Goal: Task Accomplishment & Management: Manage account settings

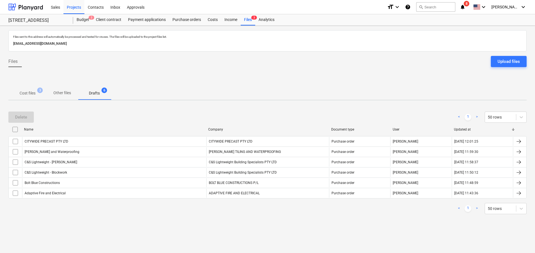
click at [56, 91] on p "Other files" at bounding box center [62, 93] width 18 height 6
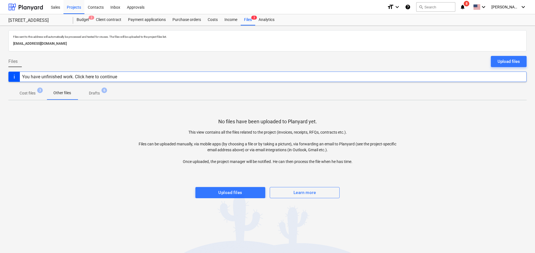
click at [85, 90] on span "Drafts 6" at bounding box center [94, 93] width 33 height 10
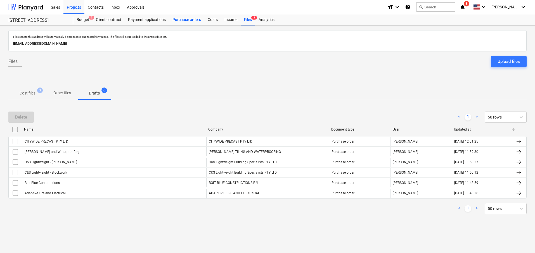
click at [189, 21] on div "Purchase orders" at bounding box center [186, 19] width 35 height 11
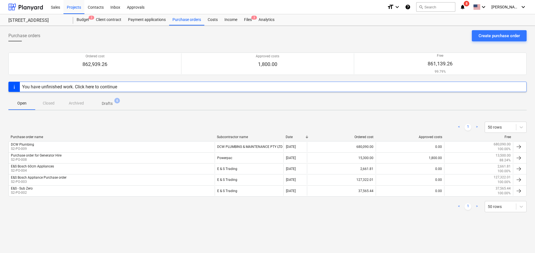
click at [517, 28] on div "Purchase orders Create purchase order Ordered cost 862,939.26 Approved costs 1,…" at bounding box center [267, 139] width 535 height 227
click at [514, 32] on div "Create purchase order" at bounding box center [498, 35] width 41 height 7
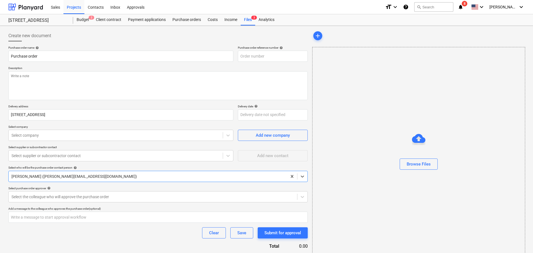
type textarea "x"
type input "S2-PO-016"
drag, startPoint x: 45, startPoint y: 59, endPoint x: -41, endPoint y: 46, distance: 87.0
click at [0, 46] on html "Sales Projects Contacts Inbox Approvals format_size keyboard_arrow_down help se…" at bounding box center [266, 126] width 533 height 253
type textarea "x"
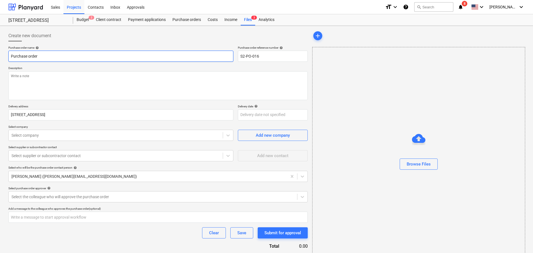
type input "c"
type textarea "x"
type input "cL"
type textarea "x"
type input "cLA"
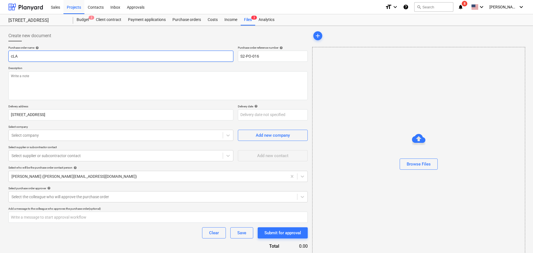
type textarea "x"
type input "[PERSON_NAME]"
type textarea "x"
type input "[PERSON_NAME]"
type textarea "x"
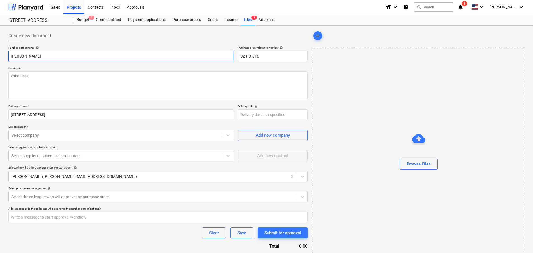
type input "[PERSON_NAME] c"
type textarea "x"
type input "[PERSON_NAME]"
type textarea "x"
type input "[PERSON_NAME] cRA"
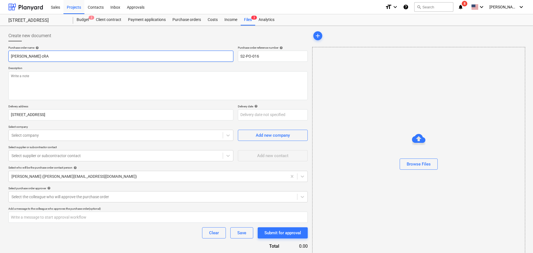
type textarea "x"
type input "[PERSON_NAME]"
type textarea "x"
type input "[PERSON_NAME] c"
type textarea "x"
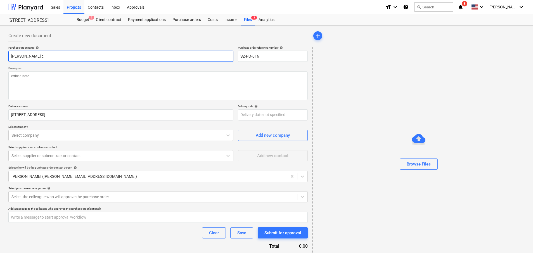
type input "[PERSON_NAME]"
type textarea "x"
type input "[PERSON_NAME]"
type textarea "x"
type input "cLAR"
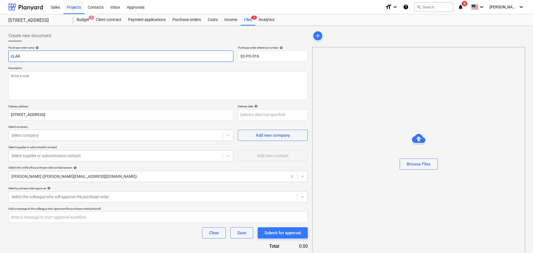
type textarea "x"
type input "cLA"
type textarea "x"
type input "cL"
type textarea "x"
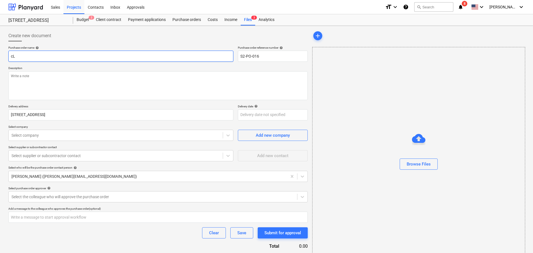
type input "c"
type textarea "x"
type input "C"
type textarea "x"
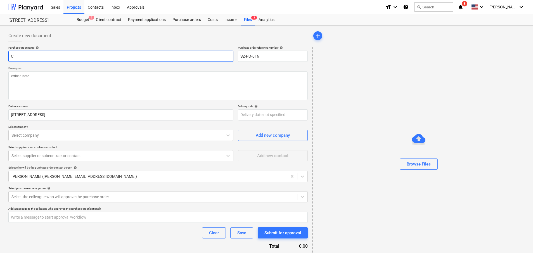
type input "Cl"
type textarea "x"
type input "Cla"
type textarea "x"
type input "Clar"
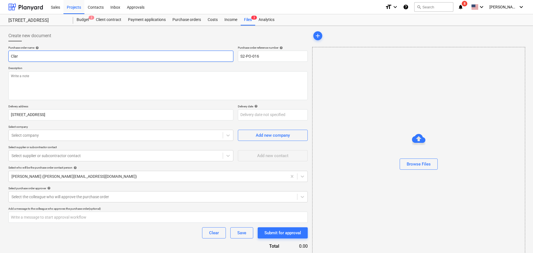
type textarea "x"
type input "[PERSON_NAME]"
type textarea "x"
type input "[PERSON_NAME]"
type textarea "x"
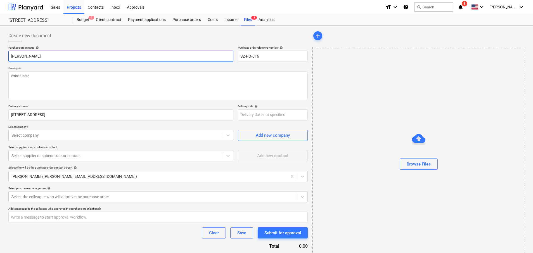
type input "[PERSON_NAME]"
type textarea "x"
type input "[PERSON_NAME]"
type textarea "x"
type input "[PERSON_NAME]"
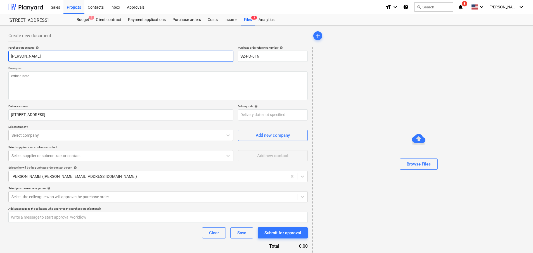
type textarea "x"
type input "[PERSON_NAME]"
type textarea "x"
type input "[PERSON_NAME]"
type textarea "x"
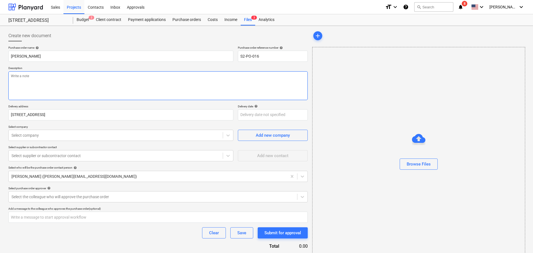
type textarea "C"
type textarea "x"
type textarea "Cl"
type textarea "x"
type textarea "Cla"
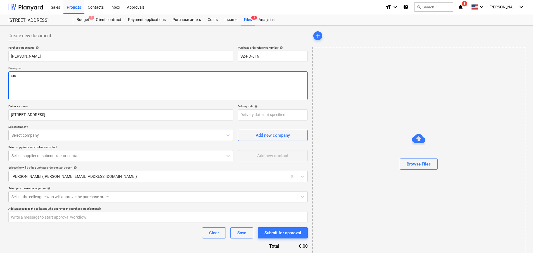
type textarea "x"
type textarea "[PERSON_NAME]"
type textarea "x"
type textarea "[PERSON_NAME]"
type textarea "x"
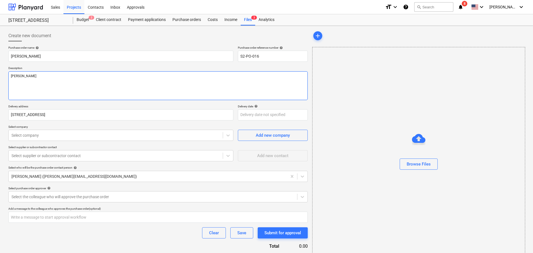
type textarea "[PERSON_NAME]"
type textarea "x"
type textarea "[PERSON_NAME]"
type textarea "x"
type textarea "[PERSON_NAME]"
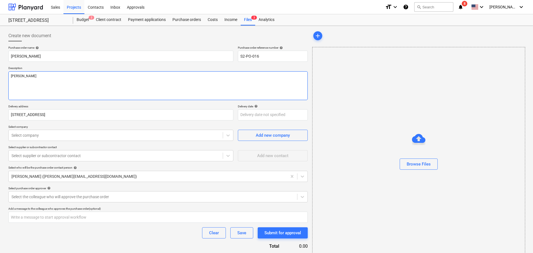
type textarea "x"
type textarea "[PERSON_NAME]"
type textarea "x"
type textarea "[PERSON_NAME]"
type textarea "x"
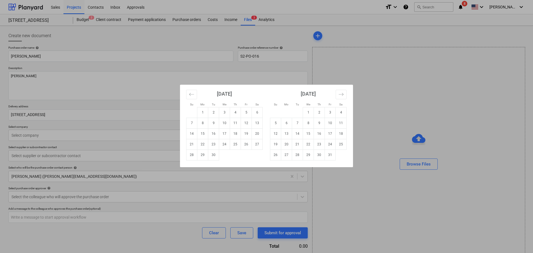
click at [102, 110] on div "Su Mo Tu We Th Fr Sa Su Mo Tu We Th Fr Sa [DATE] 1 2 3 4 5 6 7 8 9 10 11 12 13 …" at bounding box center [266, 126] width 533 height 253
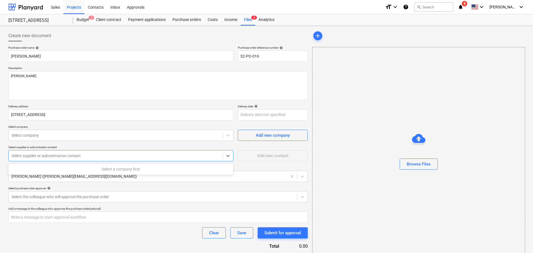
click at [61, 160] on div "Select supplier or subcontractor contact" at bounding box center [116, 156] width 214 height 8
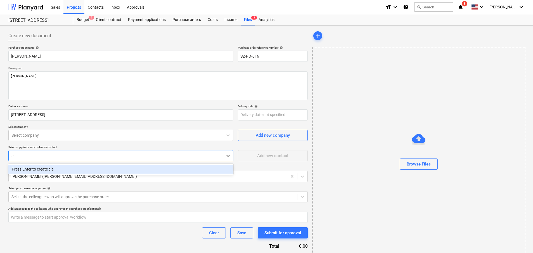
type input "c"
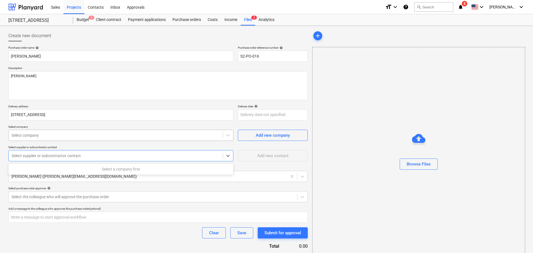
type textarea "x"
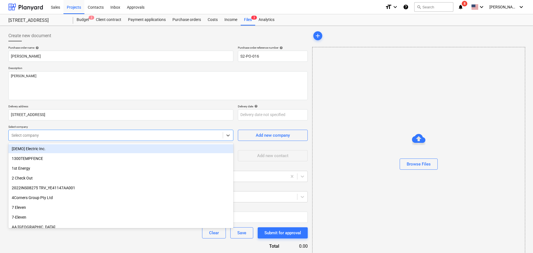
click at [44, 131] on div "Select company" at bounding box center [116, 135] width 214 height 8
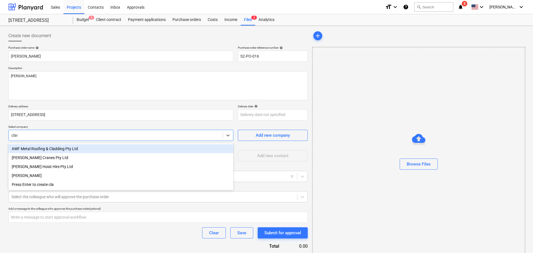
type input "[PERSON_NAME]"
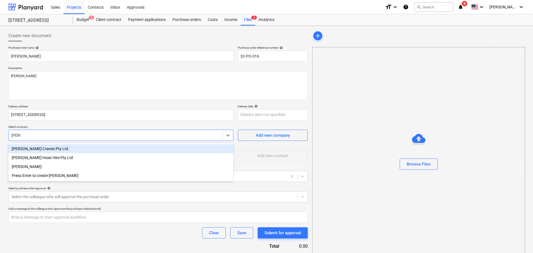
type textarea "x"
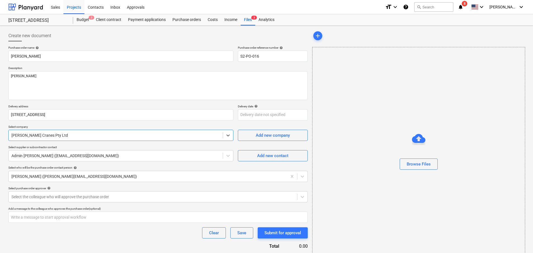
scroll to position [22, 0]
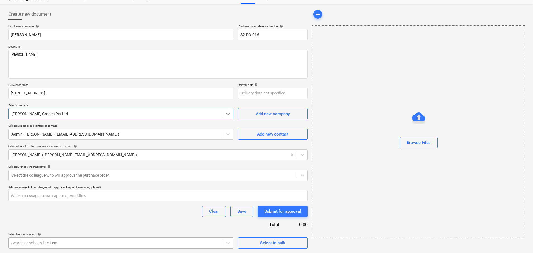
type textarea "x"
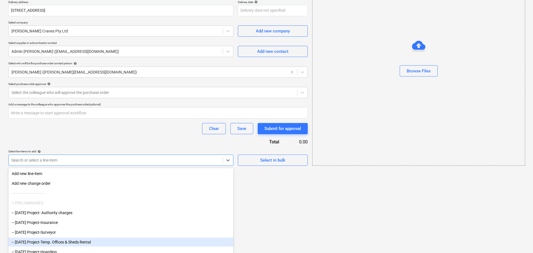
click at [47, 149] on body "Sales Projects Contacts Inbox Approvals format_size keyboard_arrow_down help se…" at bounding box center [266, 22] width 533 height 253
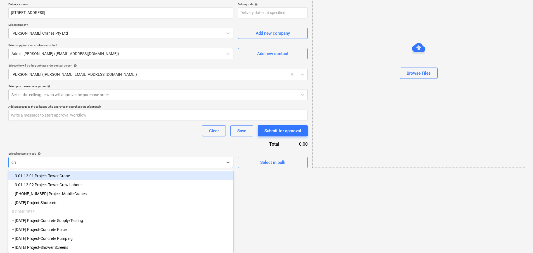
type input "cran"
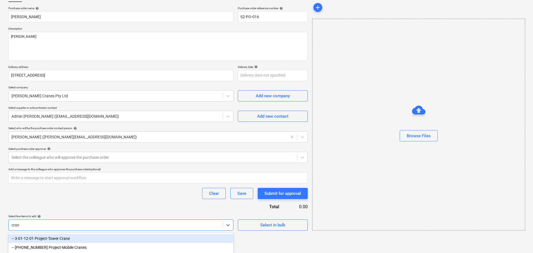
scroll to position [40, 0]
click at [60, 241] on div "-- 3-01-12-01 Project-Tower Crane" at bounding box center [120, 238] width 225 height 9
type textarea "x"
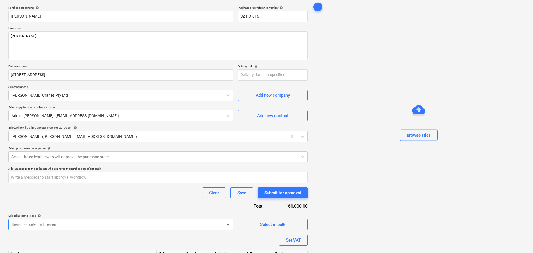
scroll to position [74, 0]
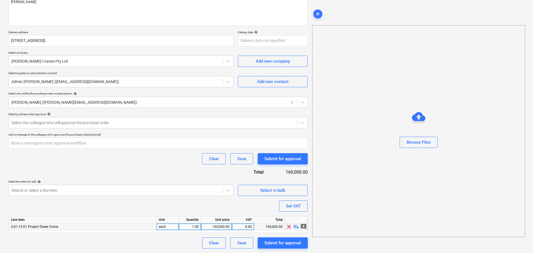
click at [296, 228] on span "playlist_add" at bounding box center [296, 226] width 7 height 7
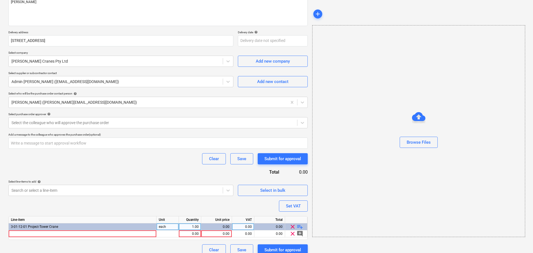
scroll to position [81, 0]
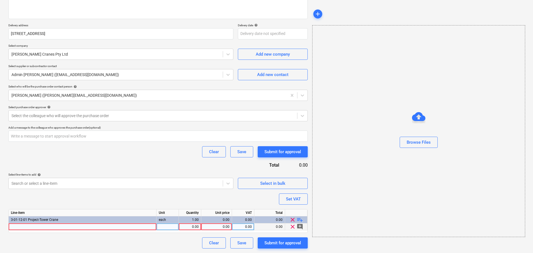
type textarea "x"
click at [44, 229] on div at bounding box center [83, 226] width 148 height 7
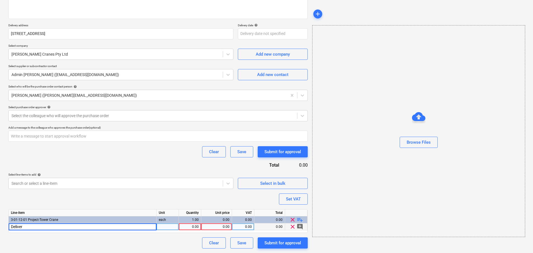
type input "Delivery"
type textarea "x"
type input "D"
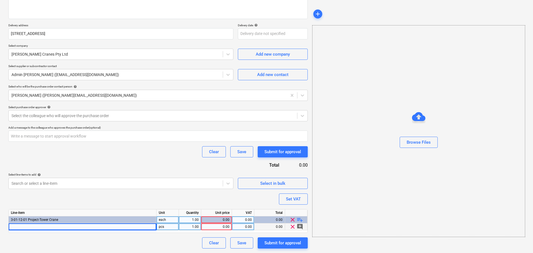
click at [223, 221] on div "0.00" at bounding box center [216, 219] width 26 height 7
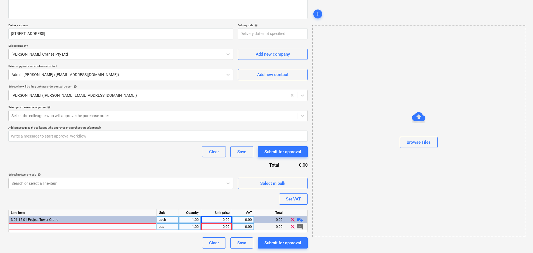
click at [218, 220] on div "0.00" at bounding box center [216, 219] width 26 height 7
click at [220, 227] on div "0.00" at bounding box center [216, 226] width 26 height 7
click at [293, 225] on span "clear" at bounding box center [292, 226] width 7 height 7
type textarea "x"
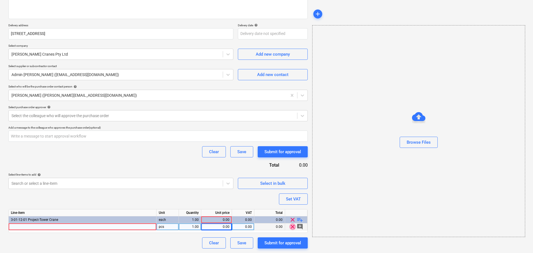
scroll to position [74, 0]
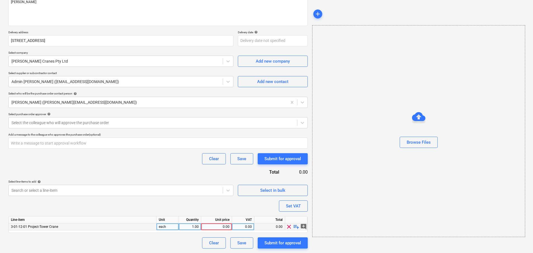
click at [225, 225] on div "0.00" at bounding box center [216, 226] width 26 height 7
type input "70000"
click at [198, 210] on div "Purchase order name help [PERSON_NAME] Purchase order reference number help S2-…" at bounding box center [157, 110] width 299 height 277
click at [238, 246] on div "Save" at bounding box center [241, 242] width 9 height 7
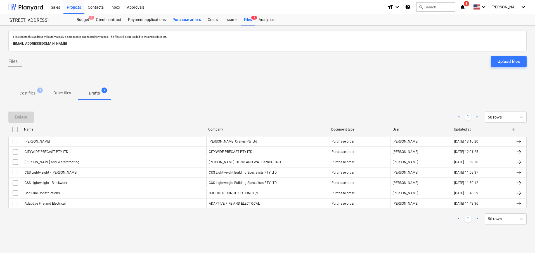
click at [179, 24] on div "Purchase orders" at bounding box center [186, 19] width 35 height 11
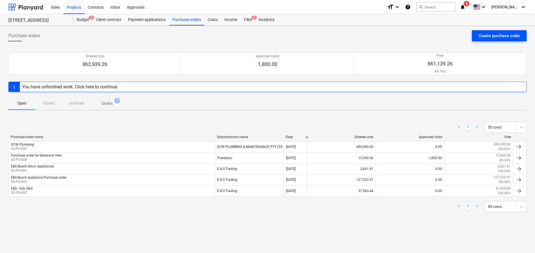
click at [493, 34] on div "Create purchase order" at bounding box center [498, 35] width 41 height 7
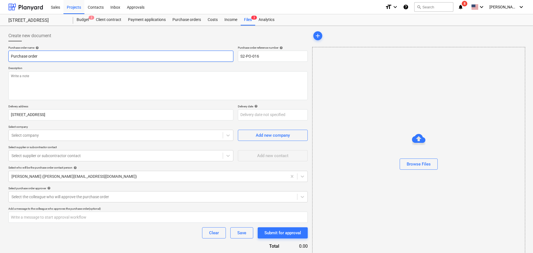
drag, startPoint x: 77, startPoint y: 60, endPoint x: -34, endPoint y: 49, distance: 111.4
click at [0, 49] on html "Sales Projects Contacts Inbox Approvals format_size keyboard_arrow_down help se…" at bounding box center [266, 126] width 533 height 253
type textarea "x"
type input "C"
type textarea "x"
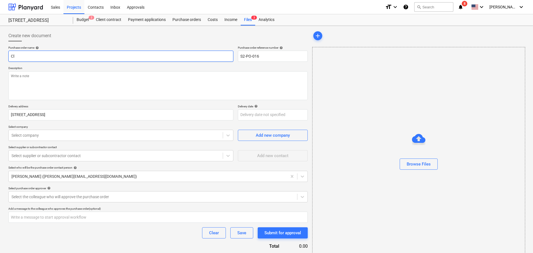
type input "Cla"
type textarea "x"
type input "Clar"
type textarea "x"
type input "[PERSON_NAME]"
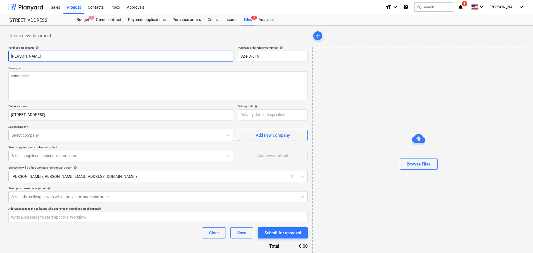
type textarea "x"
type input "[PERSON_NAME]"
type textarea "x"
type input "[PERSON_NAME]"
type textarea "x"
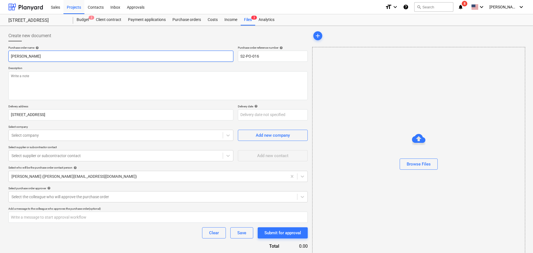
type input "[PERSON_NAME]"
type textarea "x"
type input "[PERSON_NAME]"
type textarea "x"
type input "[PERSON_NAME]"
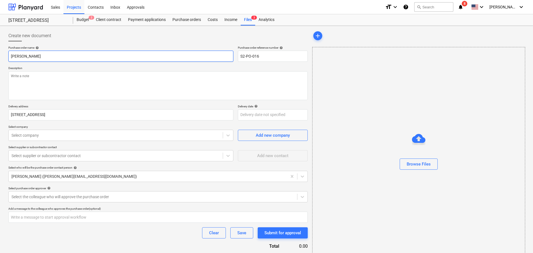
type textarea "x"
type input "[PERSON_NAME]"
type textarea "x"
type input "[PERSON_NAME]"
type textarea "x"
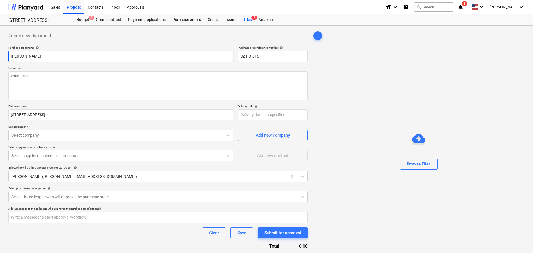
type input "[PERSON_NAME]"
type textarea "x"
type input "[PERSON_NAME]"
type textarea "x"
type input "[PERSON_NAME] Hoist H"
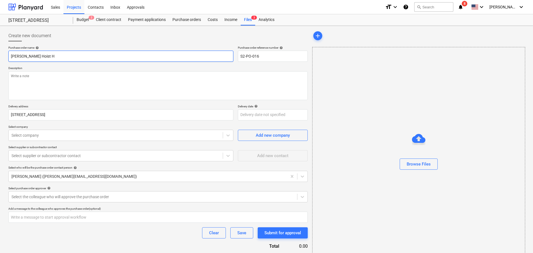
type textarea "x"
type input "[PERSON_NAME] Hoist Hi"
type textarea "x"
type input "[PERSON_NAME] Hoist Hirw"
type textarea "x"
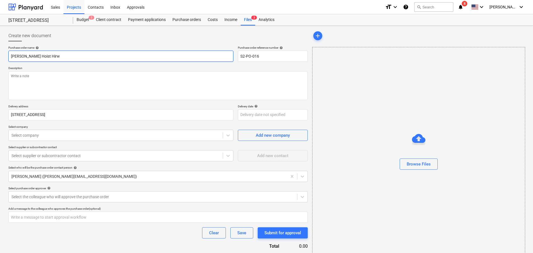
type input "[PERSON_NAME] Hoist Hirwe"
type textarea "x"
type input "[PERSON_NAME] Hoist Hirw"
type textarea "x"
type input "[PERSON_NAME] Hoist Hir"
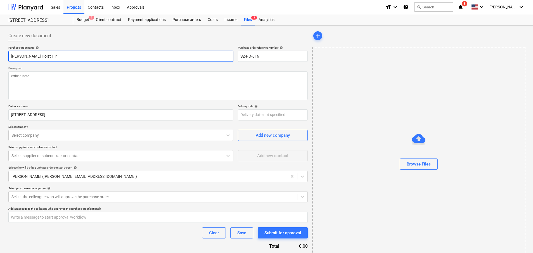
type textarea "x"
type input "[PERSON_NAME] Hoist Hire"
type textarea "x"
type textarea "H"
type textarea "x"
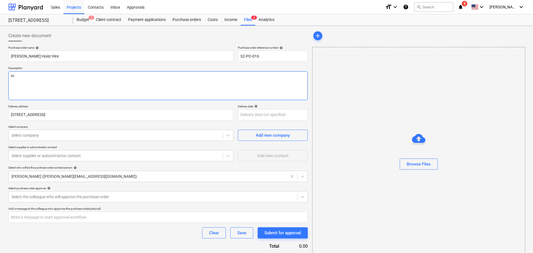
type textarea "Hir"
type textarea "x"
type textarea "Hire"
type textarea "x"
type textarea "Hir"
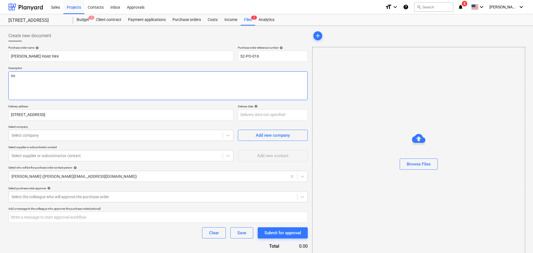
type textarea "x"
type textarea "Hi"
type textarea "x"
type textarea "H"
type textarea "x"
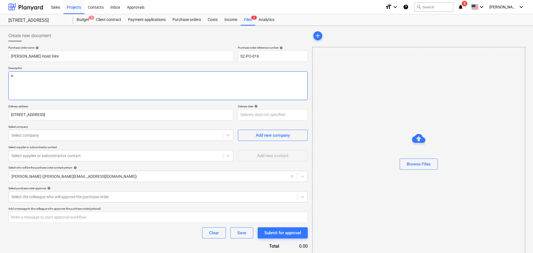
type textarea "Ho"
type textarea "x"
type textarea "Hoi"
type textarea "x"
type textarea "Hois"
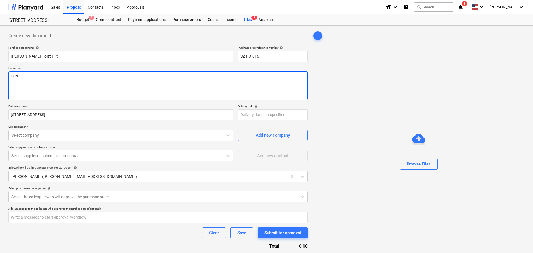
type textarea "x"
type textarea "Hoist"
type textarea "x"
type textarea "Hoist"
type textarea "x"
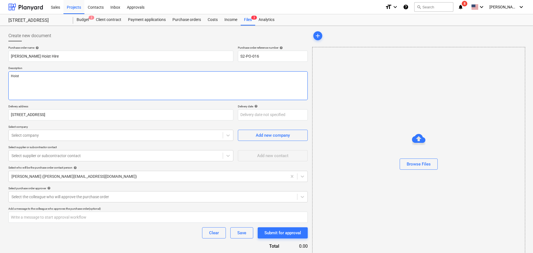
type textarea "Hoist H"
type textarea "x"
type textarea "Hoist Hir"
type textarea "x"
type textarea "Hoist Hire"
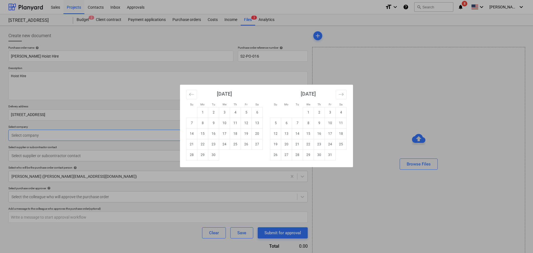
type textarea "x"
click at [72, 117] on div "Su Mo Tu We Th Fr Sa Su Mo Tu We Th Fr Sa [DATE] 1 2 3 4 5 6 7 8 9 10 11 12 13 …" at bounding box center [266, 126] width 533 height 253
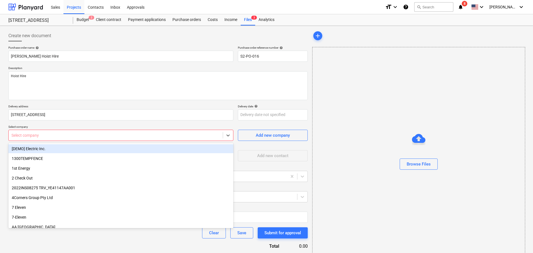
click at [65, 133] on div at bounding box center [115, 135] width 208 height 6
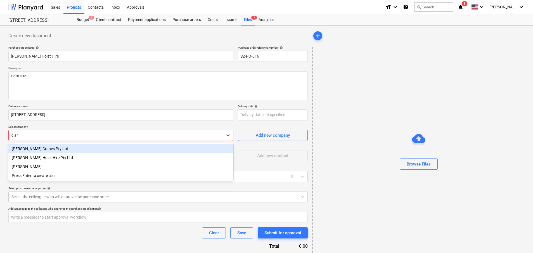
type input "[PERSON_NAME]"
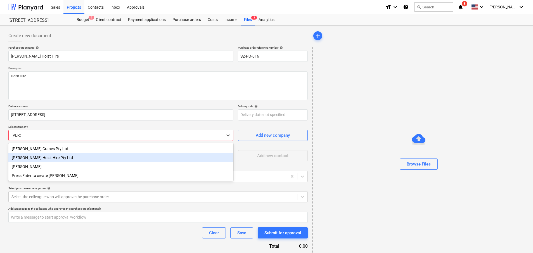
type textarea "x"
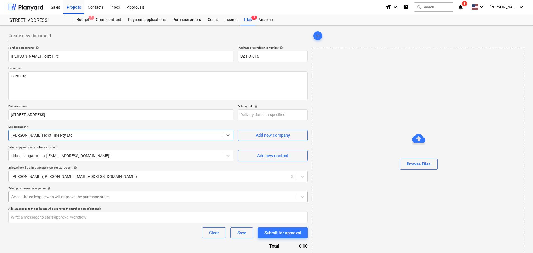
type textarea "x"
click at [52, 198] on div at bounding box center [152, 197] width 283 height 6
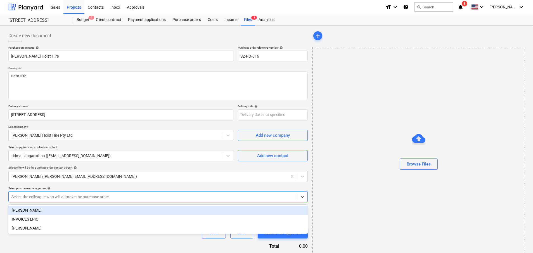
click at [53, 199] on div at bounding box center [152, 197] width 283 height 6
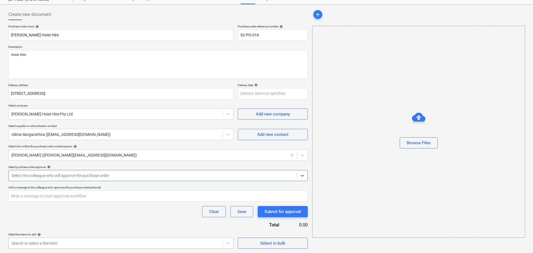
click at [59, 232] on body "Sales Projects Contacts Inbox Approvals format_size keyboard_arrow_down help se…" at bounding box center [266, 105] width 533 height 253
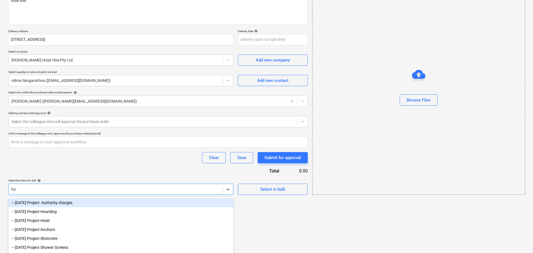
type input "h"
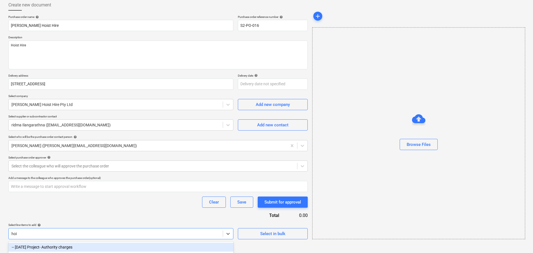
type input "hois"
click at [64, 248] on div "-- [DATE] Project-Hoist" at bounding box center [120, 247] width 225 height 9
type textarea "x"
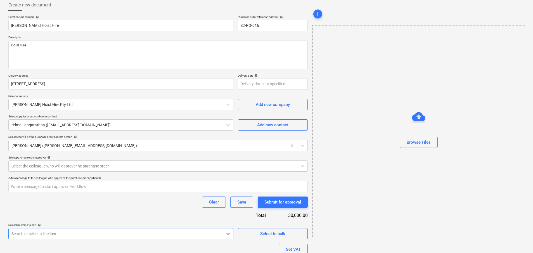
scroll to position [74, 0]
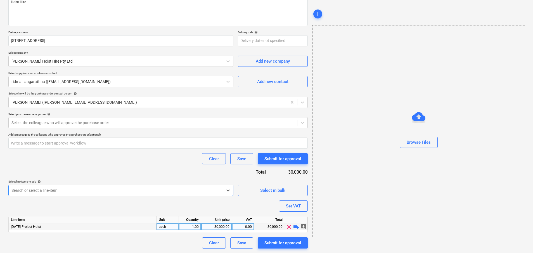
type textarea "x"
click at [218, 228] on div "30,000.00" at bounding box center [216, 226] width 26 height 7
type input "9250"
click at [213, 212] on div "Purchase order name help [PERSON_NAME] Hoist Hire Purchase order reference numb…" at bounding box center [157, 110] width 299 height 277
click at [246, 242] on button "Save" at bounding box center [241, 242] width 23 height 11
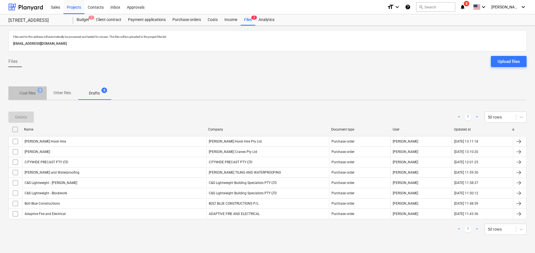
click at [38, 96] on span "Cost files 3" at bounding box center [27, 93] width 25 height 6
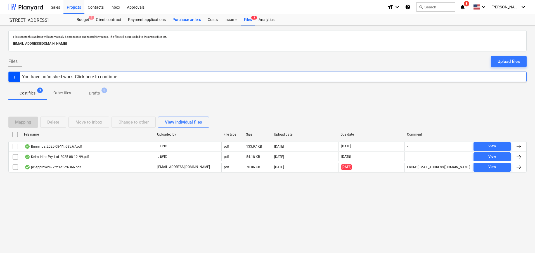
click at [188, 20] on div "Purchase orders" at bounding box center [186, 19] width 35 height 11
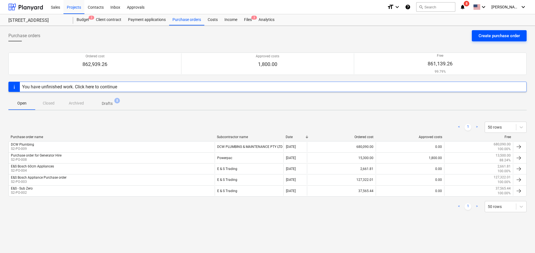
click at [505, 37] on div "Create purchase order" at bounding box center [498, 35] width 41 height 7
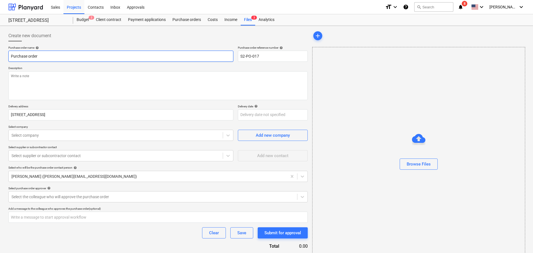
drag, startPoint x: 44, startPoint y: 52, endPoint x: -56, endPoint y: 25, distance: 104.1
click at [0, 25] on html "Sales Projects Contacts Inbox Approvals format_size keyboard_arrow_down help se…" at bounding box center [266, 126] width 533 height 253
type textarea "x"
type input "C"
type textarea "x"
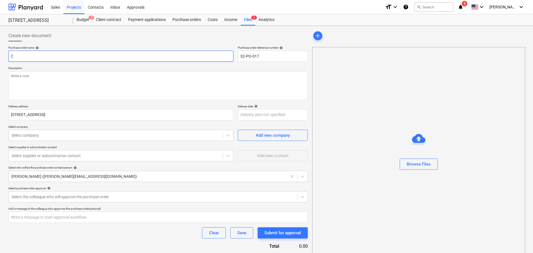
type input "Co"
type textarea "x"
type input "Col"
type textarea "x"
type input "Cold"
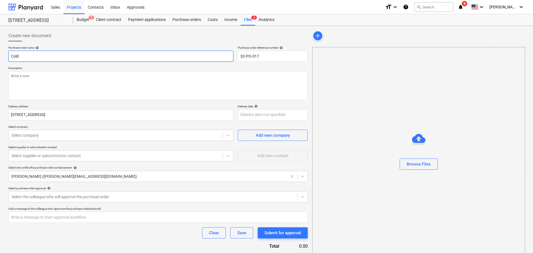
type textarea "x"
type input "Coldfl"
type textarea "x"
type input "Coldflo"
type textarea "x"
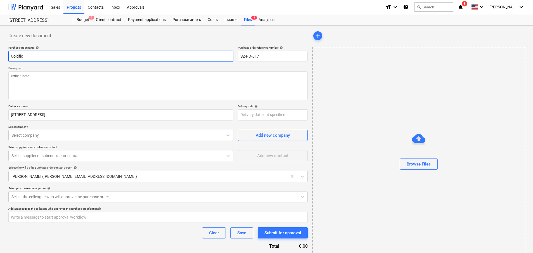
type input "Coldflow"
type textarea "x"
type input "Coldflow"
type textarea "x"
type input "Coldflow L"
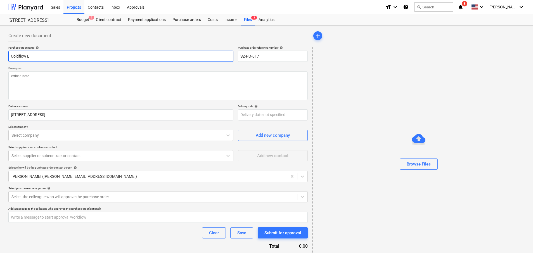
type textarea "x"
type input "Coldflow Lig"
type textarea "x"
type input "Coldflow Ligh"
type textarea "x"
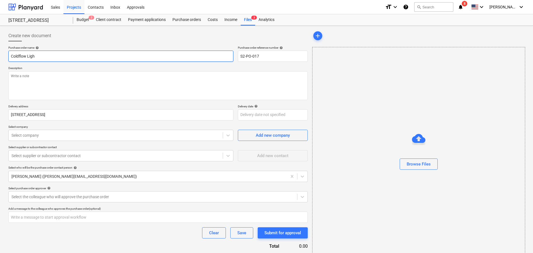
type input "Coldflow Light"
type textarea "x"
click at [48, 154] on div at bounding box center [115, 156] width 208 height 6
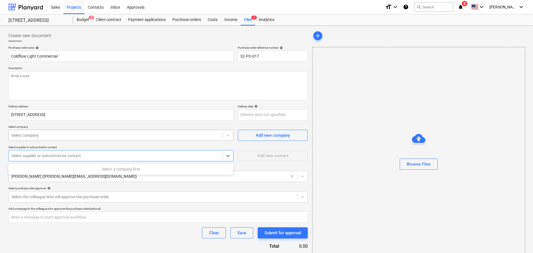
click at [39, 137] on div at bounding box center [115, 135] width 208 height 6
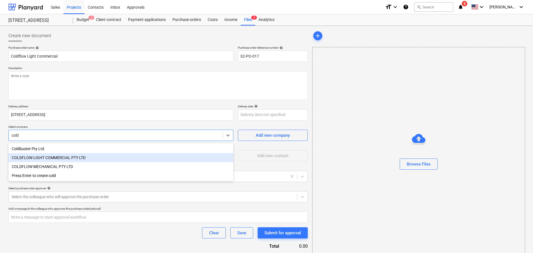
click at [47, 155] on div "COLDFLOW LIGHT COMMERCIAL PTY LTD" at bounding box center [120, 157] width 225 height 9
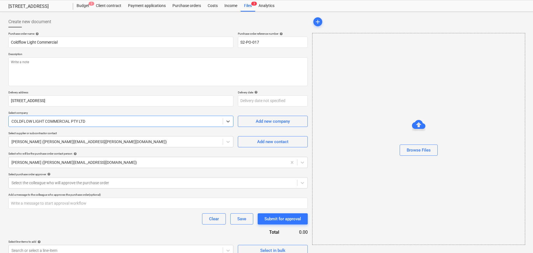
scroll to position [22, 0]
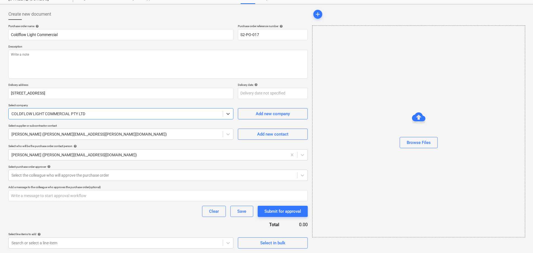
click at [89, 249] on div "Create new document Purchase order name help Coldflow Light Commercial Purchase…" at bounding box center [158, 128] width 304 height 244
click at [83, 231] on body "Sales Projects Contacts Inbox Approvals format_size keyboard_arrow_down help se…" at bounding box center [266, 104] width 533 height 253
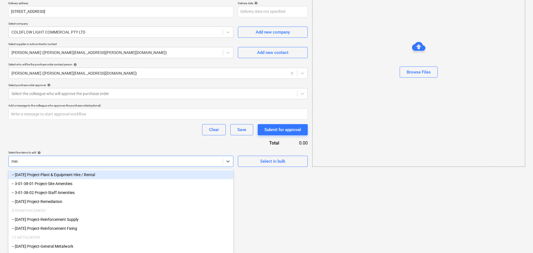
scroll to position [40, 0]
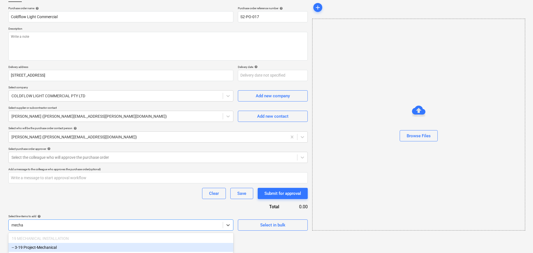
click at [63, 245] on div "-- 3-19 Project-Mechanical" at bounding box center [120, 247] width 225 height 9
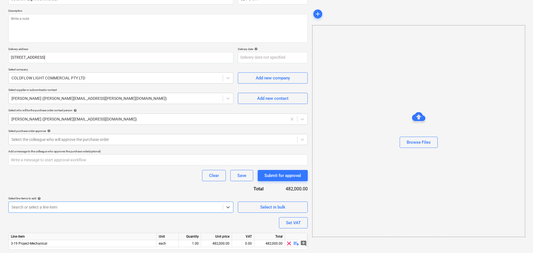
scroll to position [74, 0]
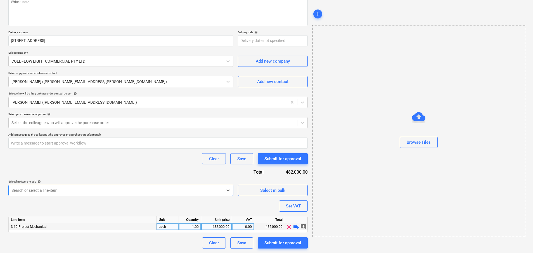
click at [221, 227] on div "482,000.00" at bounding box center [216, 226] width 26 height 7
click at [204, 216] on div "Line-item Unit Quantity Unit price VAT Total 3-19 Project-Mechanical each 1.00 …" at bounding box center [157, 224] width 299 height 17
click at [241, 243] on div "Save" at bounding box center [241, 242] width 9 height 7
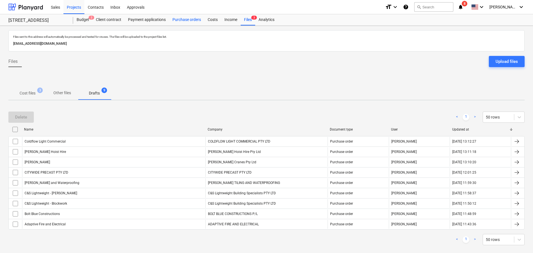
click at [183, 24] on div "Purchase orders" at bounding box center [186, 19] width 35 height 11
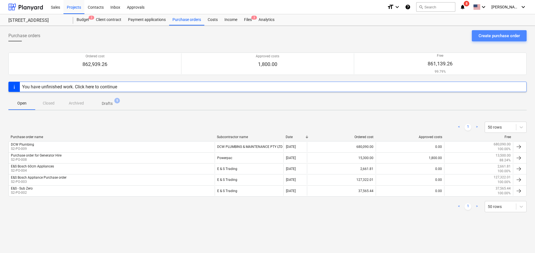
click at [481, 34] on div "Create purchase order" at bounding box center [498, 35] width 41 height 7
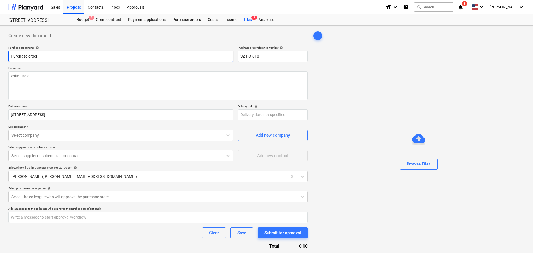
click at [68, 57] on input "Purchase order" at bounding box center [120, 56] width 225 height 11
paste input "Compliance Fire Protection Pty Ltd"
click at [68, 89] on textarea at bounding box center [157, 85] width 299 height 29
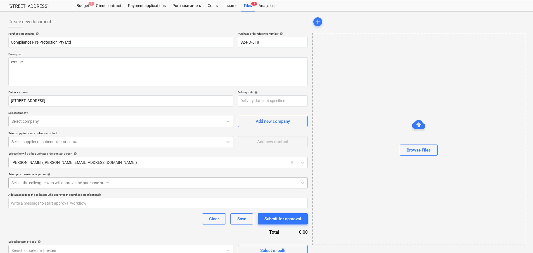
click at [75, 185] on div at bounding box center [152, 183] width 283 height 6
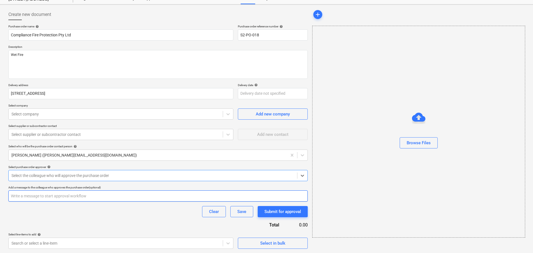
scroll to position [22, 0]
click at [44, 114] on div at bounding box center [115, 114] width 208 height 6
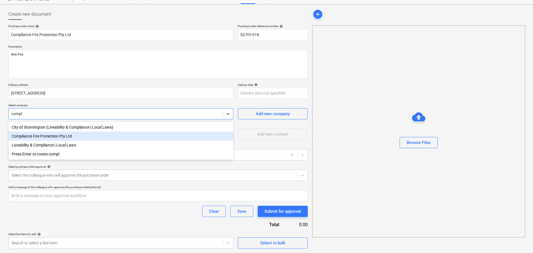
click at [50, 138] on div "Compliance Fire Protection Pty Ltd" at bounding box center [120, 136] width 225 height 9
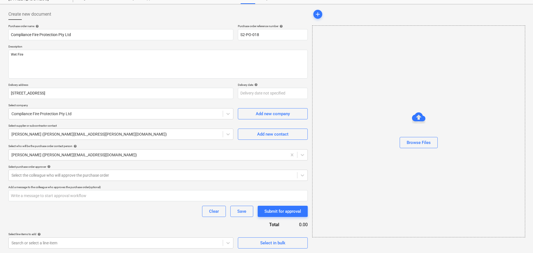
click at [145, 249] on div "Create new document Purchase order name help Compliance Fire Protection Pty Ltd…" at bounding box center [158, 128] width 304 height 244
click at [148, 231] on body "Sales Projects Contacts Inbox Approvals format_size keyboard_arrow_down help se…" at bounding box center [266, 104] width 533 height 253
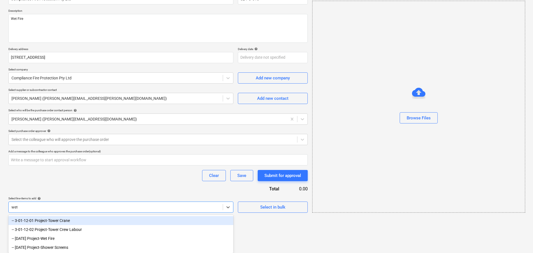
scroll to position [31, 0]
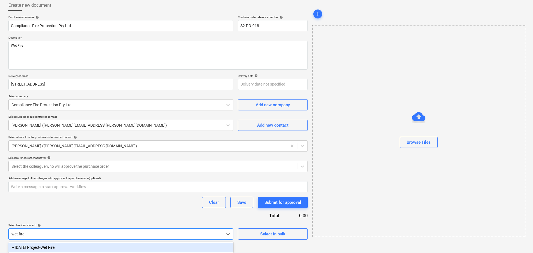
click at [117, 246] on div "-- [DATE] Project-Wet Fire" at bounding box center [120, 247] width 225 height 9
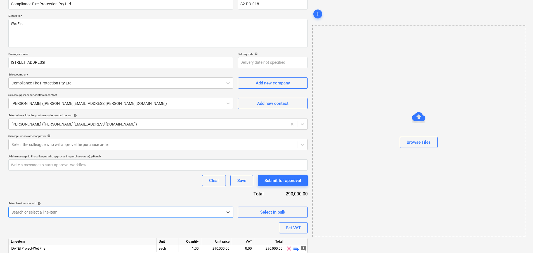
scroll to position [74, 0]
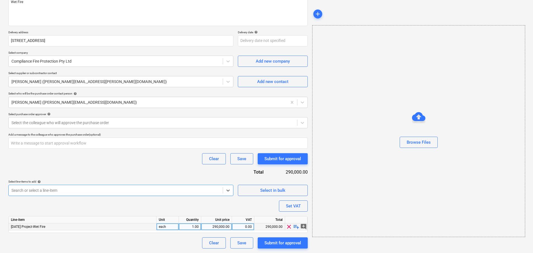
click at [218, 228] on div "290,000.00" at bounding box center [216, 226] width 26 height 7
click at [195, 208] on div "Purchase order name help Compliance Fire Protection Pty Ltd Purchase order refe…" at bounding box center [157, 110] width 299 height 277
click at [208, 226] on div "27,890.00" at bounding box center [216, 226] width 26 height 7
click at [224, 227] on input "27890" at bounding box center [216, 226] width 30 height 7
click at [210, 199] on div "Purchase order name help Compliance Fire Protection Pty Ltd Purchase order refe…" at bounding box center [157, 110] width 299 height 277
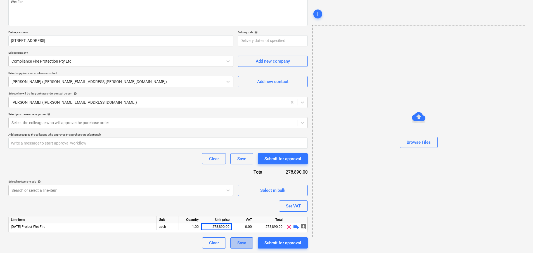
click at [244, 241] on div "Save" at bounding box center [241, 242] width 9 height 7
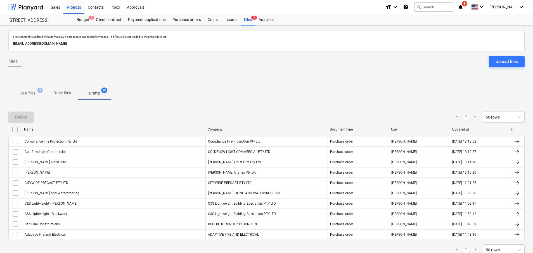
click at [505, 54] on div at bounding box center [266, 53] width 516 height 4
click at [502, 60] on div "Upload files" at bounding box center [506, 61] width 22 height 7
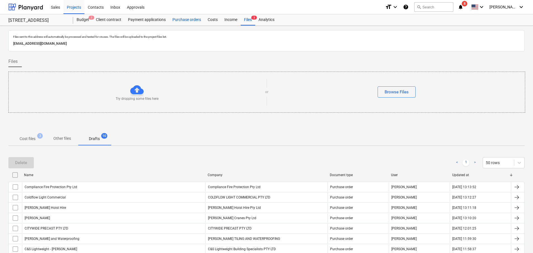
click at [184, 23] on div "Purchase orders" at bounding box center [186, 19] width 35 height 11
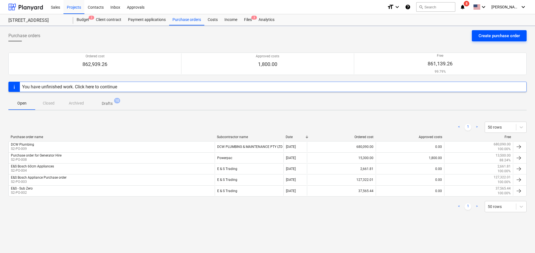
click at [500, 38] on div "Create purchase order" at bounding box center [498, 35] width 41 height 7
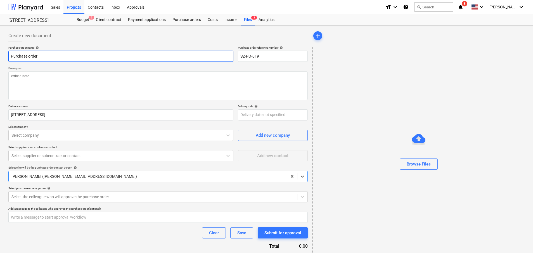
click at [81, 52] on input "Purchase order" at bounding box center [120, 56] width 225 height 11
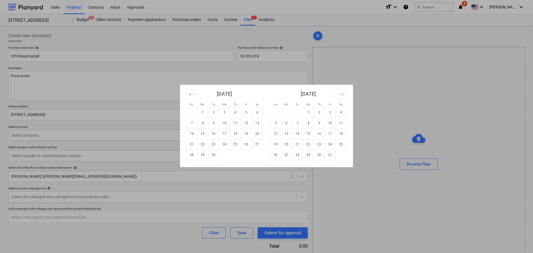
click at [41, 112] on div "Su Mo Tu We Th Fr Sa Su Mo Tu We Th Fr Sa [DATE] 1 2 3 4 5 6 7 8 9 10 11 12 13 …" at bounding box center [266, 126] width 533 height 253
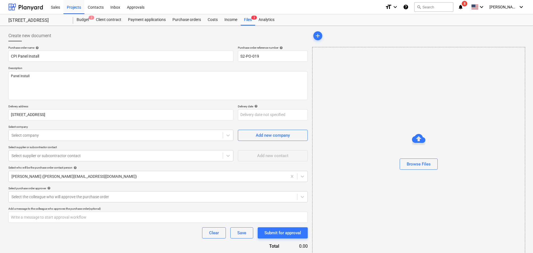
click at [49, 129] on p "Select company" at bounding box center [120, 127] width 225 height 5
click at [48, 139] on div "Select company" at bounding box center [116, 135] width 214 height 8
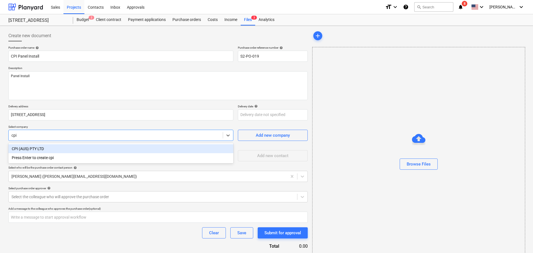
click at [53, 150] on div "CPI (AUS) PTY LTD" at bounding box center [120, 148] width 225 height 9
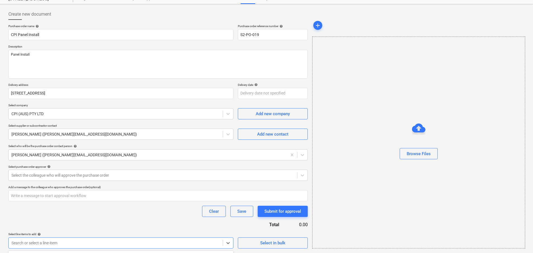
scroll to position [104, 0]
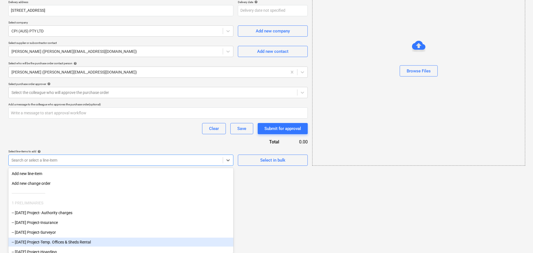
click at [110, 149] on body "Sales Projects Contacts Inbox Approvals format_size keyboard_arrow_down help se…" at bounding box center [266, 22] width 533 height 253
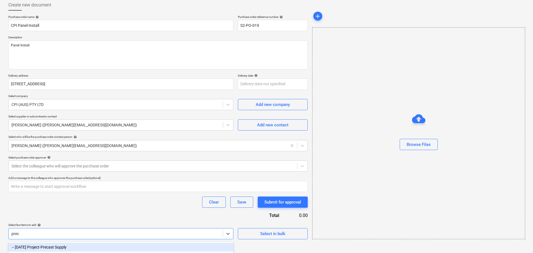
scroll to position [40, 0]
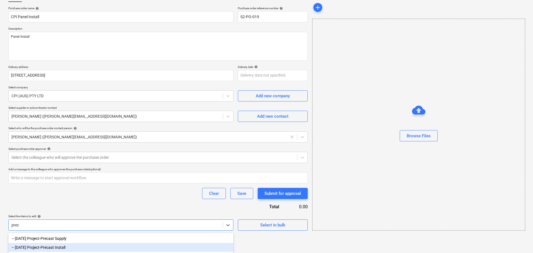
click at [108, 246] on div "-- [DATE] Project-Precast Install" at bounding box center [120, 247] width 225 height 9
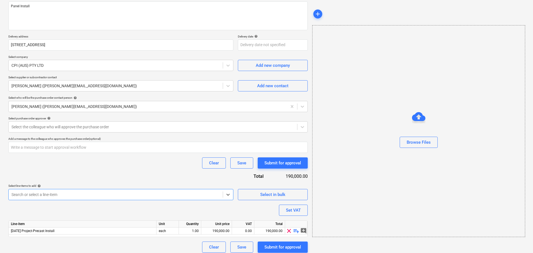
scroll to position [74, 0]
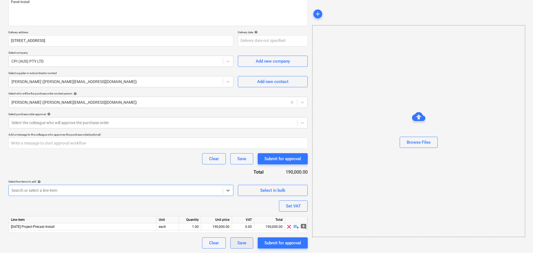
click at [244, 240] on div "Save" at bounding box center [241, 242] width 9 height 7
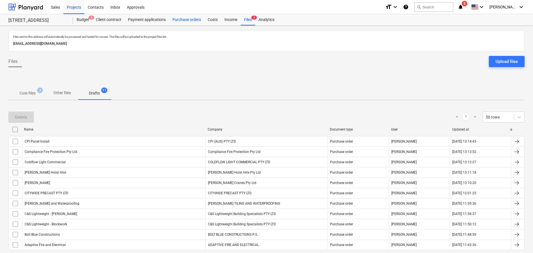
click at [181, 23] on div "Purchase orders" at bounding box center [186, 19] width 35 height 11
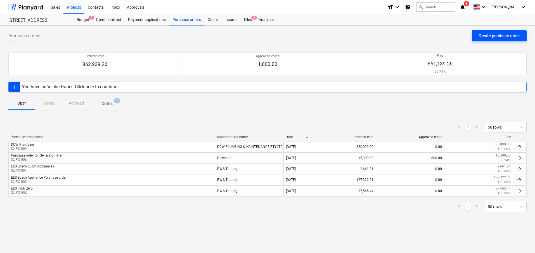
click at [491, 38] on div "Create purchase order" at bounding box center [498, 35] width 41 height 7
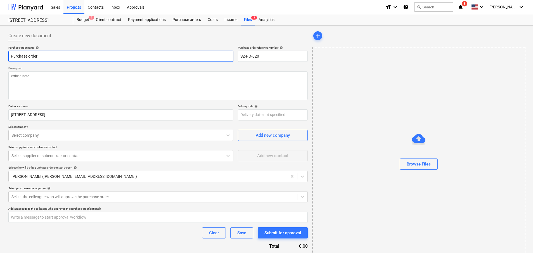
click at [116, 54] on input "Purchase order" at bounding box center [120, 56] width 225 height 11
click at [77, 133] on div at bounding box center [115, 135] width 208 height 6
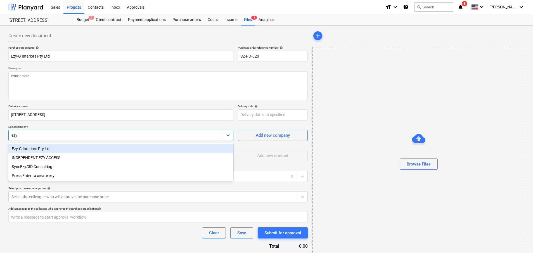
click at [77, 147] on div "Ezy-G Interiors Pty Ltd" at bounding box center [120, 148] width 225 height 9
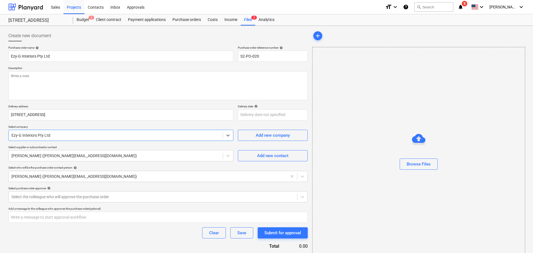
scroll to position [22, 0]
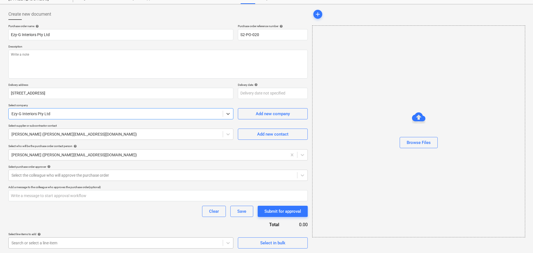
click at [50, 231] on body "Sales Projects Contacts Inbox Approvals format_size keyboard_arrow_down help se…" at bounding box center [266, 104] width 533 height 253
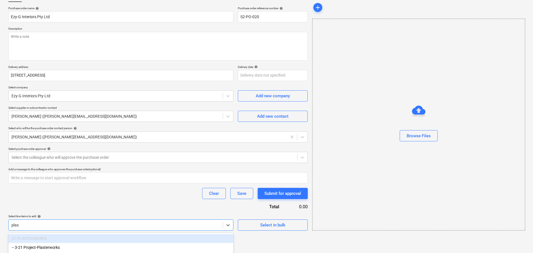
scroll to position [40, 0]
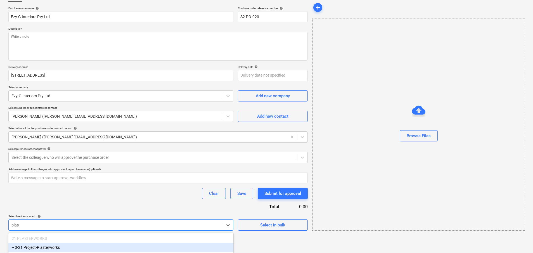
click at [51, 244] on div "-- 3-21 Project-Plasterworks" at bounding box center [120, 247] width 225 height 9
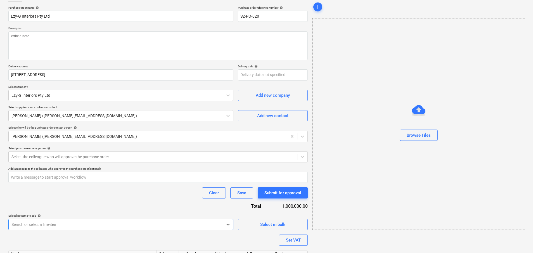
scroll to position [74, 0]
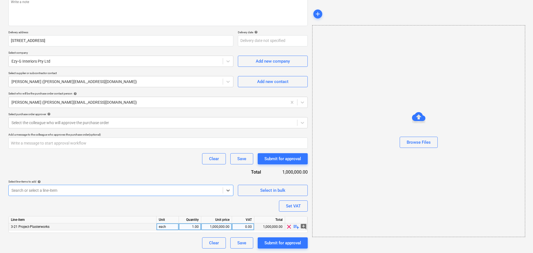
click at [217, 225] on div "1,000,000.00" at bounding box center [216, 226] width 26 height 7
click at [212, 218] on div "Unit price" at bounding box center [216, 219] width 31 height 7
click at [244, 244] on div "Save" at bounding box center [241, 242] width 9 height 7
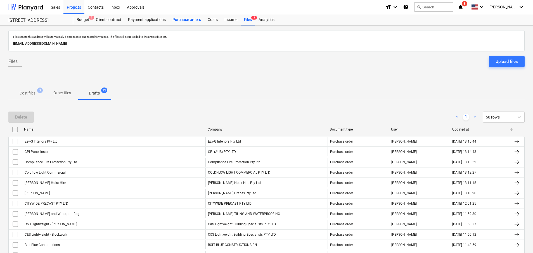
click at [185, 17] on div "Purchase orders" at bounding box center [186, 19] width 35 height 11
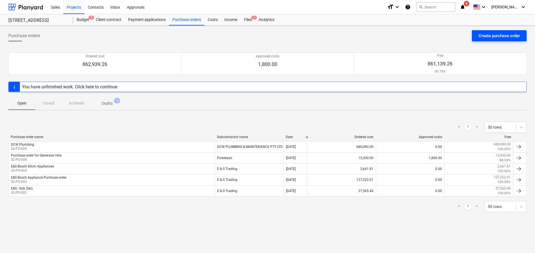
click at [497, 37] on div "Create purchase order" at bounding box center [498, 35] width 41 height 7
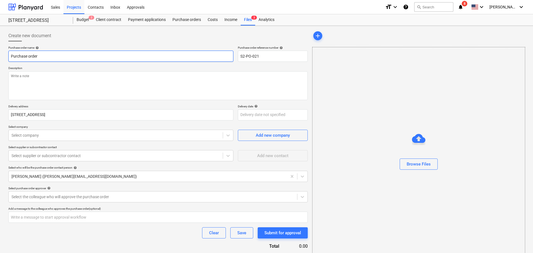
click at [81, 53] on input "Purchase order" at bounding box center [120, 56] width 225 height 11
click at [56, 60] on input "Purchase order" at bounding box center [120, 56] width 225 height 11
click at [55, 56] on input "Purchase order" at bounding box center [120, 56] width 225 height 11
drag, startPoint x: 55, startPoint y: 56, endPoint x: -4, endPoint y: 53, distance: 58.7
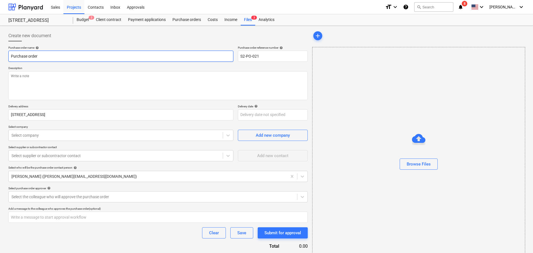
click at [0, 53] on html "Sales Projects Contacts Inbox Approvals format_size keyboard_arrow_down help se…" at bounding box center [266, 126] width 533 height 253
paste input "Innovative Electrical Services (Vic) Pty Ltd"
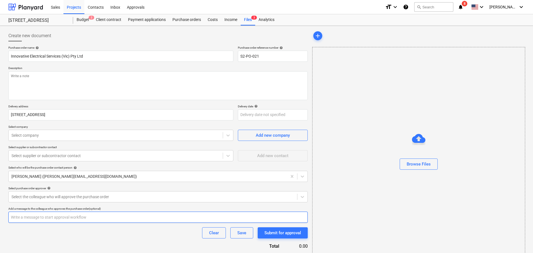
click at [95, 216] on input "text" at bounding box center [157, 216] width 299 height 11
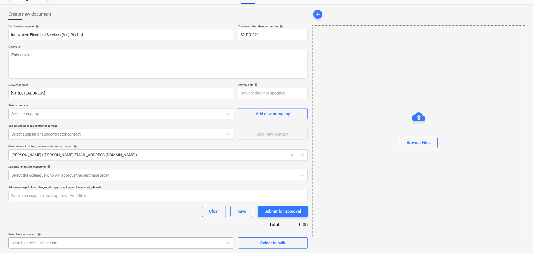
click at [68, 231] on body "Sales Projects Contacts Inbox Approvals format_size keyboard_arrow_down help se…" at bounding box center [266, 104] width 533 height 253
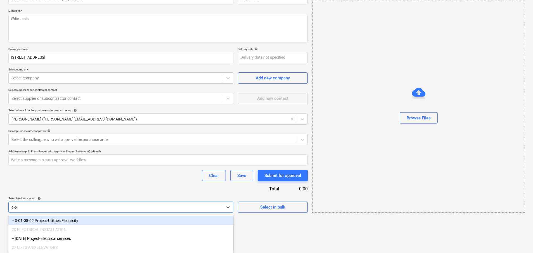
scroll to position [49, 0]
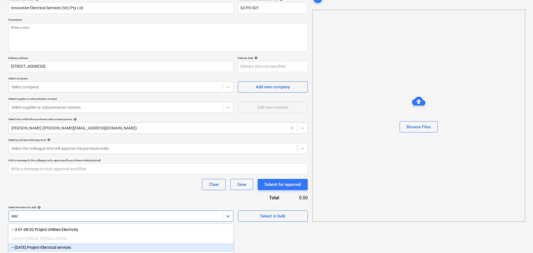
click at [70, 246] on div "-- [DATE] Project-Electrical services" at bounding box center [120, 247] width 225 height 9
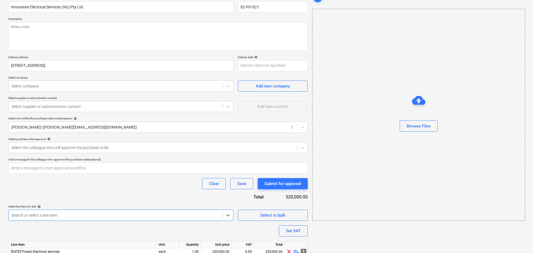
scroll to position [74, 0]
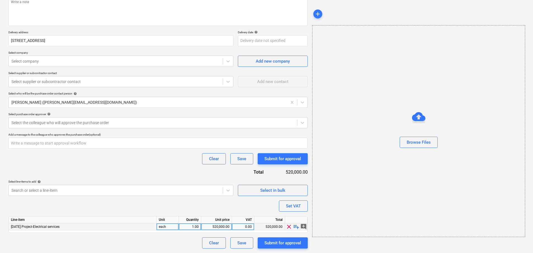
click at [219, 227] on div "520,000.00" at bounding box center [216, 226] width 26 height 7
click at [190, 207] on div "Purchase order name help Innovative Electrical Services (Vic) Pty Ltd Purchase …" at bounding box center [157, 110] width 299 height 277
click at [241, 241] on div "Save" at bounding box center [241, 242] width 9 height 7
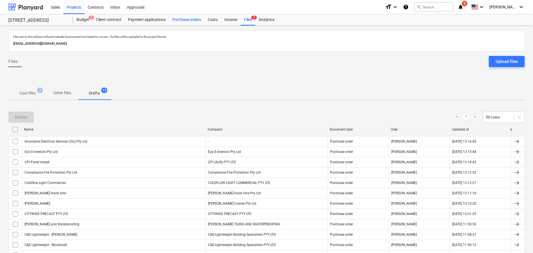
click at [180, 26] on div "Files sent to this address will automatically be processed and tested for virus…" at bounding box center [266, 164] width 533 height 276
click at [183, 23] on div "Purchase orders" at bounding box center [186, 19] width 35 height 11
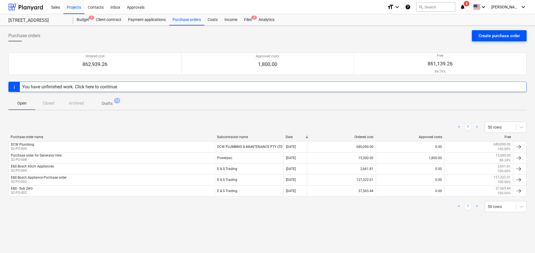
click at [495, 37] on div "Create purchase order" at bounding box center [498, 35] width 41 height 7
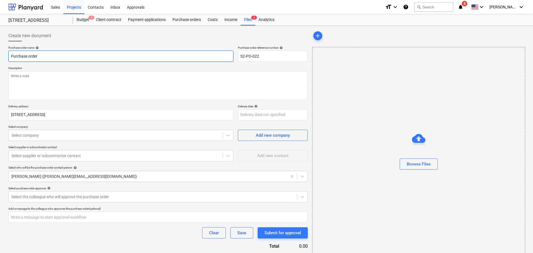
drag, startPoint x: 54, startPoint y: 58, endPoint x: -50, endPoint y: 49, distance: 104.9
click at [0, 49] on html "Sales Projects Contacts Inbox Approvals format_size keyboard_arrow_down help se…" at bounding box center [266, 126] width 533 height 253
paste input "JQ Constructions Pty Ltd"
click at [50, 89] on textarea at bounding box center [157, 85] width 299 height 29
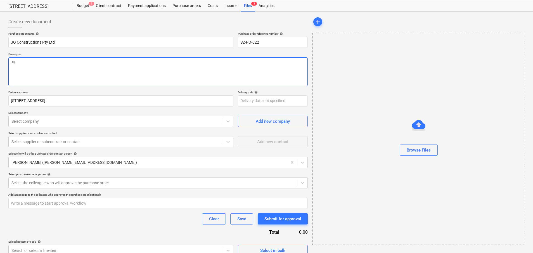
scroll to position [22, 0]
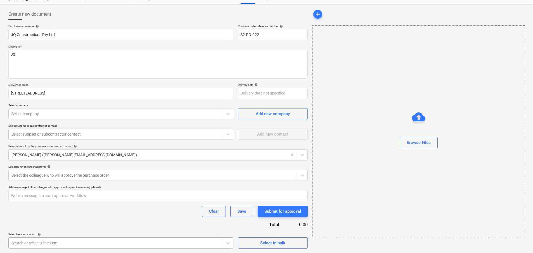
click at [51, 231] on body "Sales Projects Contacts Inbox Approvals format_size keyboard_arrow_down help se…" at bounding box center [266, 104] width 533 height 253
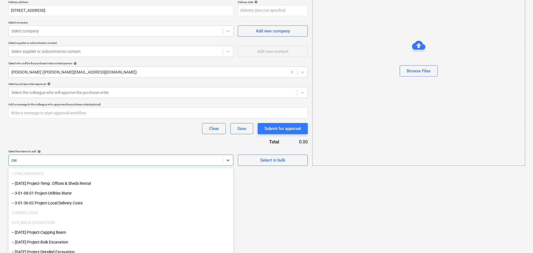
scroll to position [68, 0]
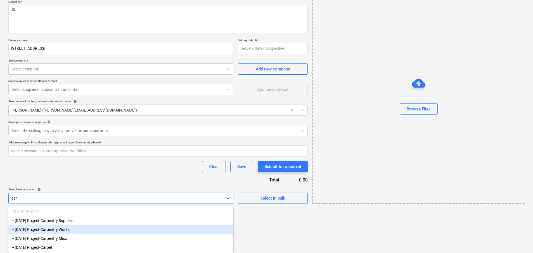
click at [73, 229] on div "-- [DATE] Project-Carpentry Works" at bounding box center [120, 229] width 225 height 9
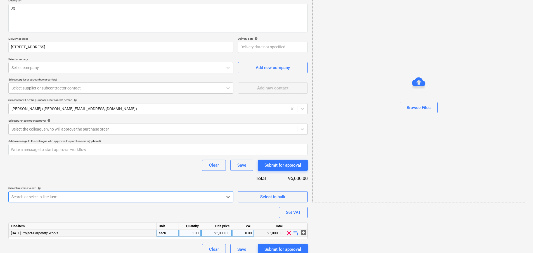
click at [218, 235] on div "95,000.00" at bounding box center [216, 233] width 26 height 7
click at [194, 220] on div "Purchase order name help JQ Constructions Pty Ltd Purchase order reference numb…" at bounding box center [157, 116] width 299 height 277
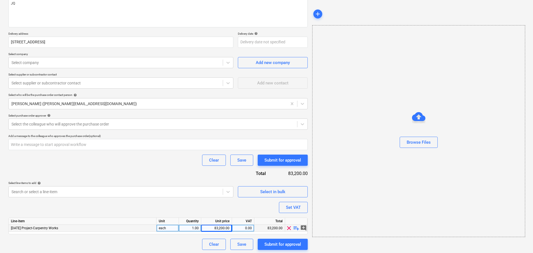
scroll to position [74, 0]
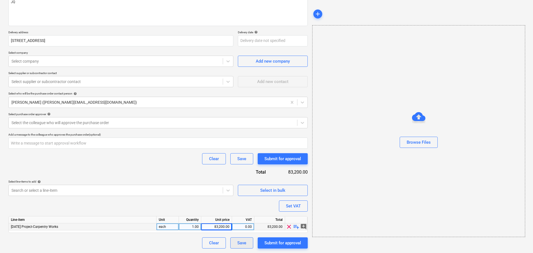
click at [236, 247] on button "Save" at bounding box center [241, 242] width 23 height 11
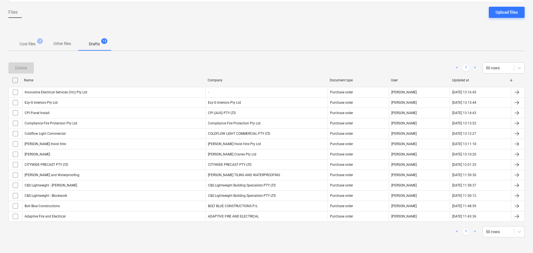
scroll to position [49, 0]
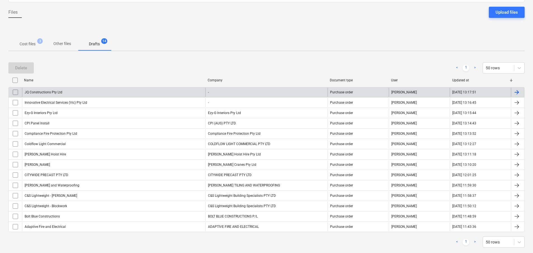
click at [69, 93] on div "JQ Constructions Pty Ltd" at bounding box center [113, 92] width 183 height 9
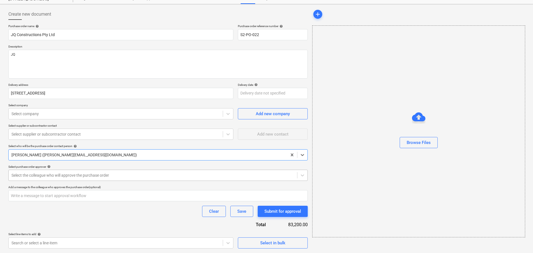
click at [57, 178] on div at bounding box center [152, 175] width 283 height 6
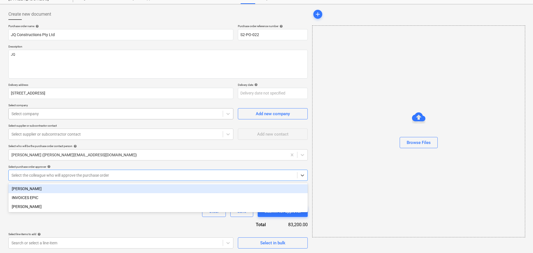
click at [50, 116] on div at bounding box center [115, 114] width 208 height 6
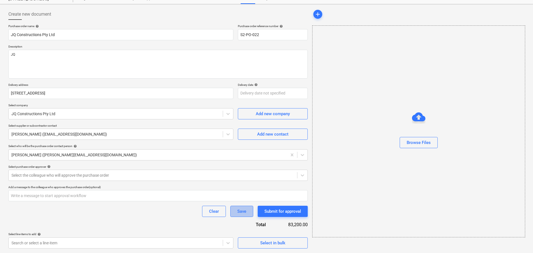
click at [241, 211] on div "Save" at bounding box center [241, 211] width 9 height 7
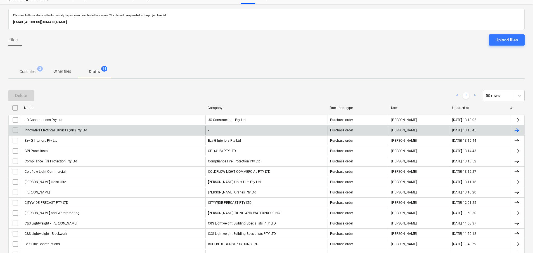
click at [147, 127] on div "Innovative Electrical Services (Vic) Pty Ltd" at bounding box center [113, 130] width 183 height 9
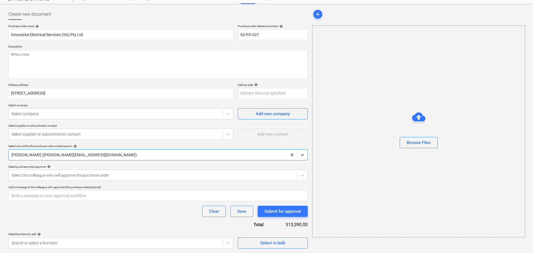
click at [56, 107] on p "Select company" at bounding box center [120, 105] width 225 height 5
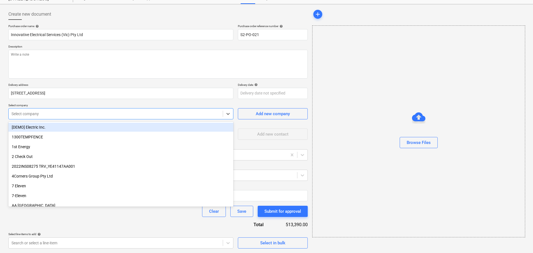
click at [57, 111] on div at bounding box center [115, 114] width 208 height 6
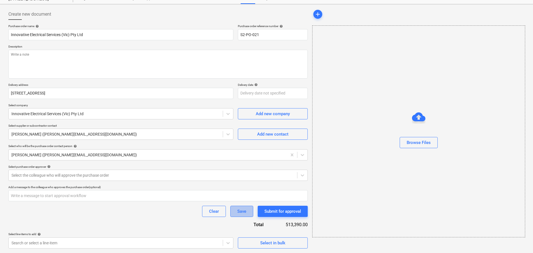
click at [239, 209] on div "Save" at bounding box center [241, 211] width 9 height 7
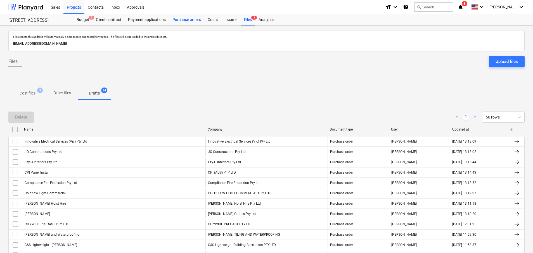
click at [186, 17] on div "Purchase orders" at bounding box center [186, 19] width 35 height 11
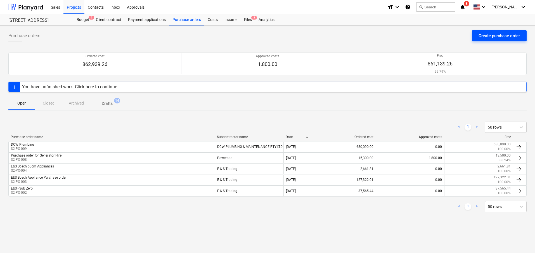
click at [486, 38] on div "Create purchase order" at bounding box center [498, 35] width 41 height 7
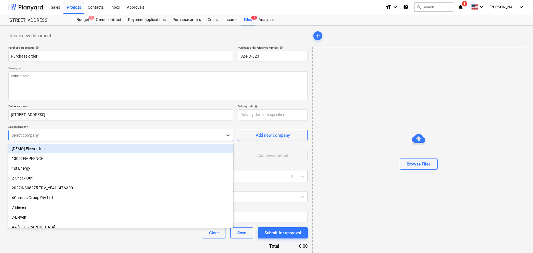
click at [51, 139] on div "Select company" at bounding box center [116, 135] width 214 height 8
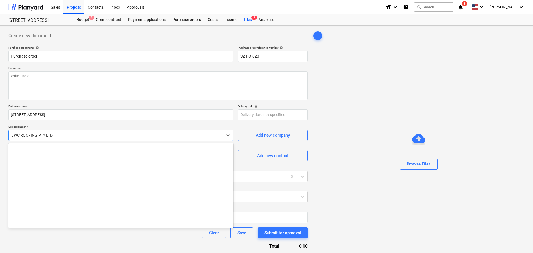
scroll to position [4899, 0]
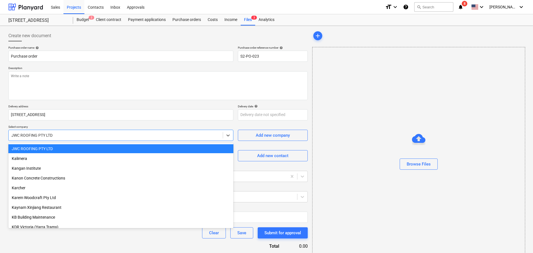
drag, startPoint x: 56, startPoint y: 135, endPoint x: 0, endPoint y: 135, distance: 56.2
click at [0, 135] on div "Create new document Purchase order name help Purchase order Purchase order refe…" at bounding box center [266, 150] width 533 height 249
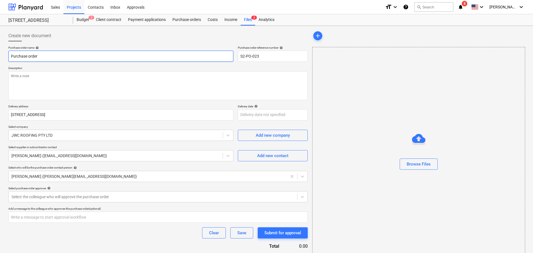
drag, startPoint x: 85, startPoint y: 54, endPoint x: -39, endPoint y: 54, distance: 123.8
click at [0, 54] on html "Sales Projects Contacts Inbox Approvals format_size keyboard_arrow_down help se…" at bounding box center [266, 126] width 533 height 253
paste input "JWC ROOFING PTY LTD"
click at [92, 101] on div "Purchase order name help JWC ROOFING PTY LTD Purchase order reference number he…" at bounding box center [157, 158] width 299 height 224
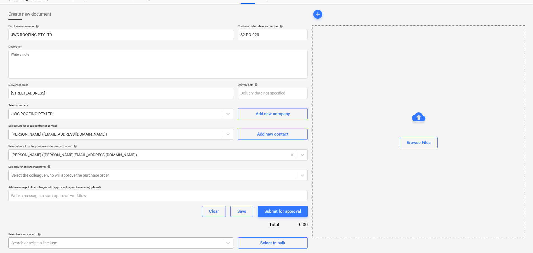
click at [76, 231] on body "Sales Projects Contacts Inbox Approvals format_size keyboard_arrow_down help se…" at bounding box center [266, 104] width 533 height 253
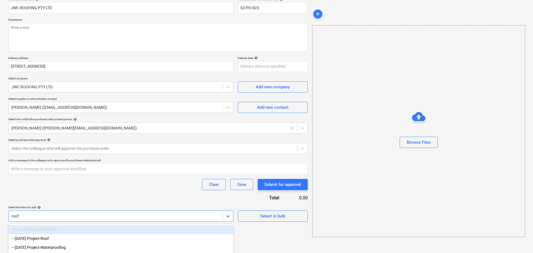
scroll to position [49, 0]
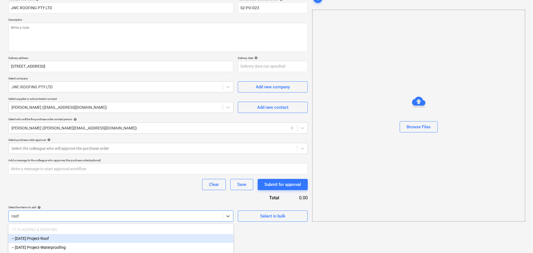
click at [60, 237] on div "-- [DATE] Project-Roof" at bounding box center [120, 238] width 225 height 9
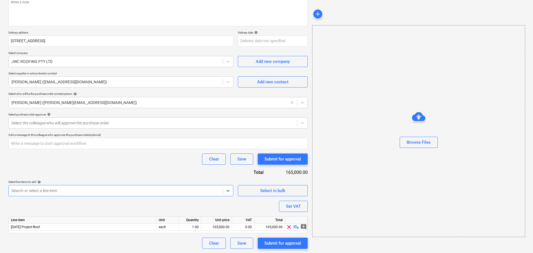
scroll to position [74, 0]
click at [223, 227] on div "165,000.00" at bounding box center [216, 226] width 26 height 7
click at [181, 206] on div "Purchase order name help JWC ROOFING PTY LTD Purchase order reference number he…" at bounding box center [157, 110] width 299 height 277
click at [240, 246] on div "Save" at bounding box center [241, 242] width 9 height 7
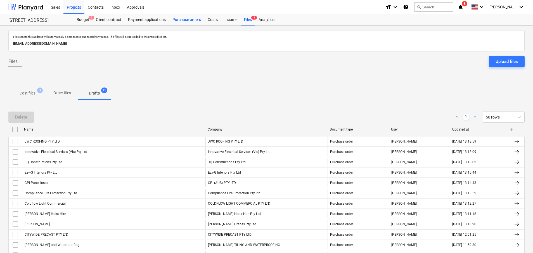
click at [181, 19] on div "Purchase orders" at bounding box center [186, 19] width 35 height 11
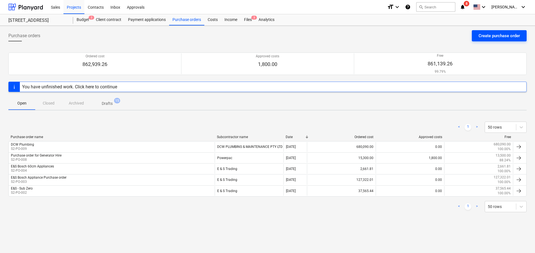
click at [499, 35] on div "Create purchase order" at bounding box center [498, 35] width 41 height 7
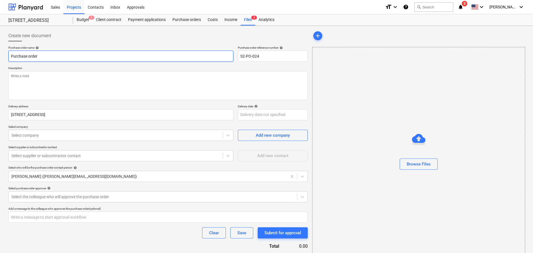
drag, startPoint x: 77, startPoint y: 53, endPoint x: -74, endPoint y: 51, distance: 150.6
click at [0, 51] on html "Sales Projects Contacts Inbox Approvals format_size keyboard_arrow_down help se…" at bounding box center [266, 126] width 533 height 253
drag, startPoint x: 26, startPoint y: 54, endPoint x: -15, endPoint y: 55, distance: 40.8
click at [0, 55] on html "Sales Projects Contacts Inbox Approvals format_size keyboard_arrow_down help se…" at bounding box center [266, 126] width 533 height 253
paste input "ady Formwork Pty Ltd"
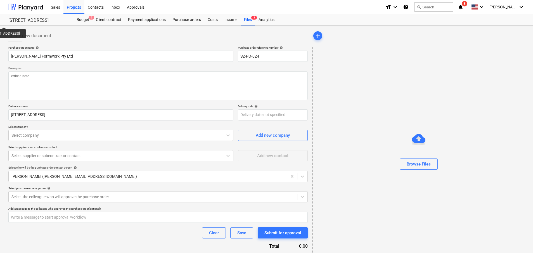
click at [113, 104] on div "Purchase order name help [PERSON_NAME] Formwork Pty Ltd Purchase order referenc…" at bounding box center [157, 158] width 299 height 224
click at [108, 94] on textarea at bounding box center [157, 85] width 299 height 29
paste textarea "[PERSON_NAME] Formwork Pty Ltd"
click at [32, 135] on div at bounding box center [115, 135] width 208 height 6
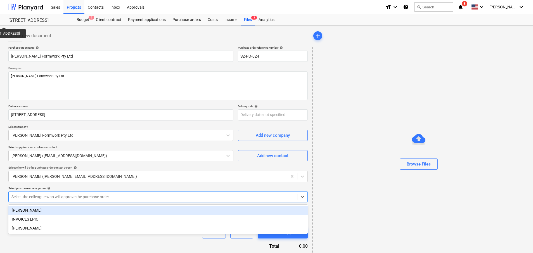
click at [56, 199] on div at bounding box center [152, 197] width 283 height 6
drag, startPoint x: 60, startPoint y: 198, endPoint x: 64, endPoint y: 201, distance: 5.6
click at [60, 198] on div at bounding box center [152, 197] width 283 height 6
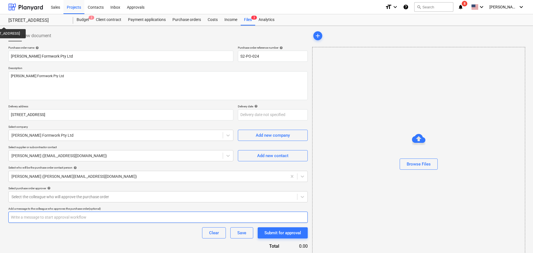
click at [58, 218] on input "text" at bounding box center [157, 216] width 299 height 11
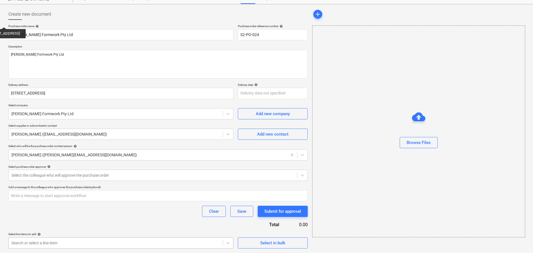
click at [57, 231] on body "Sales Projects Contacts Inbox Approvals format_size keyboard_arrow_down help se…" at bounding box center [266, 104] width 533 height 253
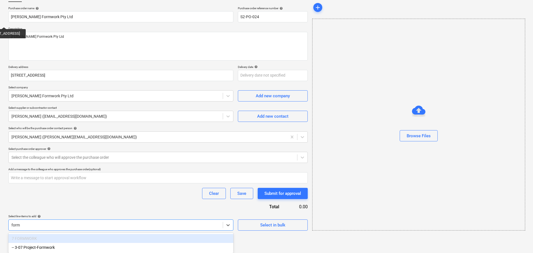
scroll to position [40, 0]
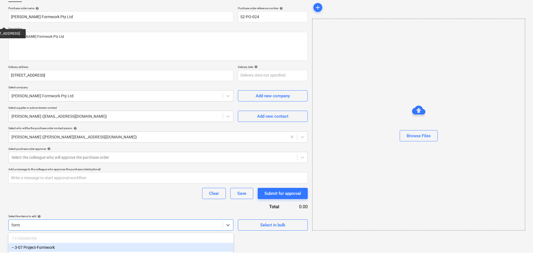
click at [61, 247] on div "-- 3-07 Project-Formwork" at bounding box center [120, 247] width 225 height 9
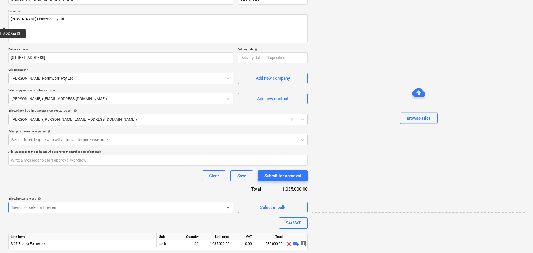
scroll to position [74, 0]
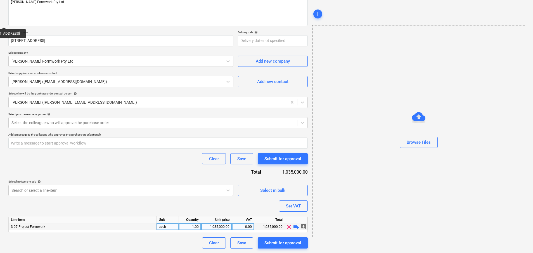
click at [214, 229] on div "1,035,000.00" at bounding box center [216, 226] width 26 height 7
drag, startPoint x: 224, startPoint y: 227, endPoint x: 228, endPoint y: 245, distance: 18.0
click at [224, 227] on input "1035000" at bounding box center [216, 226] width 30 height 7
click at [217, 226] on input "1035000" at bounding box center [216, 226] width 30 height 7
click at [224, 227] on input "1035000" at bounding box center [216, 226] width 30 height 7
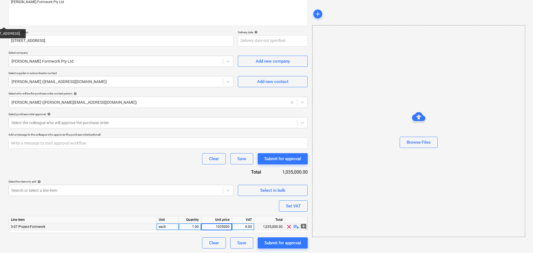
click at [224, 227] on input "1035000" at bounding box center [216, 226] width 30 height 7
click at [239, 239] on button "Save" at bounding box center [241, 242] width 23 height 11
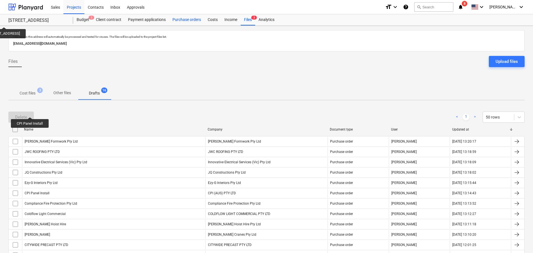
click at [179, 18] on div "Purchase orders" at bounding box center [186, 19] width 35 height 11
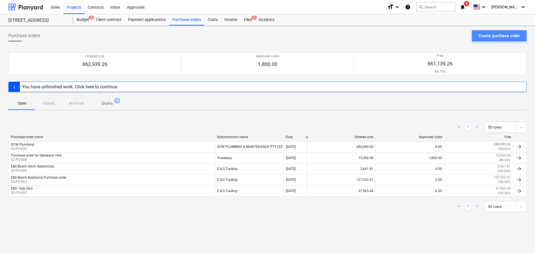
click at [480, 39] on div "Create purchase order" at bounding box center [498, 35] width 41 height 7
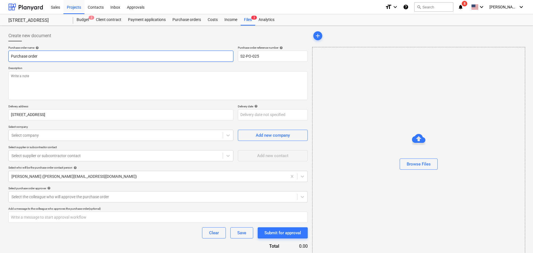
click at [78, 60] on input "Purchase order" at bounding box center [120, 56] width 225 height 11
drag, startPoint x: 78, startPoint y: 60, endPoint x: 2, endPoint y: 53, distance: 76.9
click at [2, 53] on div "Create new document Purchase order name help Purchase order Purchase order refe…" at bounding box center [266, 150] width 533 height 249
paste input "NATIONWIDE DEMOLITION GROUP PTY LTD"
click at [80, 92] on textarea at bounding box center [157, 85] width 299 height 29
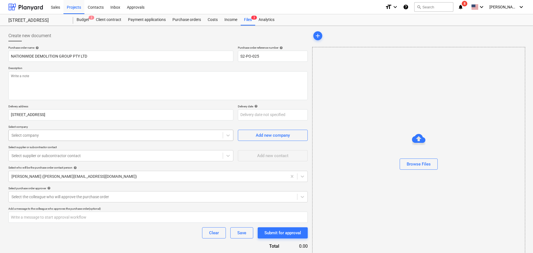
click at [69, 130] on div "Select company" at bounding box center [120, 135] width 225 height 11
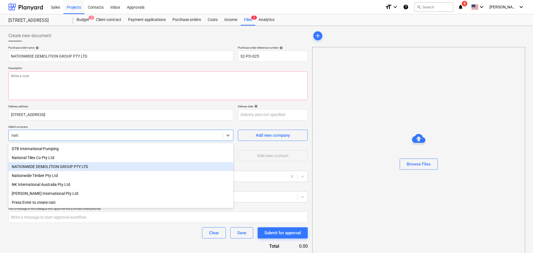
click at [65, 168] on div "NATIONWIDE DEMOLITION GROUP PTY LTD" at bounding box center [120, 166] width 225 height 9
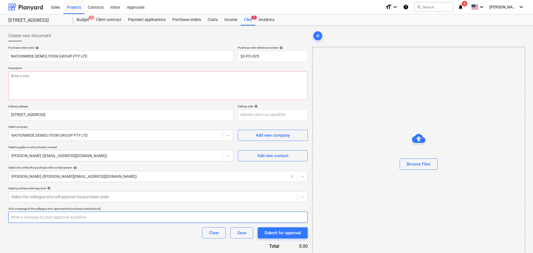
click at [68, 221] on input "text" at bounding box center [157, 216] width 299 height 11
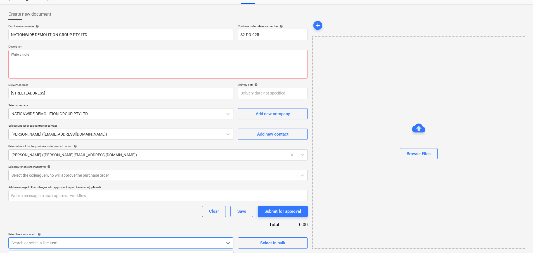
scroll to position [104, 0]
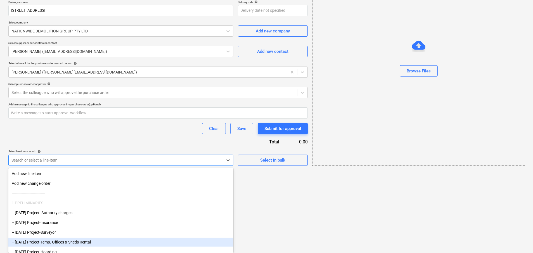
click at [66, 149] on body "Sales Projects Contacts Inbox Approvals format_size keyboard_arrow_down help se…" at bounding box center [266, 22] width 533 height 253
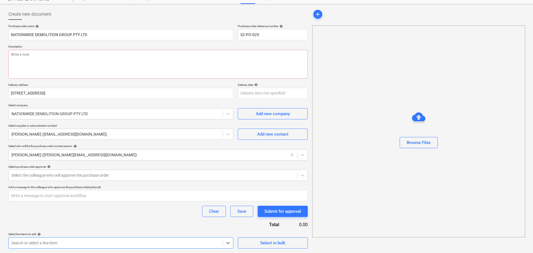
scroll to position [22, 0]
click at [73, 200] on div "Purchase order name help NATIONWIDE DEMOLITION GROUP PTY LTD Purchase order ref…" at bounding box center [157, 136] width 299 height 224
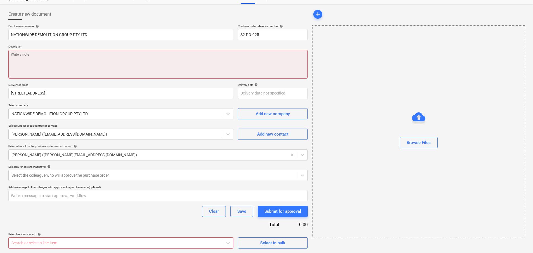
click at [128, 65] on textarea at bounding box center [157, 64] width 299 height 29
click at [104, 63] on textarea at bounding box center [157, 64] width 299 height 29
paste textarea "NATIONWIDE DEMOLITION GROUP PTY LTD"
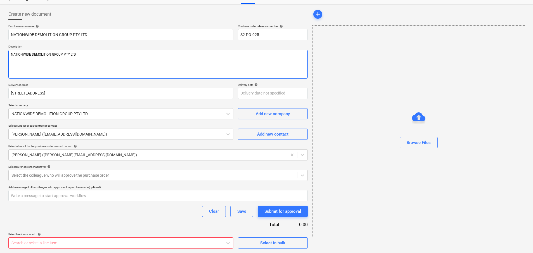
drag, startPoint x: 18, startPoint y: 54, endPoint x: -52, endPoint y: 55, distance: 70.1
click at [0, 55] on html "Sales Projects Contacts Inbox Approvals format_size keyboard_arrow_down help se…" at bounding box center [266, 104] width 533 height 253
click at [148, 224] on div "Purchase order name help NATIONWIDE DEMOLITION GROUP PTY LTD Purchase order ref…" at bounding box center [157, 136] width 299 height 224
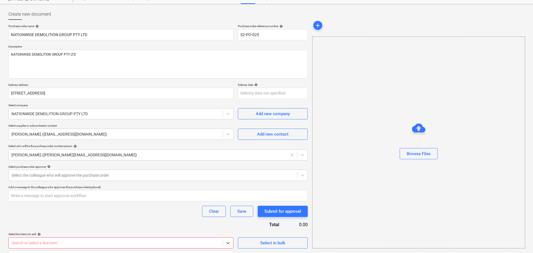
scroll to position [104, 0]
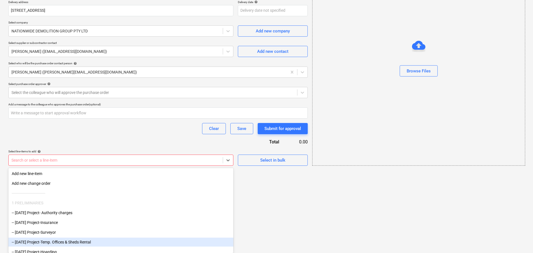
drag, startPoint x: 118, startPoint y: 237, endPoint x: 118, endPoint y: 241, distance: 3.4
click at [118, 149] on body "Sales Projects Contacts Inbox Approvals format_size keyboard_arrow_down help se…" at bounding box center [266, 22] width 533 height 253
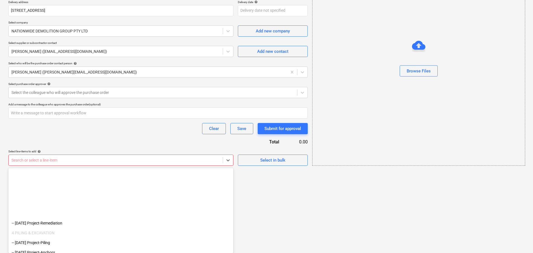
scroll to position [335, 0]
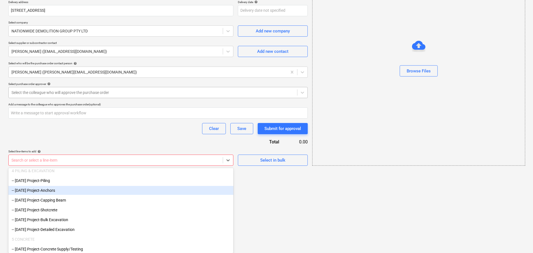
click at [279, 149] on html "Sales Projects Contacts Inbox Approvals format_size keyboard_arrow_down help se…" at bounding box center [266, 22] width 533 height 253
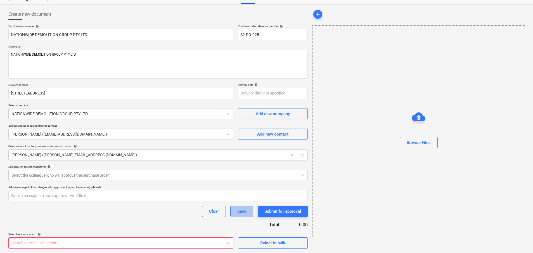
click at [239, 209] on div "Save" at bounding box center [241, 211] width 9 height 7
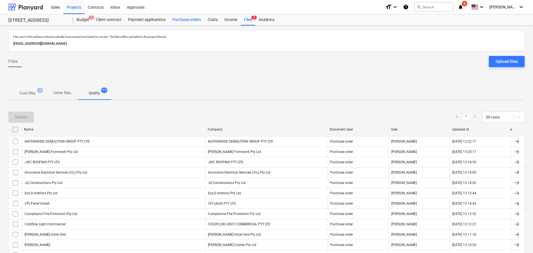
click at [197, 21] on div "Purchase orders" at bounding box center [186, 19] width 35 height 11
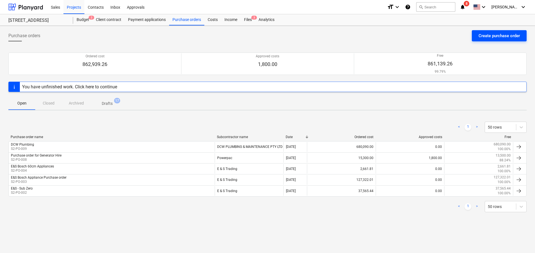
click at [486, 35] on div "Create purchase order" at bounding box center [498, 35] width 41 height 7
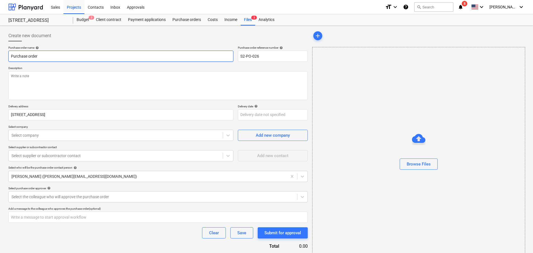
drag, startPoint x: 41, startPoint y: 55, endPoint x: -30, endPoint y: 56, distance: 71.2
click at [0, 56] on html "Sales Projects Contacts Inbox Approvals format_size keyboard_arrow_down help se…" at bounding box center [266, 126] width 533 height 253
paste input "erception windows"
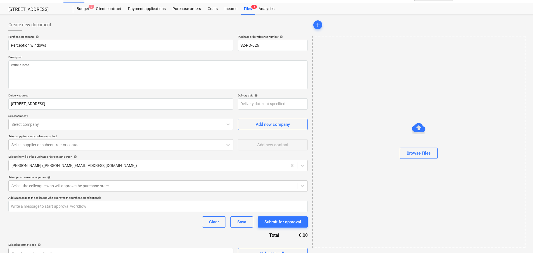
scroll to position [22, 0]
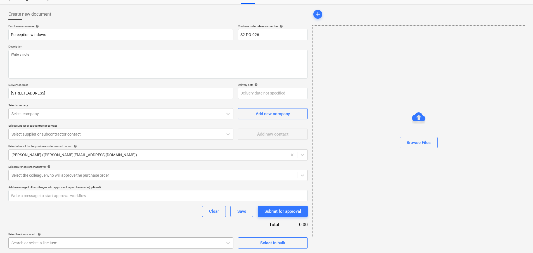
click at [64, 231] on body "Sales Projects Contacts Inbox Approvals format_size keyboard_arrow_down help se…" at bounding box center [266, 104] width 533 height 253
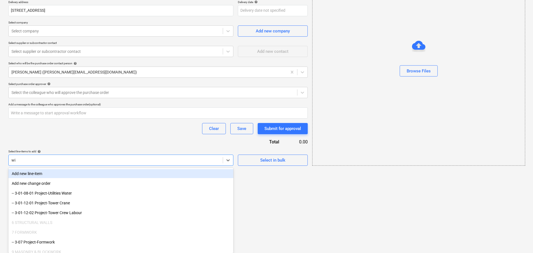
scroll to position [31, 0]
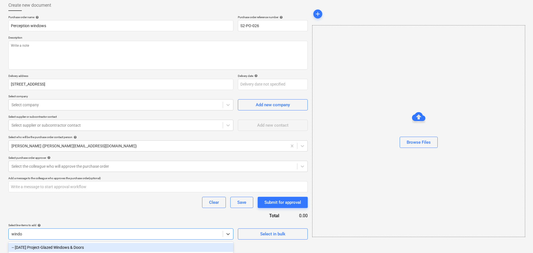
click at [110, 244] on div "-- [DATE] Project-Glazed Windows & Doors" at bounding box center [120, 247] width 225 height 9
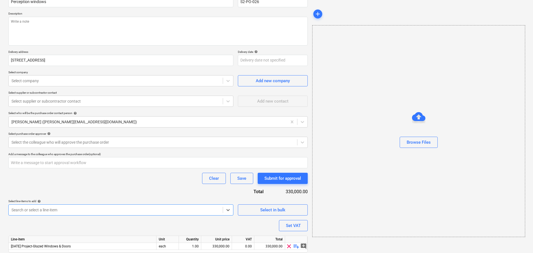
scroll to position [74, 0]
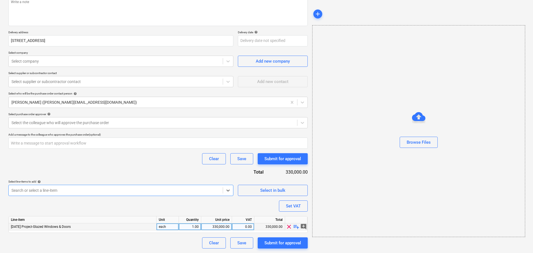
click at [227, 225] on div "330,000.00" at bounding box center [216, 226] width 26 height 7
click at [178, 209] on div "Purchase order name help Perception windows Purchase order reference number hel…" at bounding box center [157, 110] width 299 height 277
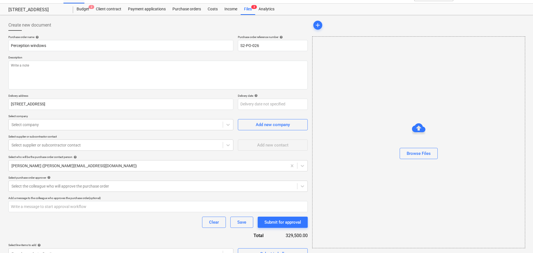
scroll to position [0, 0]
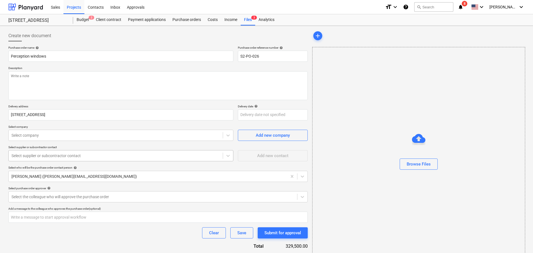
click at [79, 157] on div at bounding box center [115, 156] width 208 height 6
click at [79, 141] on div "Select company" at bounding box center [120, 135] width 225 height 11
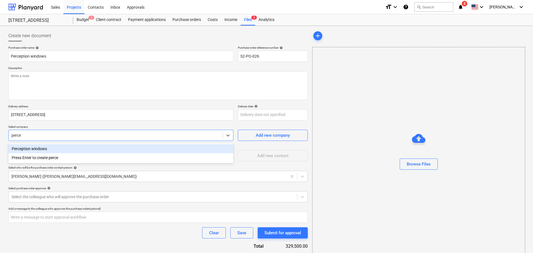
click at [78, 143] on div "Perception windows Press Enter to create perce" at bounding box center [120, 153] width 225 height 20
click at [74, 147] on div "Perception windows" at bounding box center [120, 148] width 225 height 9
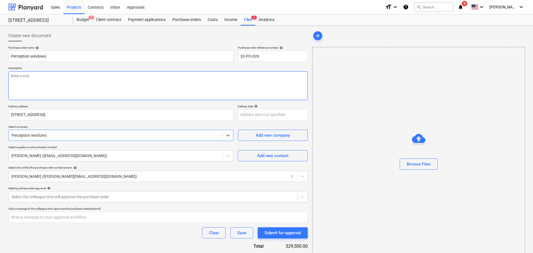
click at [61, 86] on textarea at bounding box center [157, 85] width 299 height 29
click at [239, 233] on div "Save" at bounding box center [241, 232] width 9 height 7
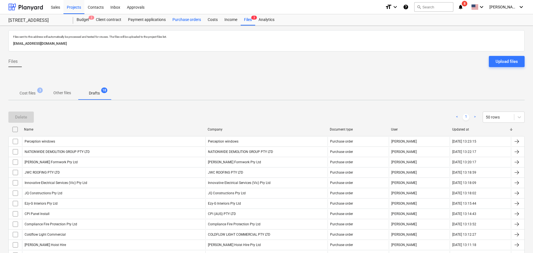
click at [188, 19] on div "Purchase orders" at bounding box center [186, 19] width 35 height 11
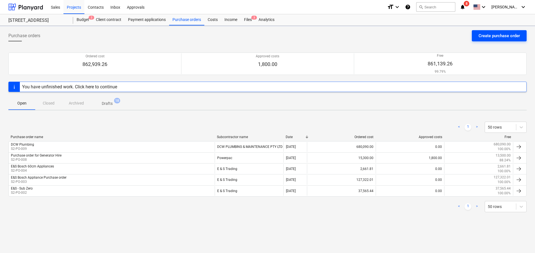
click at [480, 33] on div "Create purchase order" at bounding box center [498, 35] width 41 height 7
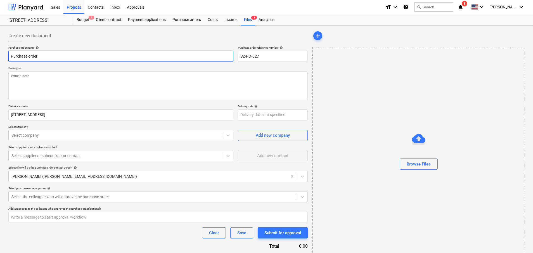
drag, startPoint x: 105, startPoint y: 57, endPoint x: -38, endPoint y: 55, distance: 142.5
click at [0, 55] on html "Sales Projects Contacts Inbox Approvals format_size keyboard_arrow_down help se…" at bounding box center [266, 126] width 533 height 253
paste input "TX PTY LTD"
click at [59, 127] on p "Select company" at bounding box center [120, 127] width 225 height 5
click at [59, 130] on div "Select company" at bounding box center [120, 135] width 225 height 11
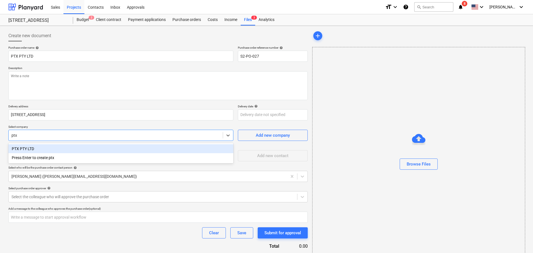
click at [55, 146] on div "PTX PTY LTD" at bounding box center [120, 148] width 225 height 9
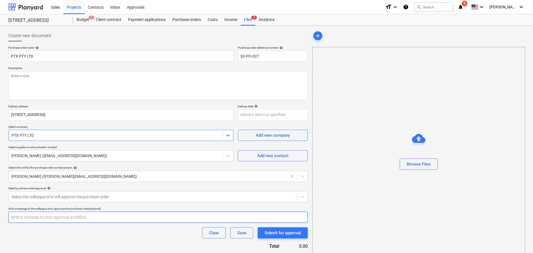
click at [63, 217] on input "text" at bounding box center [157, 216] width 299 height 11
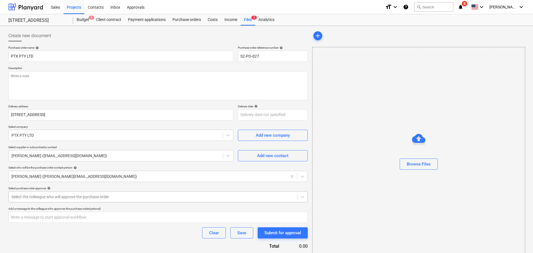
click at [56, 196] on div at bounding box center [152, 197] width 283 height 6
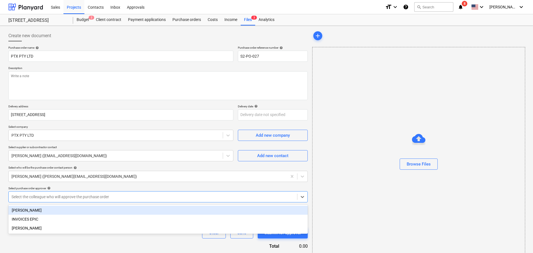
click at [73, 190] on div "Select purchase order approver help" at bounding box center [157, 188] width 299 height 4
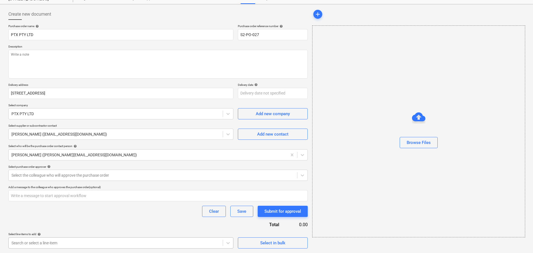
click at [62, 231] on body "Sales Projects Contacts Inbox Approvals format_size keyboard_arrow_down help se…" at bounding box center [266, 104] width 533 height 253
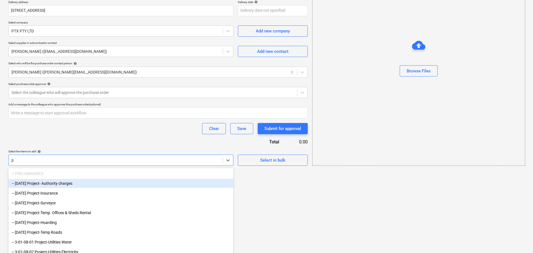
scroll to position [31, 0]
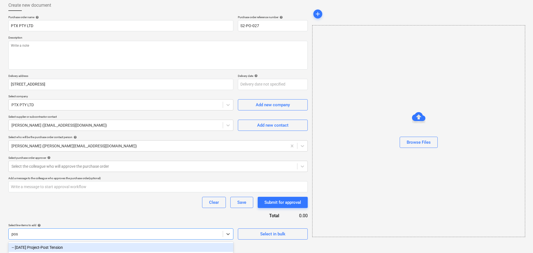
click at [74, 246] on div "-- [DATE] Project-Post Tension" at bounding box center [120, 247] width 225 height 9
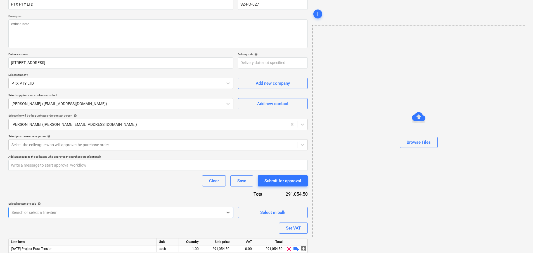
scroll to position [74, 0]
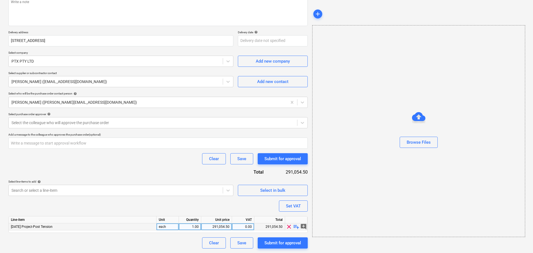
click at [218, 227] on div "291,054.50" at bounding box center [216, 226] width 26 height 7
click at [218, 227] on input "291054.5" at bounding box center [216, 226] width 30 height 7
drag, startPoint x: 188, startPoint y: 242, endPoint x: 232, endPoint y: 244, distance: 43.9
click at [188, 242] on div "Clear Save Submit for approval" at bounding box center [157, 242] width 299 height 11
click at [239, 244] on div "Save" at bounding box center [241, 242] width 9 height 7
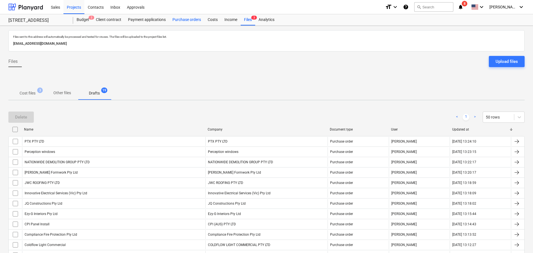
click at [181, 22] on div "Purchase orders" at bounding box center [186, 19] width 35 height 11
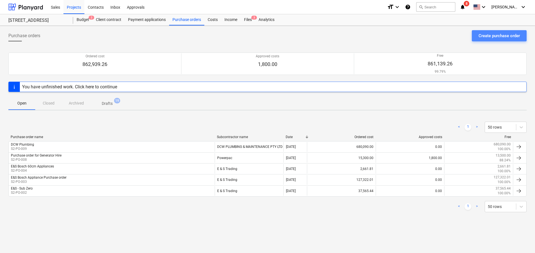
click at [476, 35] on button "Create purchase order" at bounding box center [499, 35] width 55 height 11
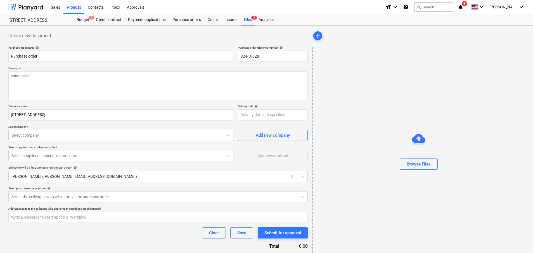
click at [54, 101] on div "Purchase order name help Purchase order Purchase order reference number help S2…" at bounding box center [157, 158] width 299 height 224
drag, startPoint x: 56, startPoint y: 60, endPoint x: -49, endPoint y: 55, distance: 105.2
click at [0, 55] on html "Sales Projects Contacts Inbox Approvals format_size keyboard_arrow_down help se…" at bounding box center [266, 126] width 533 height 253
paste input "275,000.00"
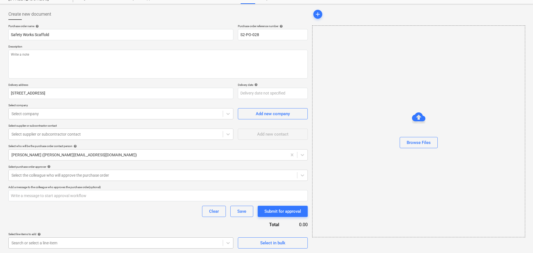
click at [103, 231] on body "Sales Projects Contacts Inbox Approvals format_size keyboard_arrow_down help se…" at bounding box center [266, 104] width 533 height 253
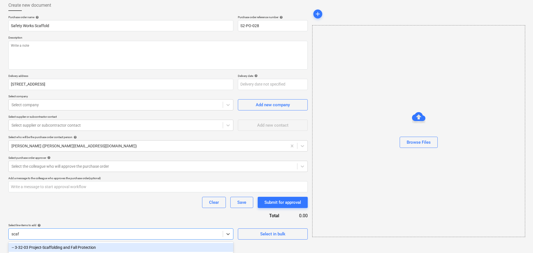
scroll to position [31, 0]
click at [85, 248] on div "-- 3-32-03 Project-Scaffolding and Fall Protection" at bounding box center [120, 247] width 225 height 9
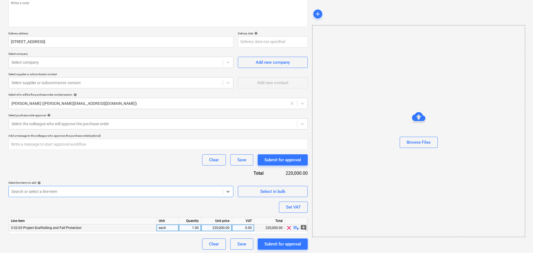
scroll to position [74, 0]
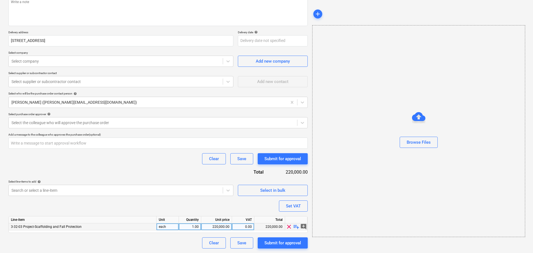
click at [222, 226] on div "220,000.00" at bounding box center [216, 226] width 26 height 7
click at [181, 205] on div "Purchase order name help Safety Works Scaffold Purchase order reference number …" at bounding box center [157, 110] width 299 height 277
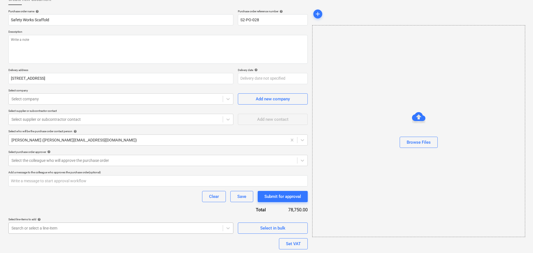
scroll to position [0, 0]
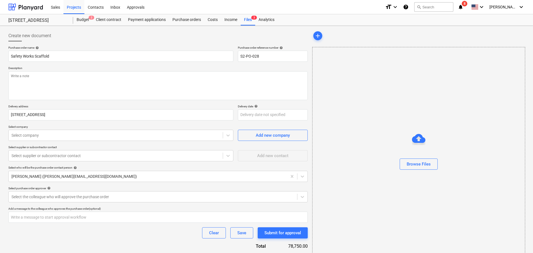
click at [77, 141] on div "Purchase order name help Safety Works Scaffold Purchase order reference number …" at bounding box center [157, 184] width 299 height 277
click at [77, 135] on div at bounding box center [115, 135] width 208 height 6
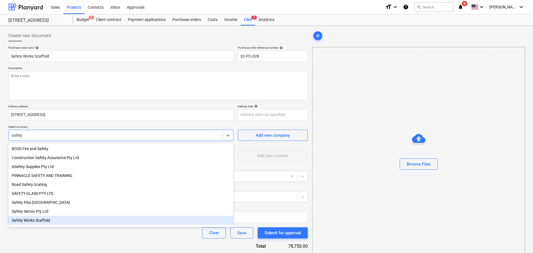
click at [69, 221] on div "Safety Works Scaffold" at bounding box center [120, 220] width 225 height 9
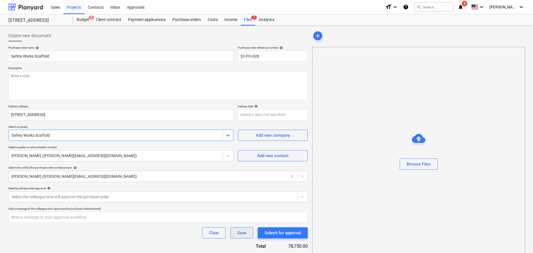
click at [237, 234] on div "Save" at bounding box center [241, 232] width 9 height 7
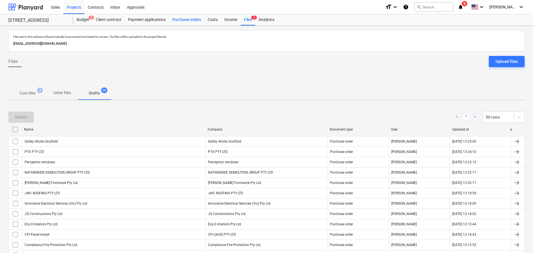
click at [191, 19] on div "Purchase orders" at bounding box center [186, 19] width 35 height 11
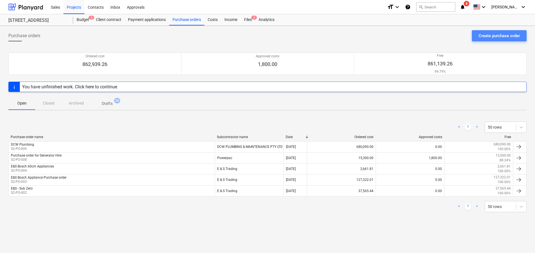
click at [487, 34] on div "Create purchase order" at bounding box center [498, 35] width 41 height 7
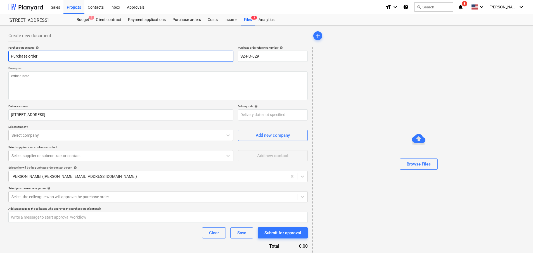
click at [63, 55] on input "Purchase order" at bounding box center [120, 56] width 225 height 11
paste input "SCACIA Pty Ltd"
click at [43, 89] on textarea at bounding box center [157, 85] width 299 height 29
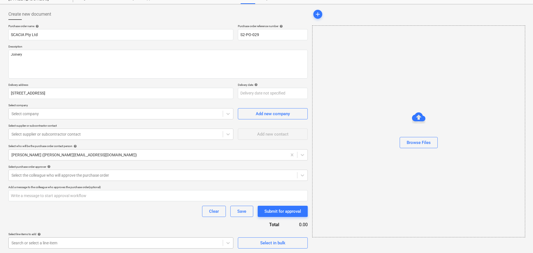
click at [91, 231] on body "Sales Projects Contacts Inbox Approvals format_size keyboard_arrow_down help se…" at bounding box center [266, 104] width 533 height 253
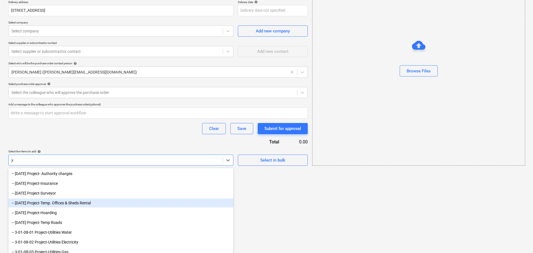
scroll to position [40, 0]
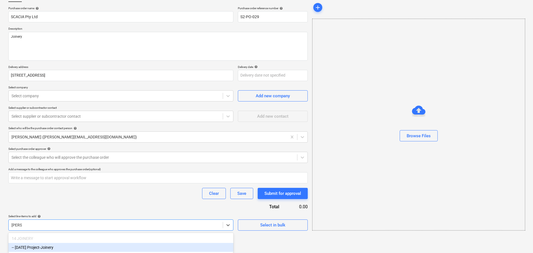
click at [92, 248] on div "-- [DATE] Project-Joinery" at bounding box center [120, 247] width 225 height 9
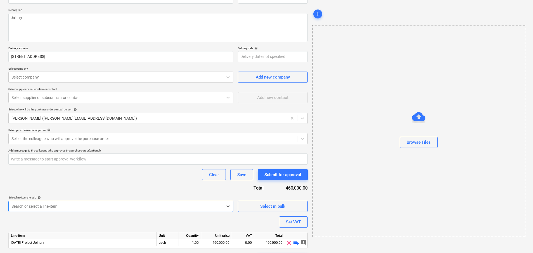
scroll to position [74, 0]
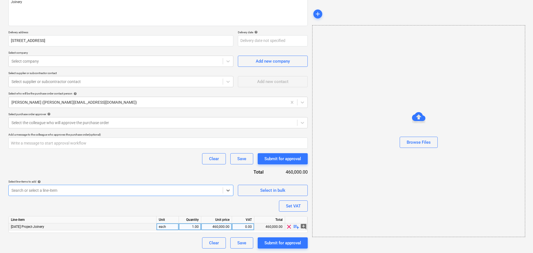
click at [216, 227] on div "460,000.00" at bounding box center [216, 226] width 26 height 7
click at [216, 227] on input "460000" at bounding box center [216, 226] width 30 height 7
click at [146, 198] on div "Purchase order name help SCACIA Pty Ltd Purchase order reference number help S2…" at bounding box center [157, 110] width 299 height 277
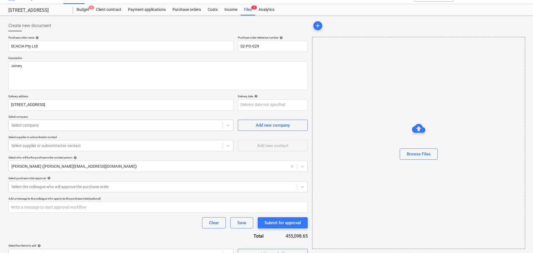
scroll to position [28, 0]
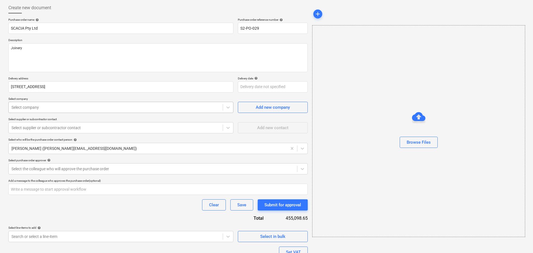
click at [45, 110] on div at bounding box center [115, 107] width 208 height 6
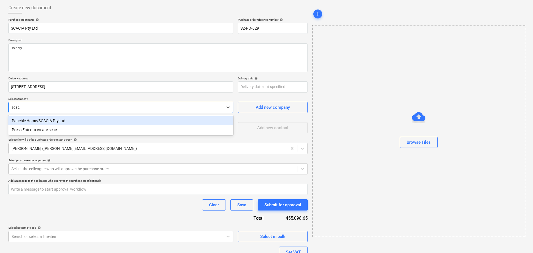
click at [50, 123] on div "Pauchie Home/SCACIA Pty Ltd" at bounding box center [120, 120] width 225 height 9
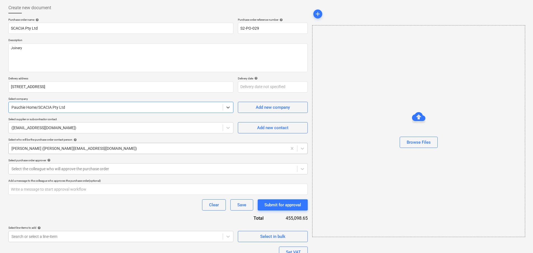
scroll to position [74, 0]
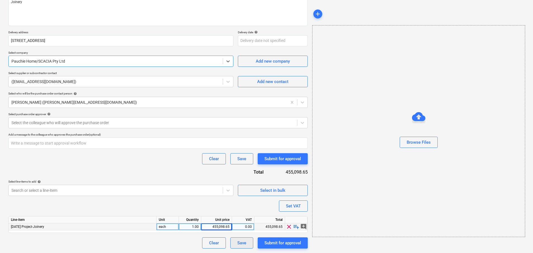
click at [245, 245] on div "Save" at bounding box center [241, 242] width 9 height 7
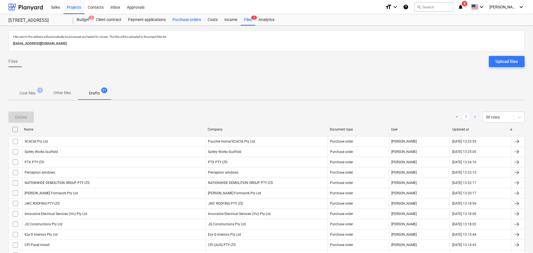
click at [198, 19] on div "Purchase orders" at bounding box center [186, 19] width 35 height 11
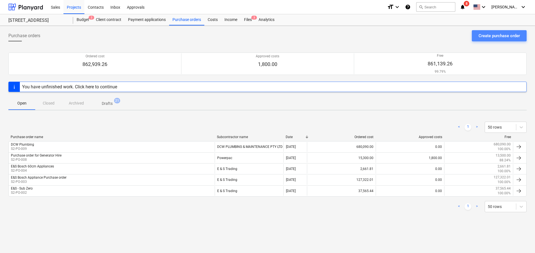
click at [473, 34] on button "Create purchase order" at bounding box center [499, 35] width 55 height 11
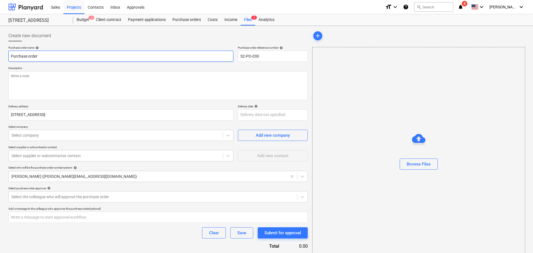
drag, startPoint x: 117, startPoint y: 58, endPoint x: -16, endPoint y: 40, distance: 134.1
click at [0, 40] on html "Sales Projects Contacts Inbox Approvals format_size keyboard_arrow_down help se…" at bounding box center [266, 126] width 533 height 253
click at [41, 128] on p "Select company" at bounding box center [120, 127] width 225 height 5
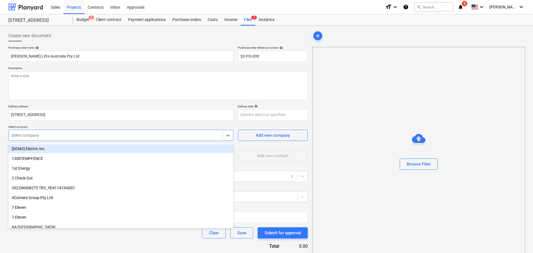
click at [39, 135] on div at bounding box center [115, 135] width 208 height 6
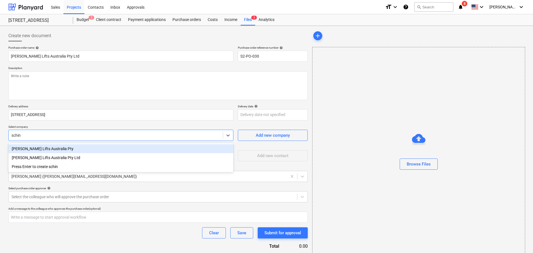
click at [55, 148] on div "[PERSON_NAME] Lifts Australia Pty" at bounding box center [120, 148] width 225 height 9
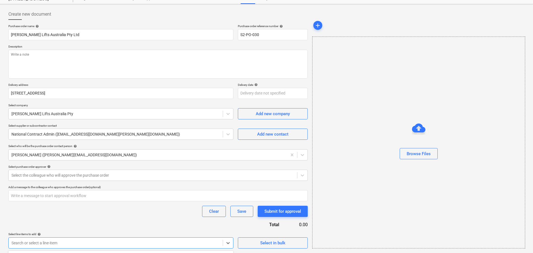
scroll to position [104, 0]
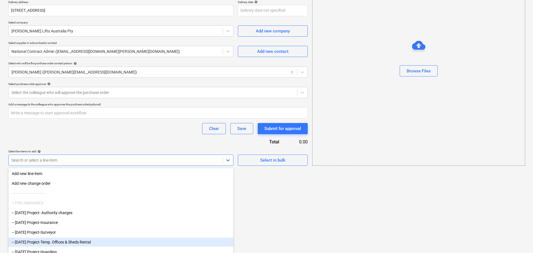
click at [75, 149] on body "Sales Projects Contacts Inbox Approvals format_size keyboard_arrow_down help se…" at bounding box center [266, 22] width 533 height 253
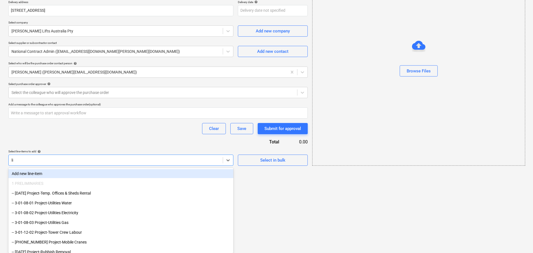
scroll to position [40, 0]
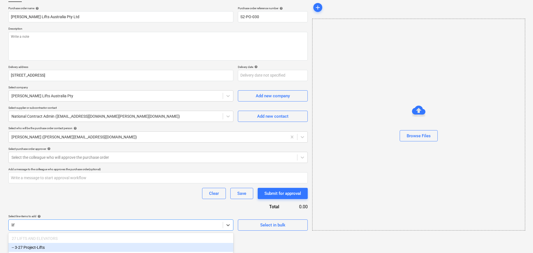
click at [44, 244] on div "-- 3-27 Project-Lifts" at bounding box center [120, 247] width 225 height 9
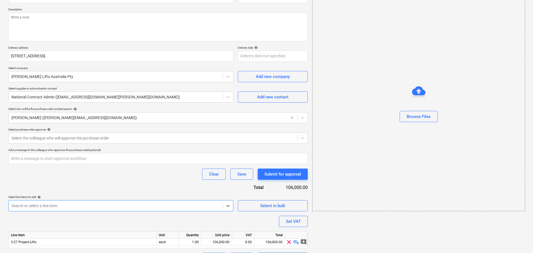
scroll to position [74, 0]
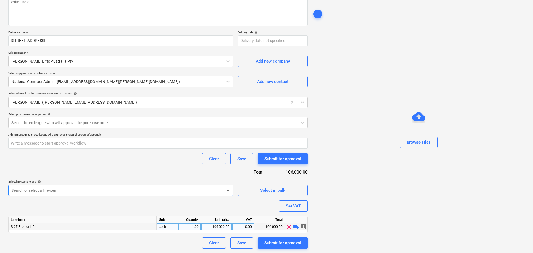
click at [219, 227] on div "106,000.00" at bounding box center [216, 226] width 26 height 7
click at [204, 198] on div "Purchase order name help [PERSON_NAME] Lifts Australia Pty Ltd Purchase order r…" at bounding box center [157, 110] width 299 height 277
click at [247, 238] on button "Save" at bounding box center [241, 242] width 23 height 11
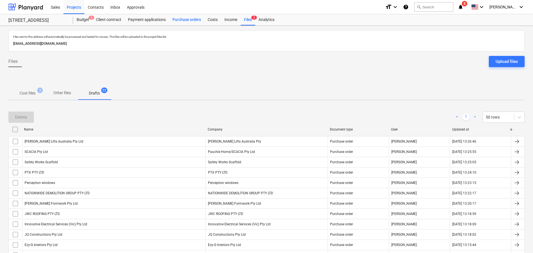
click at [198, 19] on div "Purchase orders" at bounding box center [186, 19] width 35 height 11
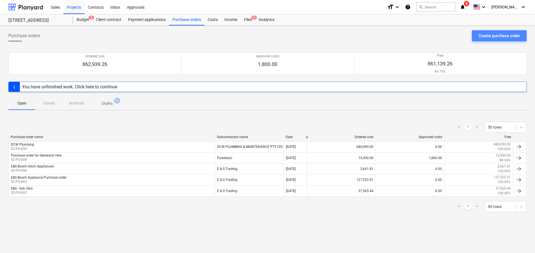
click at [482, 34] on div "Create purchase order" at bounding box center [498, 35] width 41 height 7
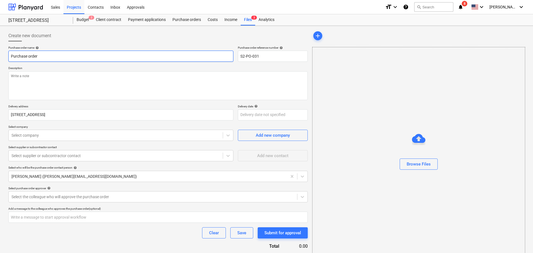
drag, startPoint x: 38, startPoint y: 57, endPoint x: -31, endPoint y: 57, distance: 68.7
click at [0, 57] on html "Sales Projects Contacts Inbox Approvals format_size keyboard_arrow_down help se…" at bounding box center [266, 126] width 533 height 253
paste input "T.U STEEL PTY LTD"
click at [58, 89] on textarea at bounding box center [157, 85] width 299 height 29
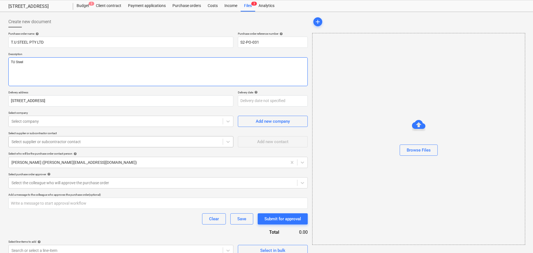
scroll to position [22, 0]
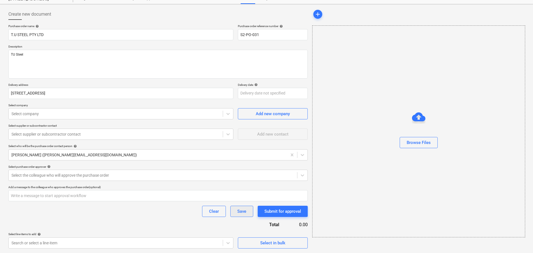
click at [251, 206] on button "Save" at bounding box center [241, 211] width 23 height 11
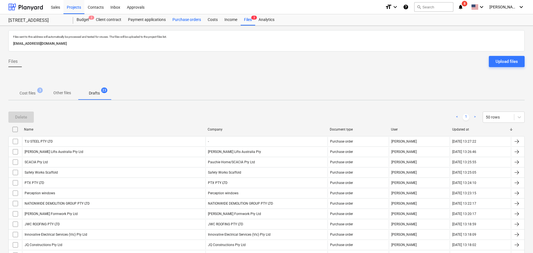
click at [184, 20] on div "Purchase orders" at bounding box center [186, 19] width 35 height 11
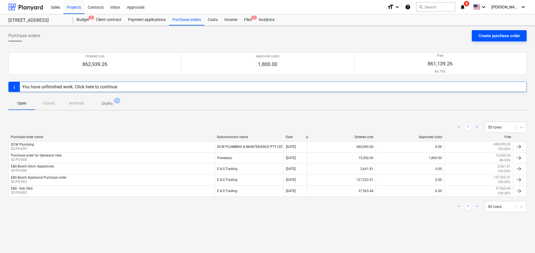
click at [493, 35] on div "Create purchase order" at bounding box center [498, 35] width 41 height 7
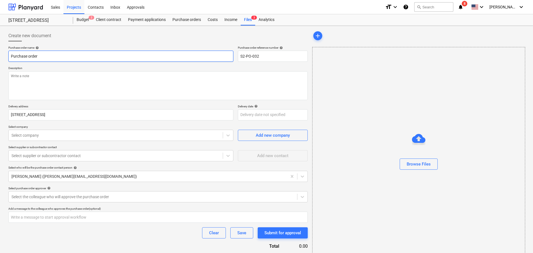
drag, startPoint x: 55, startPoint y: 52, endPoint x: -34, endPoint y: 48, distance: 89.7
click at [0, 48] on html "Sales Projects Contacts Inbox Approvals format_size keyboard_arrow_down help se…" at bounding box center [266, 126] width 533 height 253
paste input "LGS SOLUTIONS"
click at [56, 91] on textarea at bounding box center [157, 85] width 299 height 29
click at [84, 69] on p "Description" at bounding box center [157, 68] width 299 height 5
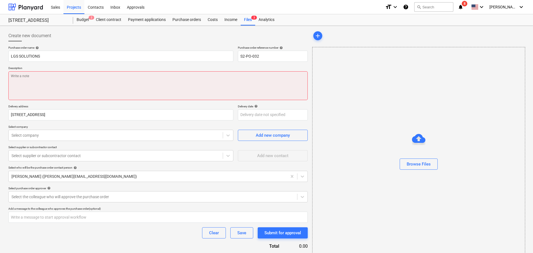
drag, startPoint x: 83, startPoint y: 80, endPoint x: 82, endPoint y: 82, distance: 3.1
click at [82, 82] on textarea at bounding box center [157, 85] width 299 height 29
paste textarea "THE TRUSTEE FOR LGS SOLUTIONS"
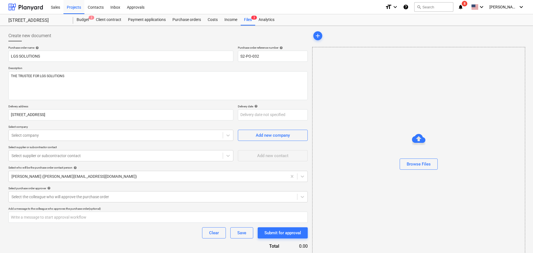
click at [51, 162] on div "Purchase order name help LGS SOLUTIONS Purchase order reference number help S2-…" at bounding box center [157, 158] width 299 height 224
click at [52, 157] on div at bounding box center [115, 156] width 208 height 6
click at [66, 135] on div at bounding box center [115, 135] width 208 height 6
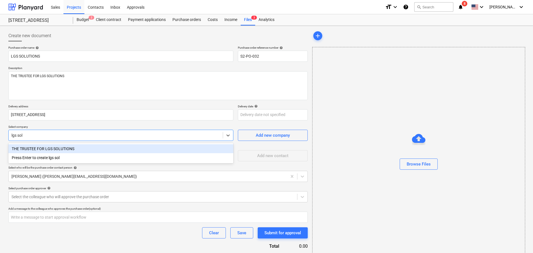
click at [70, 147] on div "THE TRUSTEE FOR LGS SOLUTIONS" at bounding box center [120, 148] width 225 height 9
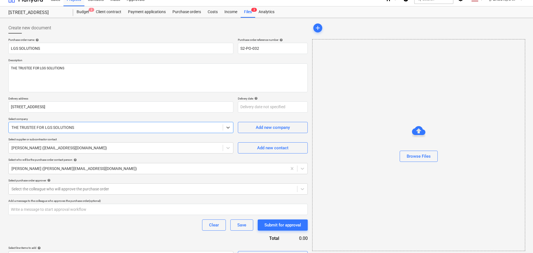
scroll to position [22, 0]
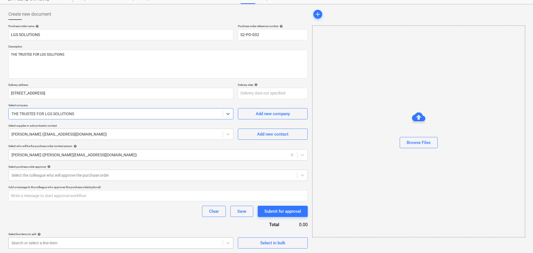
click at [54, 231] on body "Sales Projects Contacts Inbox Approvals format_size keyboard_arrow_down help se…" at bounding box center [266, 104] width 533 height 253
drag, startPoint x: 85, startPoint y: 140, endPoint x: 96, endPoint y: 141, distance: 11.0
click at [86, 140] on div "Purchase order name help LGS SOLUTIONS Purchase order reference number help S2-…" at bounding box center [157, 136] width 299 height 224
click at [235, 210] on button "Save" at bounding box center [241, 211] width 23 height 11
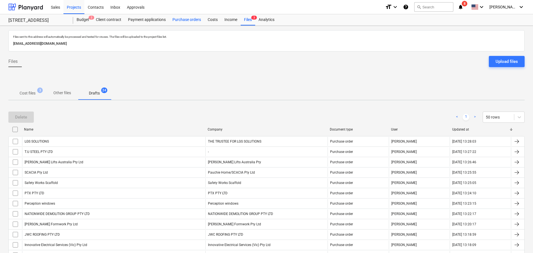
click at [185, 21] on div "Purchase orders" at bounding box center [186, 19] width 35 height 11
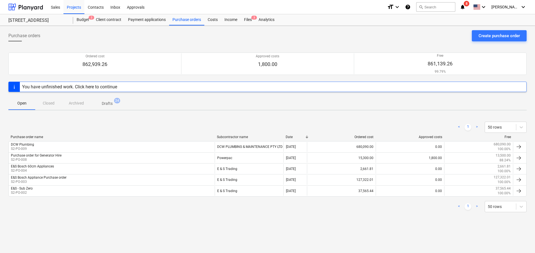
click at [476, 30] on div "Purchase orders Create purchase order Ordered cost 862,939.26 Approved costs 1,…" at bounding box center [267, 139] width 535 height 227
click at [480, 36] on div "Create purchase order" at bounding box center [498, 35] width 41 height 7
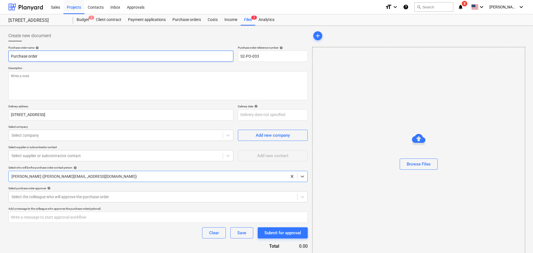
drag, startPoint x: 49, startPoint y: 56, endPoint x: -28, endPoint y: 49, distance: 76.9
click at [0, 49] on html "Sales Projects Contacts Inbox Approvals format_size keyboard_arrow_down help se…" at bounding box center [266, 126] width 533 height 253
paste input "23,500.00"
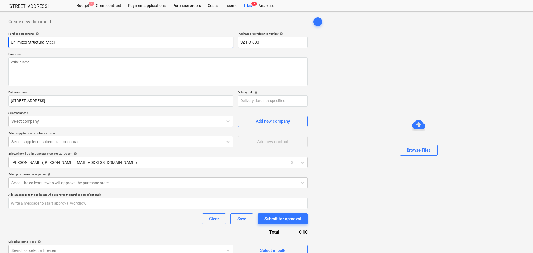
scroll to position [22, 0]
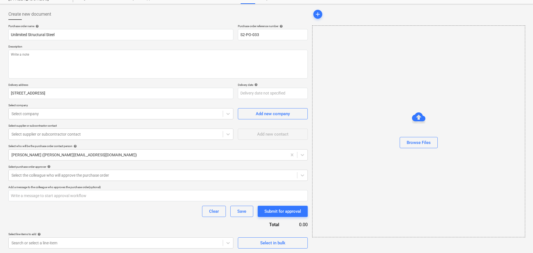
click at [110, 234] on div "Select line-items to add help" at bounding box center [120, 234] width 225 height 4
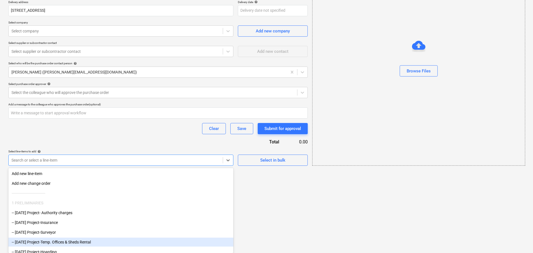
click at [112, 149] on body "Sales Projects Contacts Inbox Approvals format_size keyboard_arrow_down help se…" at bounding box center [266, 22] width 533 height 253
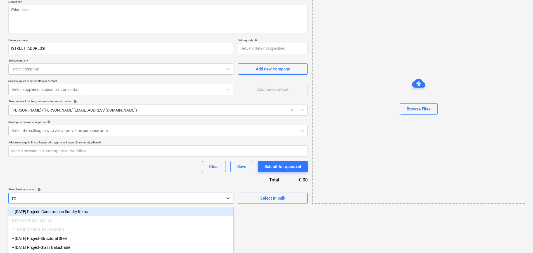
scroll to position [58, 0]
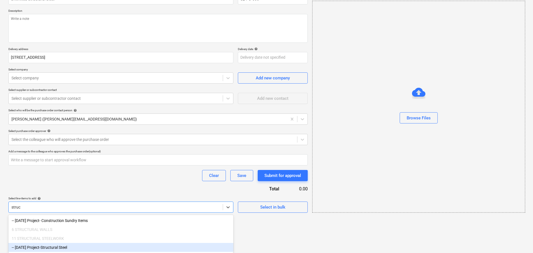
click at [75, 249] on div "-- [DATE] Project-Structural Steel" at bounding box center [120, 247] width 225 height 9
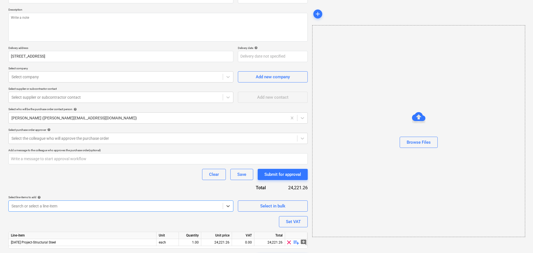
scroll to position [74, 0]
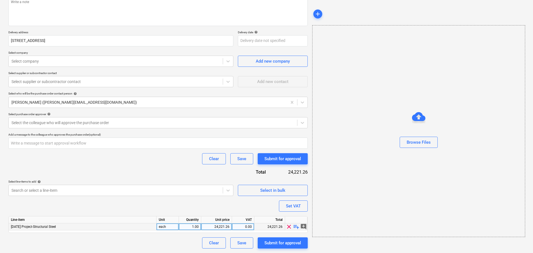
click at [218, 225] on div "24,221.26" at bounding box center [216, 226] width 26 height 7
click at [251, 246] on button "Save" at bounding box center [241, 242] width 23 height 11
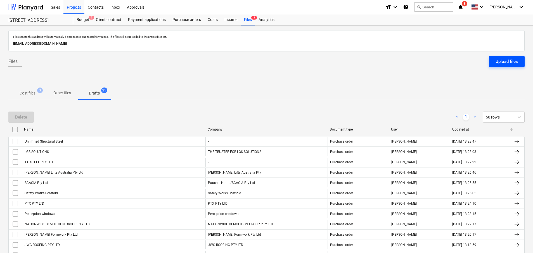
click at [503, 58] on div "Upload files" at bounding box center [506, 61] width 22 height 7
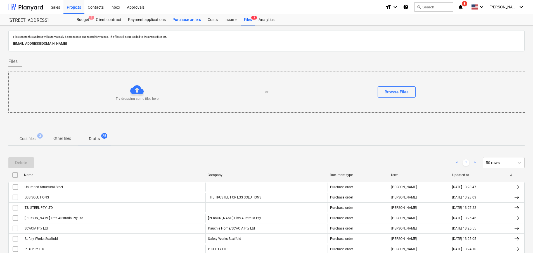
click at [187, 23] on div "Purchase orders" at bounding box center [186, 19] width 35 height 11
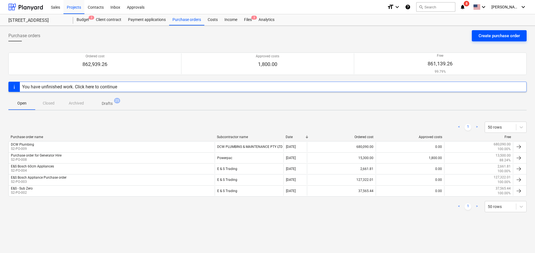
click at [495, 37] on div "Create purchase order" at bounding box center [498, 35] width 41 height 7
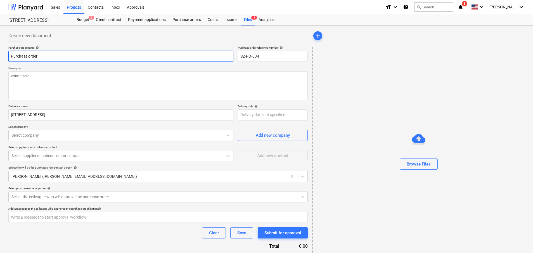
drag, startPoint x: 43, startPoint y: 53, endPoint x: -40, endPoint y: 55, distance: 82.4
click at [0, 55] on html "Sales Projects Contacts Inbox Approvals format_size keyboard_arrow_down help se…" at bounding box center [266, 126] width 533 height 253
click at [45, 91] on textarea at bounding box center [157, 85] width 299 height 29
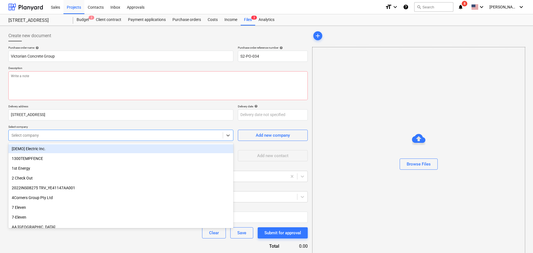
click at [41, 130] on div "Select company" at bounding box center [120, 135] width 225 height 11
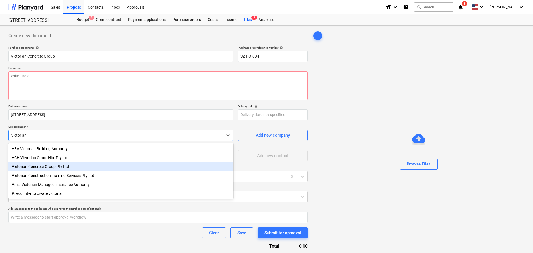
click at [97, 169] on div "Victorian Concrete Group Pty Ltd" at bounding box center [120, 166] width 225 height 9
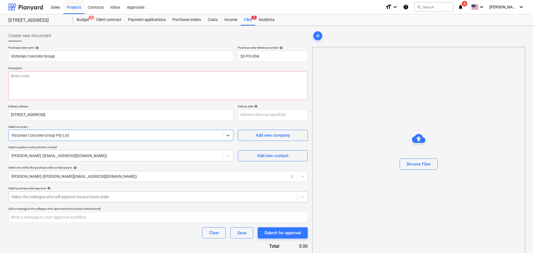
click at [69, 198] on div at bounding box center [152, 197] width 283 height 6
click at [87, 196] on div at bounding box center [152, 197] width 283 height 6
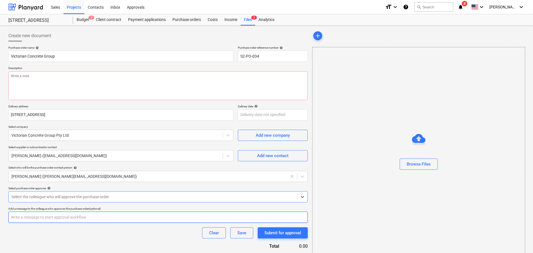
click at [65, 219] on input "text" at bounding box center [157, 216] width 299 height 11
paste input "162,860.00"
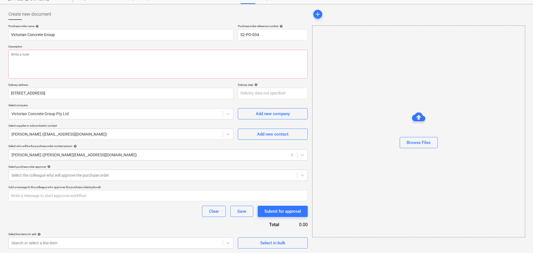
click at [61, 249] on div "Create new document Purchase order name help Victorian Concrete Group Purchase …" at bounding box center [158, 128] width 304 height 244
click at [58, 231] on body "Sales Projects Contacts Inbox Approvals format_size keyboard_arrow_down help se…" at bounding box center [266, 104] width 533 height 253
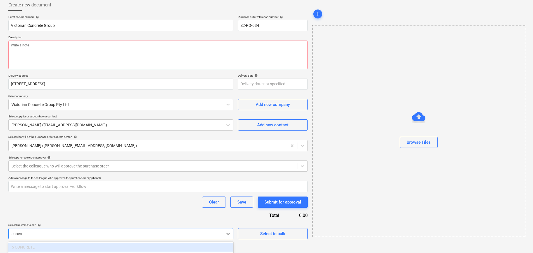
scroll to position [58, 0]
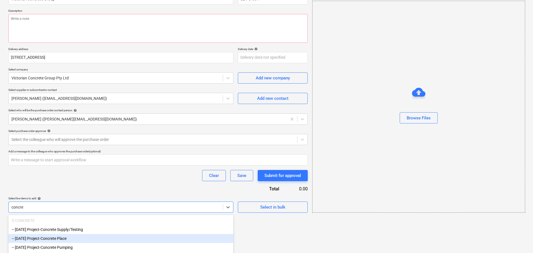
click at [97, 241] on div "-- [DATE] Project-Concrete Place" at bounding box center [120, 238] width 225 height 9
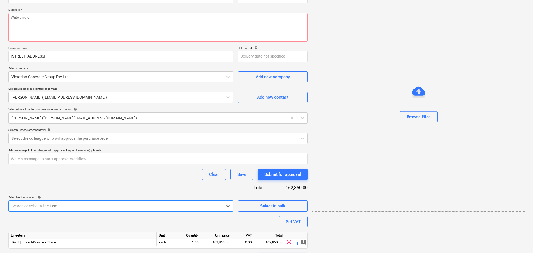
scroll to position [74, 0]
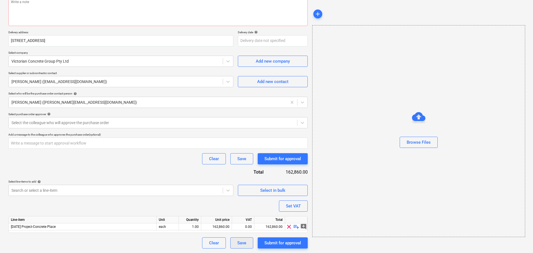
click at [251, 242] on button "Save" at bounding box center [241, 242] width 23 height 11
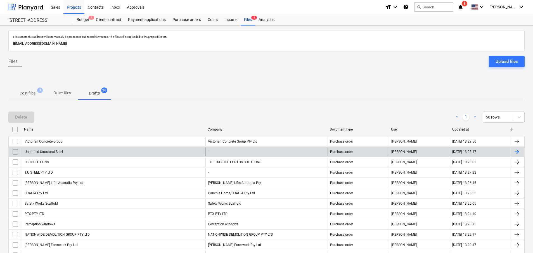
click at [126, 147] on div "Unlimited Structural Steel" at bounding box center [113, 151] width 183 height 9
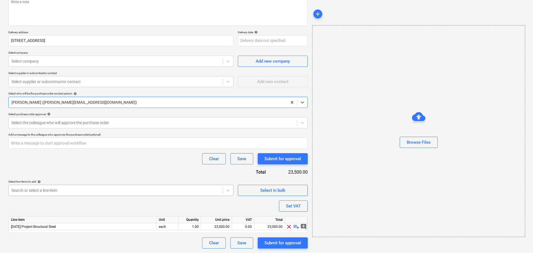
scroll to position [104, 0]
click at [61, 179] on body "Sales Projects Contacts Inbox Approvals format_size keyboard_arrow_down help se…" at bounding box center [266, 52] width 533 height 253
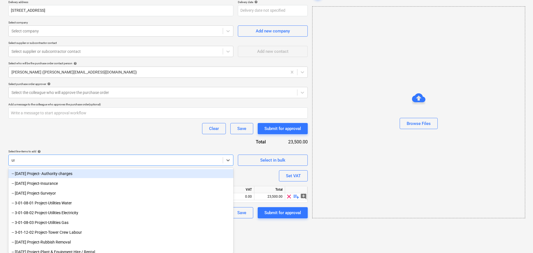
scroll to position [74, 0]
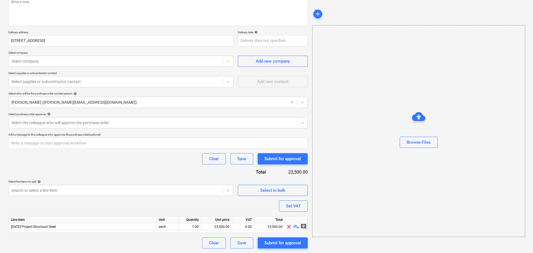
click at [64, 179] on div "Purchase order name help Unlimited Structural Steel Purchase order reference nu…" at bounding box center [157, 110] width 299 height 277
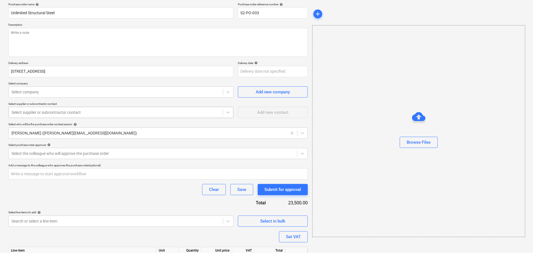
scroll to position [36, 0]
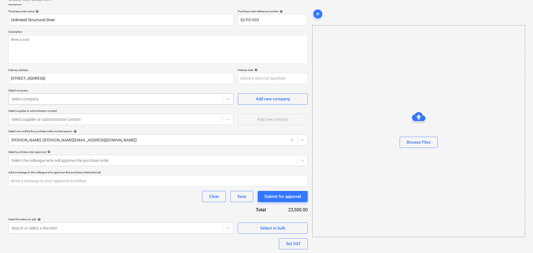
click at [49, 99] on div at bounding box center [115, 99] width 208 height 6
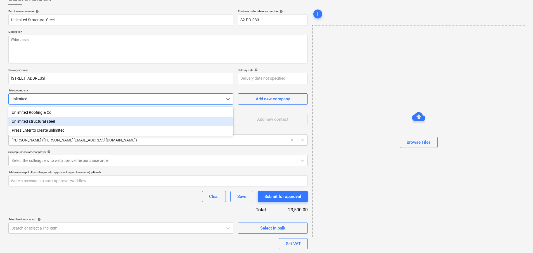
click at [55, 122] on div "Unlimited structural steel" at bounding box center [120, 121] width 225 height 9
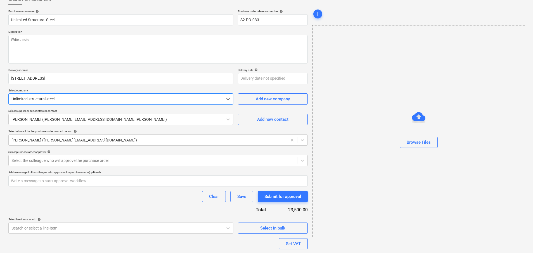
scroll to position [74, 0]
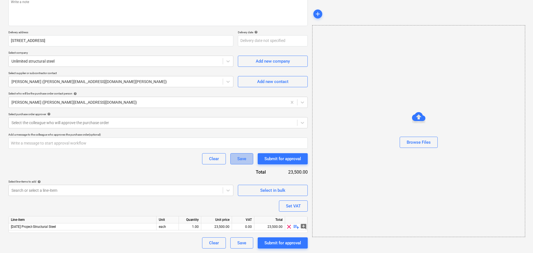
click at [247, 161] on button "Save" at bounding box center [241, 158] width 23 height 11
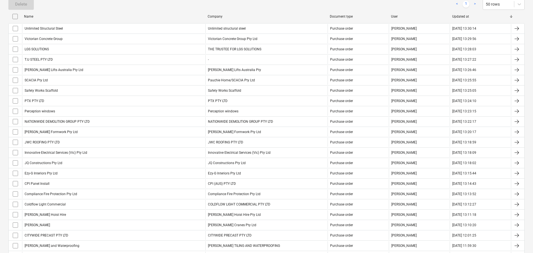
scroll to position [87, 0]
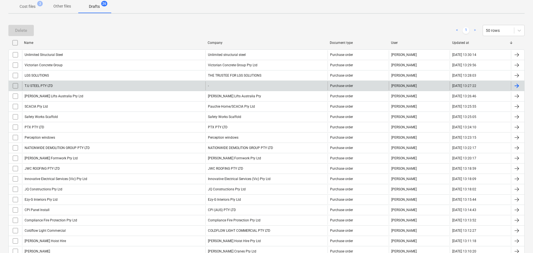
click at [154, 88] on div "T.U STEEL PTY LTD" at bounding box center [113, 85] width 183 height 9
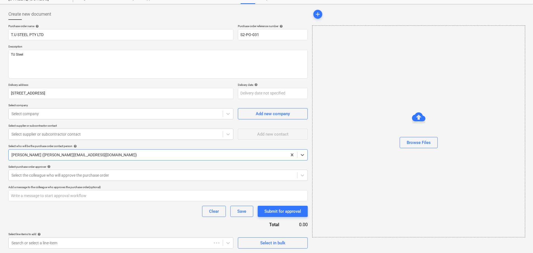
scroll to position [22, 0]
click at [66, 113] on div at bounding box center [115, 114] width 208 height 6
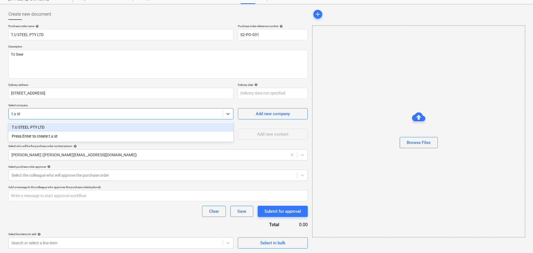
click at [67, 127] on div "T.U STEEL PTY LTD" at bounding box center [120, 127] width 225 height 9
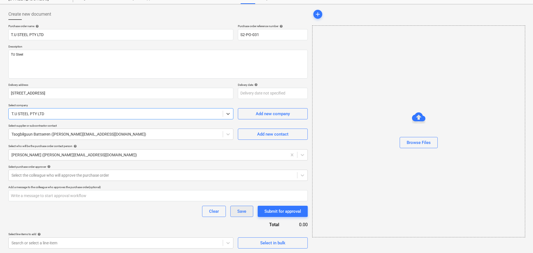
click at [239, 212] on div "Save" at bounding box center [241, 211] width 9 height 7
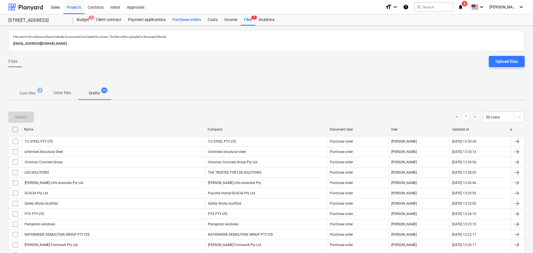
click at [184, 20] on div "Purchase orders" at bounding box center [186, 19] width 35 height 11
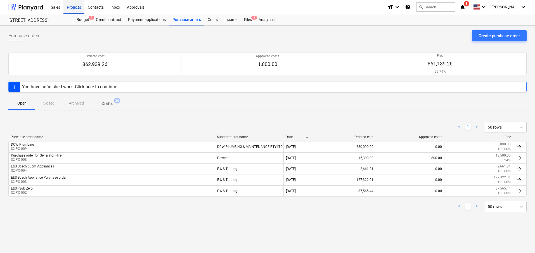
click at [82, 5] on div "Projects" at bounding box center [73, 7] width 21 height 14
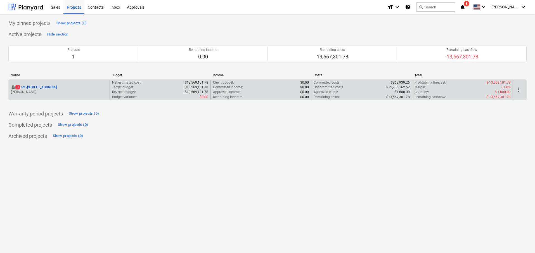
click at [95, 88] on div "locked [STREET_ADDRESS]" at bounding box center [59, 87] width 96 height 5
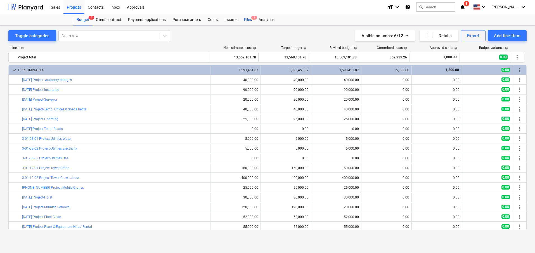
click at [252, 21] on div "Files 3" at bounding box center [248, 19] width 15 height 11
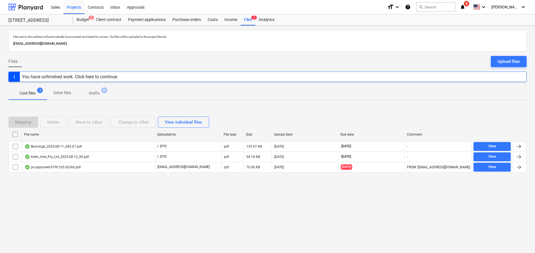
click at [93, 91] on p "Drafts" at bounding box center [94, 93] width 11 height 6
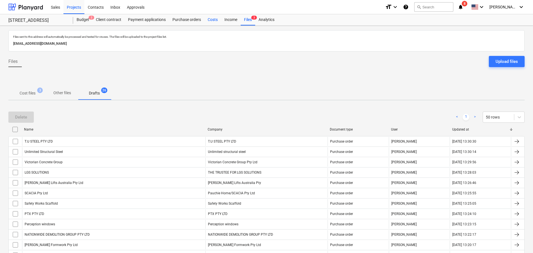
click at [211, 23] on div "Costs" at bounding box center [212, 19] width 17 height 11
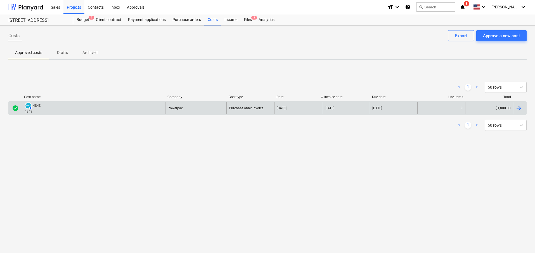
click at [106, 109] on div "AUTHORISED 4843 4843" at bounding box center [93, 108] width 143 height 12
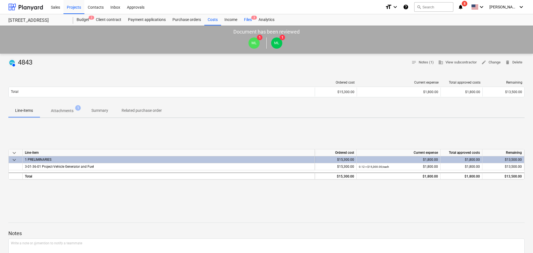
click at [253, 20] on div "Files 3" at bounding box center [248, 19] width 15 height 11
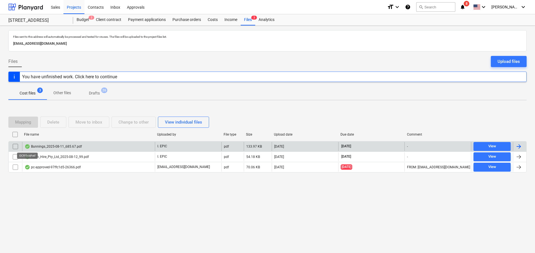
click at [29, 147] on div at bounding box center [28, 146] width 6 height 4
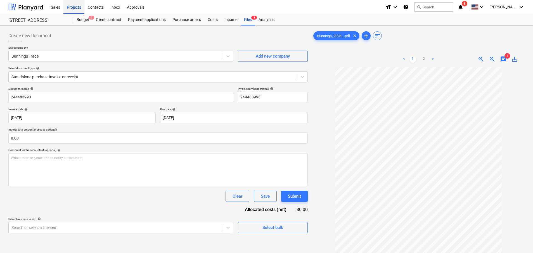
click at [76, 7] on div "Projects" at bounding box center [73, 7] width 21 height 14
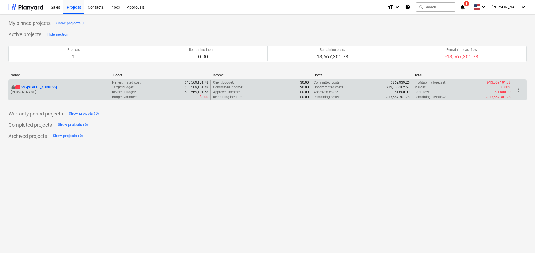
click at [67, 96] on div "locked [STREET_ADDRESS] Lebon" at bounding box center [59, 89] width 101 height 19
click at [62, 90] on p "[PERSON_NAME]" at bounding box center [59, 92] width 96 height 5
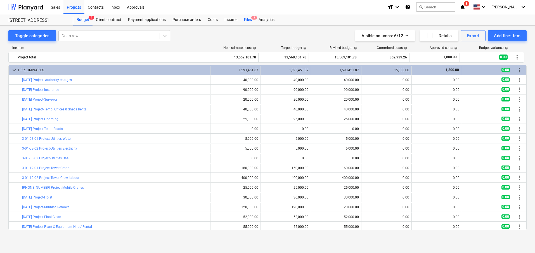
click at [250, 21] on div "Files 3" at bounding box center [248, 19] width 15 height 11
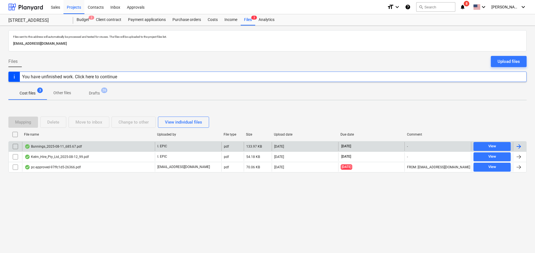
click at [62, 145] on div "Bunnings_2025-08-11_685.67.pdf" at bounding box center [53, 146] width 57 height 4
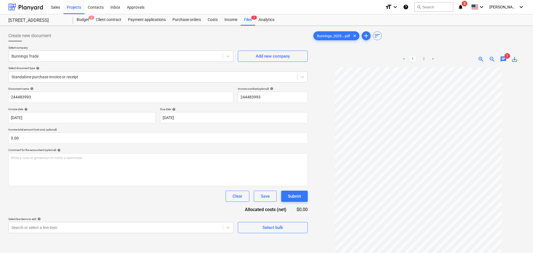
click at [483, 59] on span "zoom_in" at bounding box center [480, 59] width 7 height 7
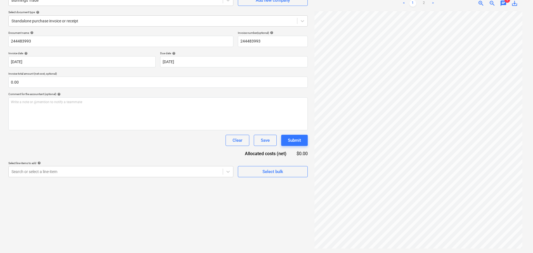
click at [479, 5] on span "zoom_in" at bounding box center [480, 3] width 7 height 7
drag, startPoint x: 418, startPoint y: 253, endPoint x: 434, endPoint y: 250, distance: 15.5
click at [434, 250] on div "Create new document Select company Bunnings Trade Add new company Select docume…" at bounding box center [266, 111] width 533 height 283
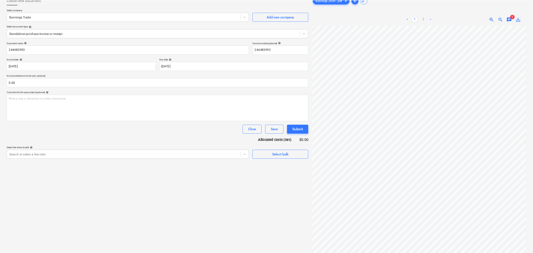
scroll to position [115, 25]
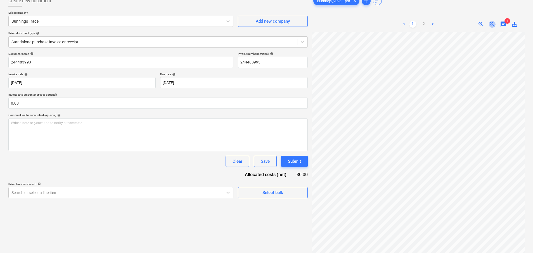
click at [489, 25] on span "zoom_out" at bounding box center [492, 24] width 7 height 7
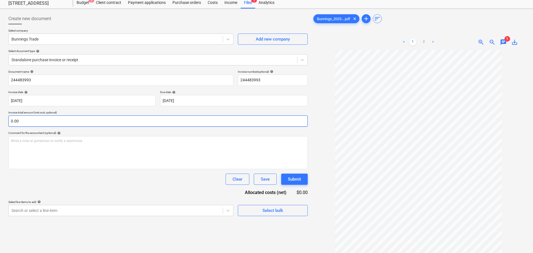
scroll to position [0, 0]
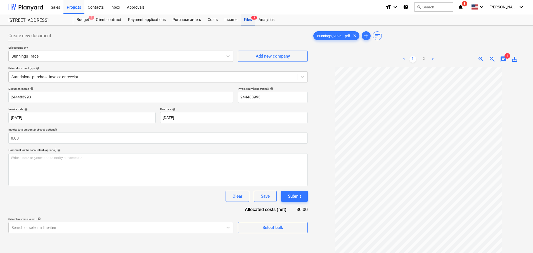
drag, startPoint x: 252, startPoint y: 18, endPoint x: 253, endPoint y: 21, distance: 2.9
click at [251, 18] on span "3" at bounding box center [254, 18] width 6 height 4
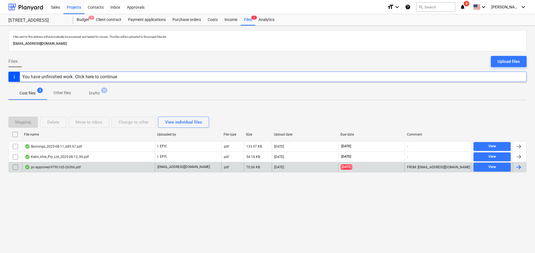
click at [190, 171] on div "[EMAIL_ADDRESS][DOMAIN_NAME]" at bounding box center [188, 167] width 66 height 9
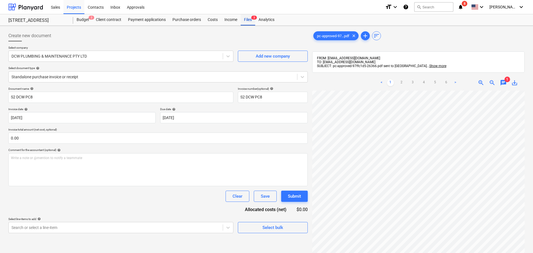
click at [253, 18] on span "3" at bounding box center [254, 18] width 6 height 4
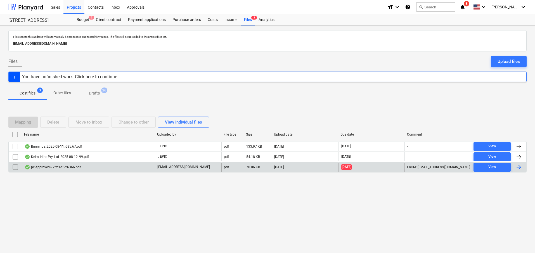
click at [284, 168] on div "[DATE]" at bounding box center [279, 167] width 10 height 4
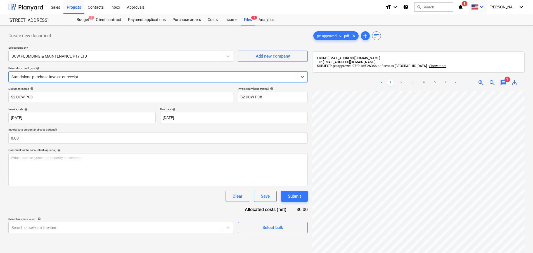
click at [485, 7] on icon "keyboard_arrow_down" at bounding box center [481, 7] width 7 height 7
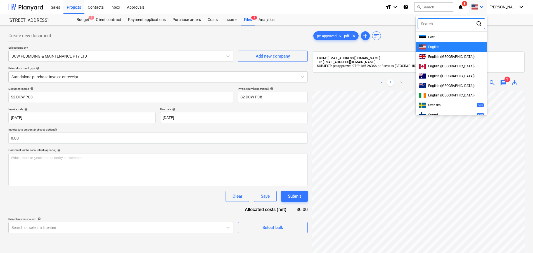
click at [498, 7] on div at bounding box center [266, 126] width 533 height 253
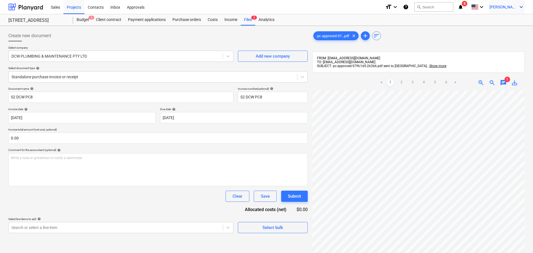
click at [514, 5] on span "[PERSON_NAME]" at bounding box center [503, 7] width 28 height 4
click at [509, 20] on div "Settings" at bounding box center [508, 21] width 34 height 9
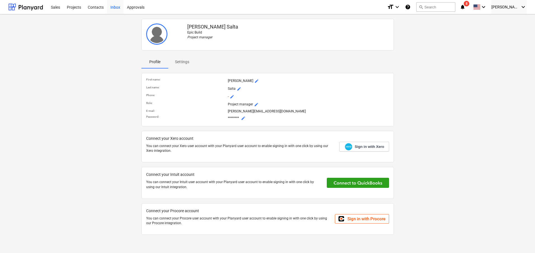
click at [119, 8] on div "Inbox" at bounding box center [115, 7] width 16 height 14
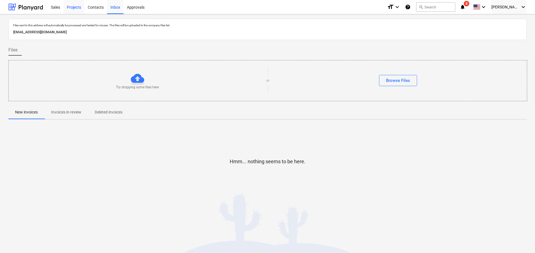
click at [80, 11] on div "Projects" at bounding box center [73, 7] width 21 height 14
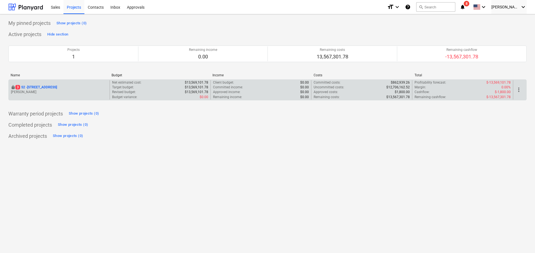
click at [97, 91] on p "[PERSON_NAME]" at bounding box center [59, 92] width 96 height 5
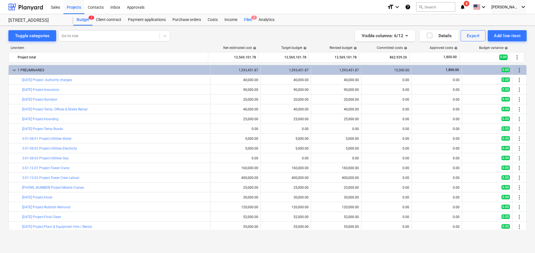
click at [250, 16] on div "Files 3" at bounding box center [248, 19] width 15 height 11
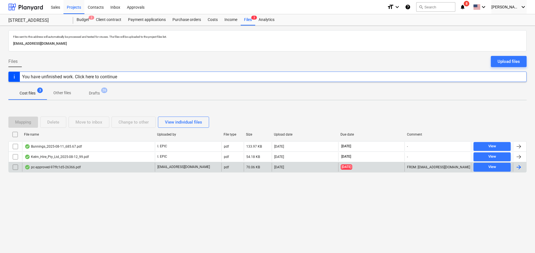
click at [296, 166] on div "[DATE]" at bounding box center [305, 167] width 66 height 9
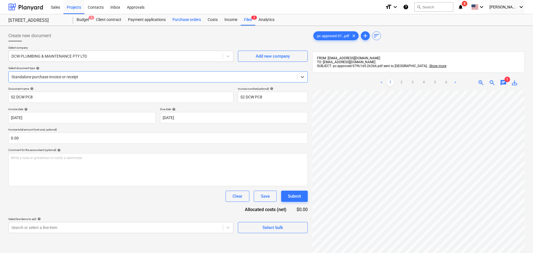
click at [182, 21] on div "Purchase orders" at bounding box center [186, 19] width 35 height 11
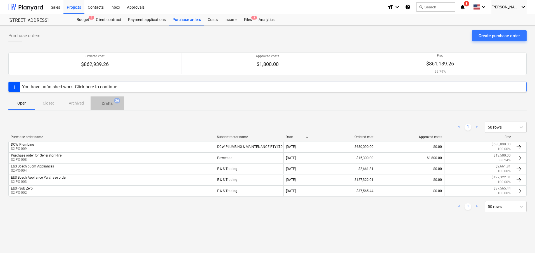
click at [110, 101] on p "Drafts" at bounding box center [107, 104] width 11 height 6
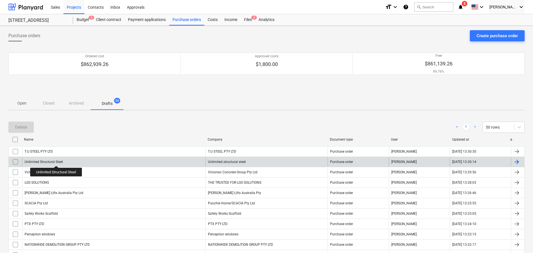
click at [56, 161] on div "Unlimited Structural Steel" at bounding box center [44, 162] width 38 height 4
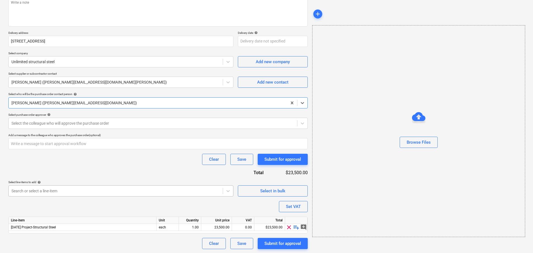
scroll to position [74, 0]
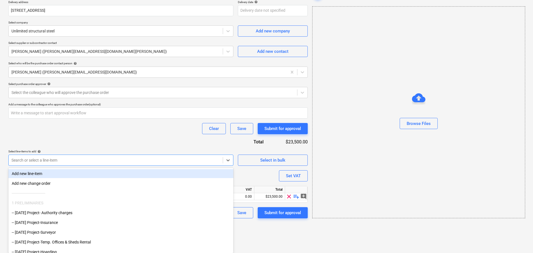
click at [90, 149] on body "Sales Projects Contacts Inbox Approvals format_size keyboard_arrow_down help se…" at bounding box center [266, 22] width 533 height 253
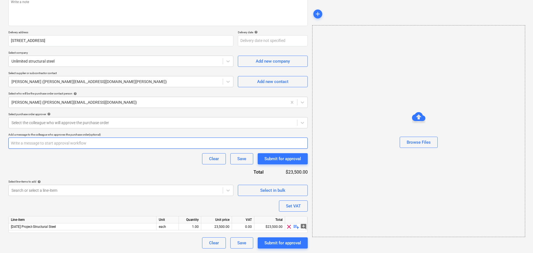
drag, startPoint x: 65, startPoint y: 140, endPoint x: 65, endPoint y: 135, distance: 4.2
click at [65, 140] on div "Purchase order name help Unlimited Structural Steel Purchase order reference nu…" at bounding box center [157, 110] width 299 height 277
click at [65, 148] on input "text" at bounding box center [157, 142] width 299 height 11
click at [61, 124] on div at bounding box center [152, 123] width 283 height 6
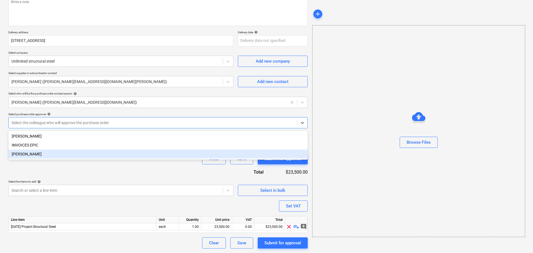
drag, startPoint x: 77, startPoint y: 181, endPoint x: 79, endPoint y: 183, distance: 3.0
click at [78, 181] on div "Select line-items to add help" at bounding box center [120, 182] width 225 height 4
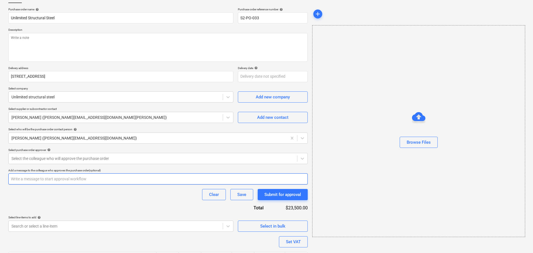
scroll to position [0, 0]
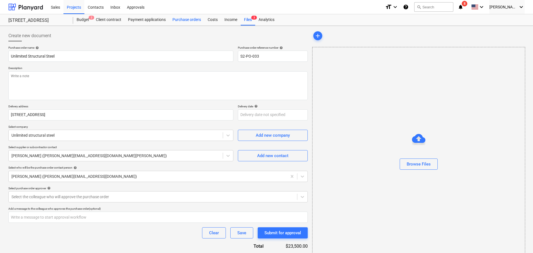
click at [184, 20] on div "Purchase orders" at bounding box center [186, 19] width 35 height 11
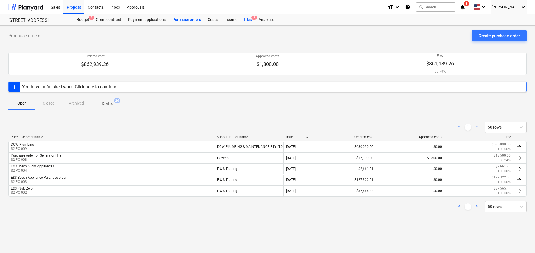
click at [249, 20] on div "Files 3" at bounding box center [248, 19] width 15 height 11
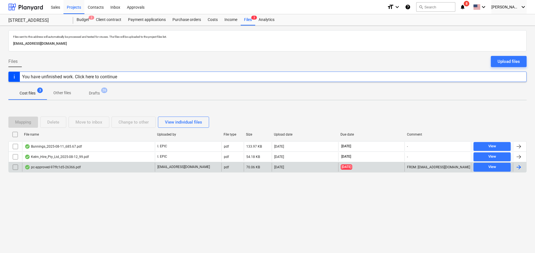
click at [86, 169] on div "pc-approved-97ffc1d5-26366.pdf" at bounding box center [88, 167] width 133 height 9
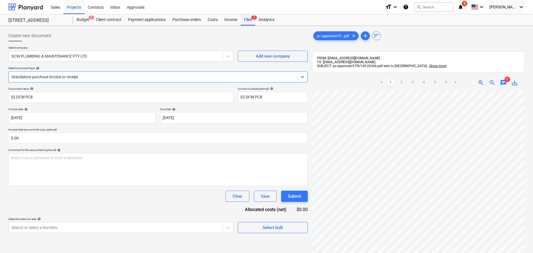
click at [244, 20] on div "Files 3" at bounding box center [248, 19] width 15 height 11
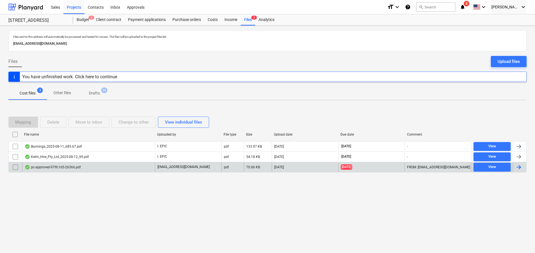
click at [99, 168] on div "pc-approved-97ffc1d5-26366.pdf" at bounding box center [88, 167] width 133 height 9
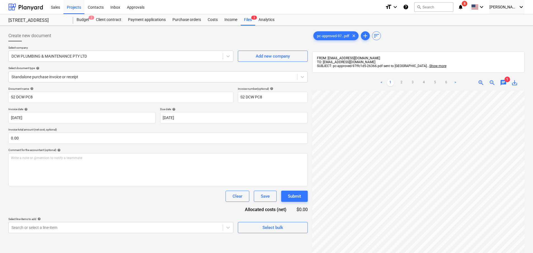
click at [160, 212] on div "Document name help S2 DCW PC8 Invoice number (optional) help S2 DCW PC8 Invoice…" at bounding box center [157, 160] width 299 height 146
click at [258, 197] on button "Save" at bounding box center [265, 196] width 23 height 11
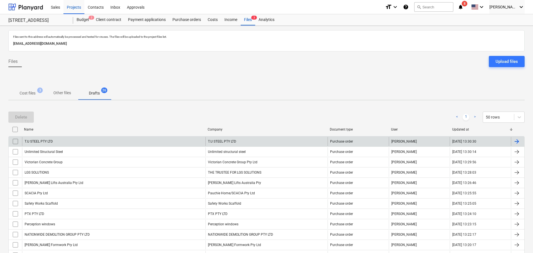
click at [67, 142] on div "T.U STEEL PTY LTD" at bounding box center [113, 141] width 183 height 9
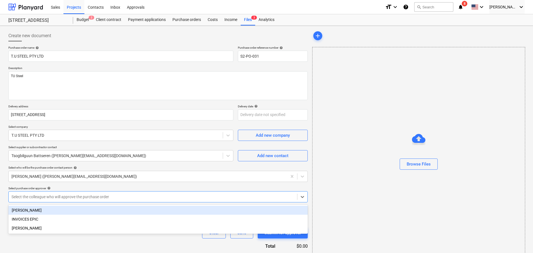
click at [122, 196] on div at bounding box center [152, 197] width 283 height 6
click at [75, 213] on div "[PERSON_NAME]" at bounding box center [157, 210] width 299 height 9
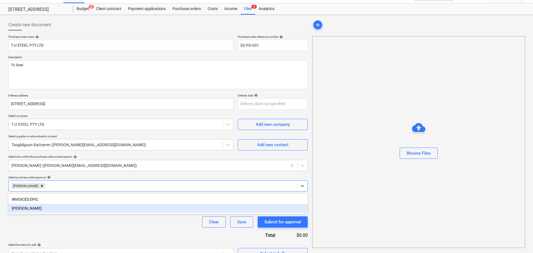
scroll to position [22, 0]
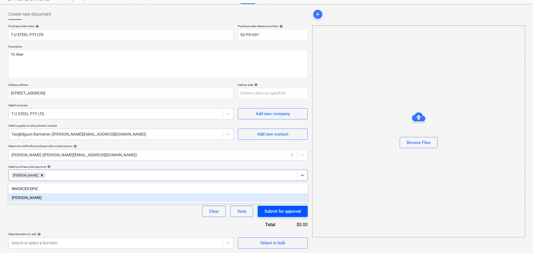
click at [270, 213] on div "Submit for approval" at bounding box center [282, 211] width 37 height 7
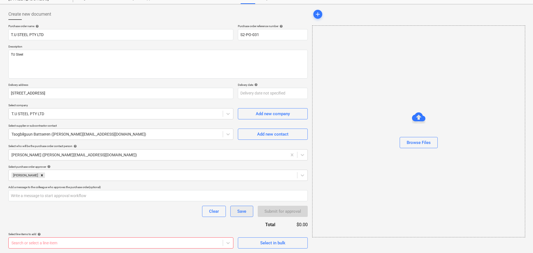
click at [248, 210] on button "Save" at bounding box center [241, 211] width 23 height 11
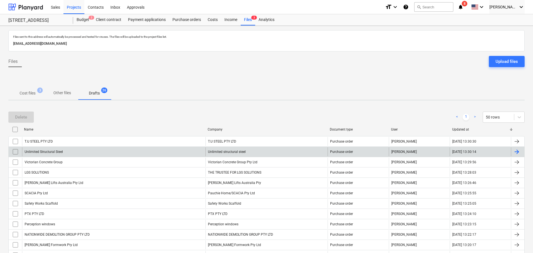
click at [72, 152] on div "Unlimited Structural Steel" at bounding box center [113, 151] width 183 height 9
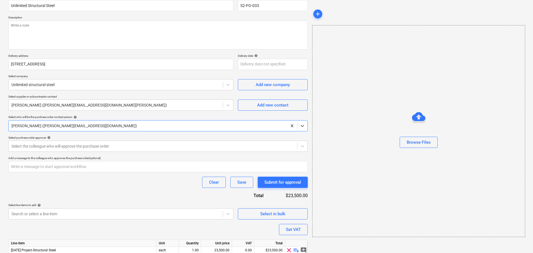
scroll to position [74, 0]
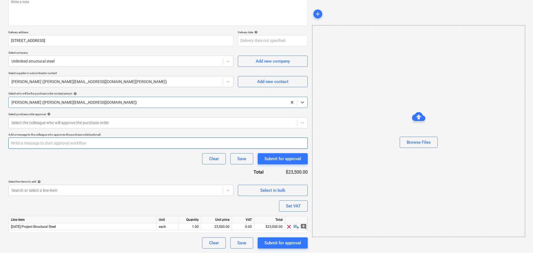
click at [87, 144] on input "text" at bounding box center [157, 142] width 299 height 11
click at [78, 124] on div at bounding box center [152, 123] width 283 height 6
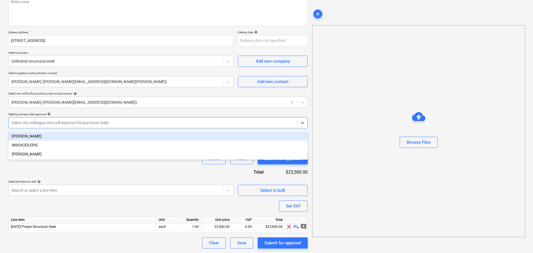
click at [72, 138] on div "[PERSON_NAME]" at bounding box center [157, 136] width 299 height 9
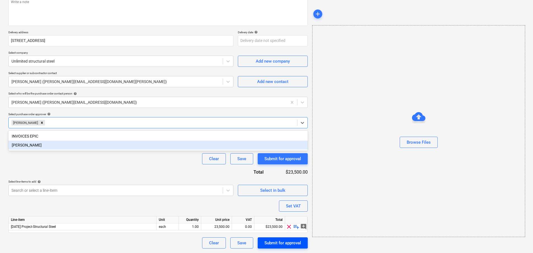
click at [278, 240] on div "Submit for approval" at bounding box center [282, 242] width 37 height 7
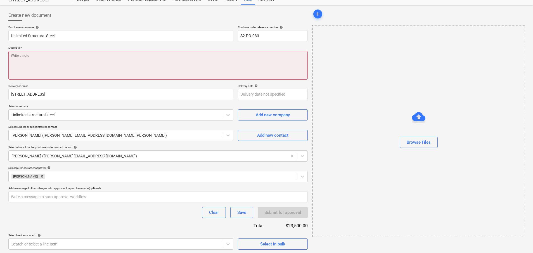
scroll to position [0, 0]
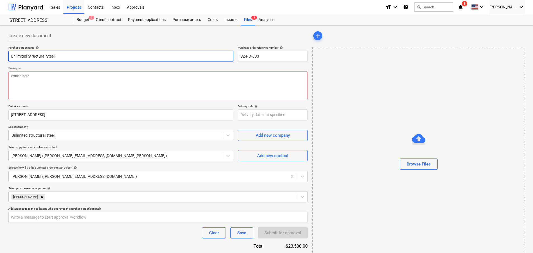
drag, startPoint x: 68, startPoint y: 57, endPoint x: -38, endPoint y: 53, distance: 105.9
click at [0, 53] on html "Sales Projects Contacts Inbox Approvals format_size keyboard_arrow_down help se…" at bounding box center [266, 126] width 533 height 253
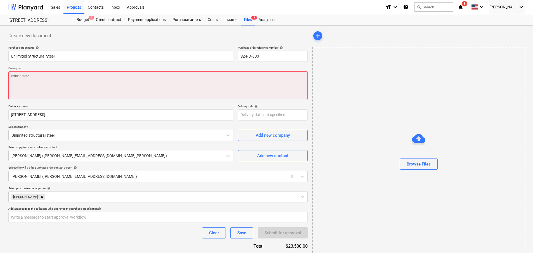
click at [70, 85] on textarea at bounding box center [157, 85] width 299 height 29
paste textarea "Unlimited Structural Steel"
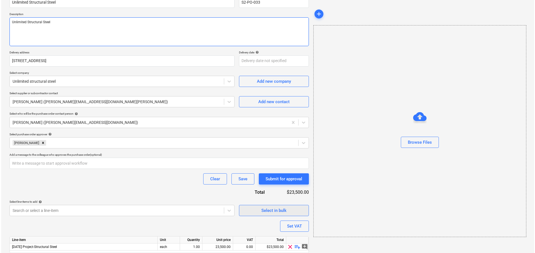
scroll to position [74, 0]
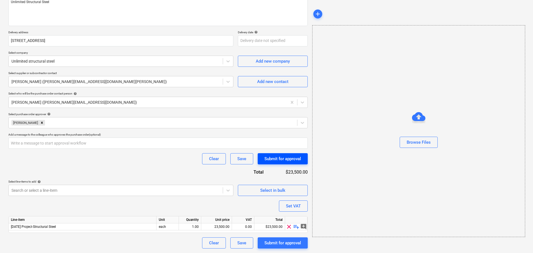
click at [283, 160] on div "Submit for approval" at bounding box center [282, 158] width 37 height 7
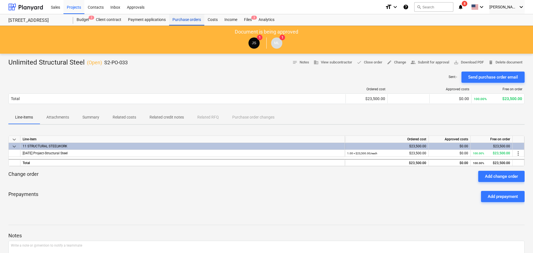
click at [176, 22] on div "Purchase orders" at bounding box center [186, 19] width 35 height 11
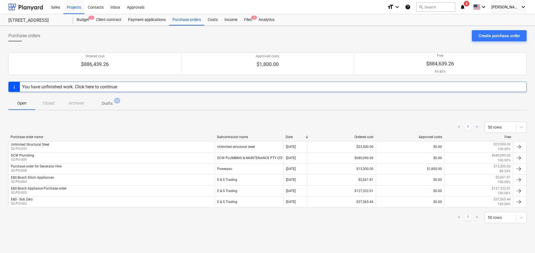
click at [112, 97] on button "Drafts 25" at bounding box center [107, 102] width 33 height 13
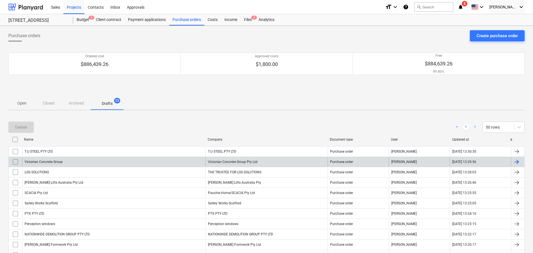
click at [65, 161] on div "Victorian Concrete Group" at bounding box center [113, 161] width 183 height 9
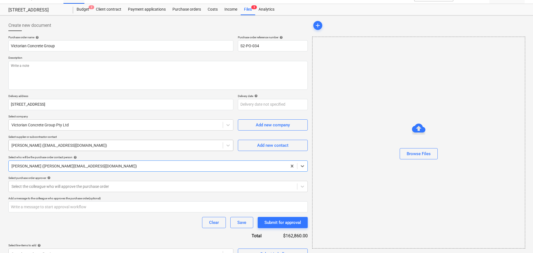
scroll to position [28, 0]
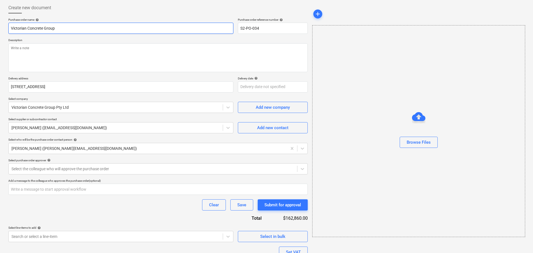
drag, startPoint x: 59, startPoint y: 28, endPoint x: -56, endPoint y: 28, distance: 115.4
click at [0, 28] on html "Sales Projects Contacts Inbox Approvals format_size keyboard_arrow_down help se…" at bounding box center [266, 98] width 533 height 253
click at [65, 49] on textarea at bounding box center [157, 57] width 299 height 29
paste textarea "Victorian Concrete Group"
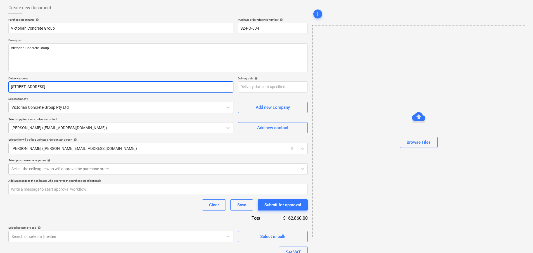
click at [61, 86] on input "[STREET_ADDRESS]" at bounding box center [120, 86] width 225 height 11
click at [72, 176] on div "Purchase order name help Victorian Concrete Group Purchase order reference numb…" at bounding box center [157, 156] width 299 height 277
click at [74, 172] on div "Select the colleague who will approve the purchase order" at bounding box center [153, 169] width 288 height 8
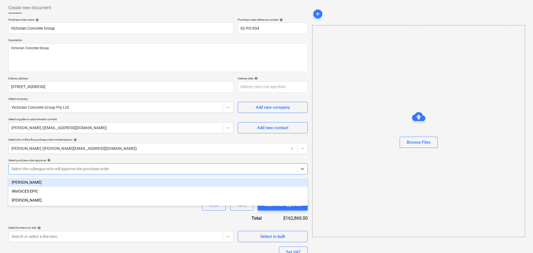
click at [76, 180] on div "[PERSON_NAME]" at bounding box center [157, 182] width 299 height 9
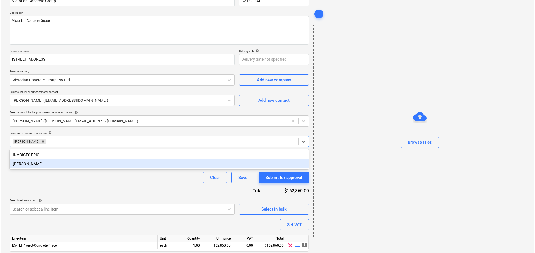
scroll to position [74, 0]
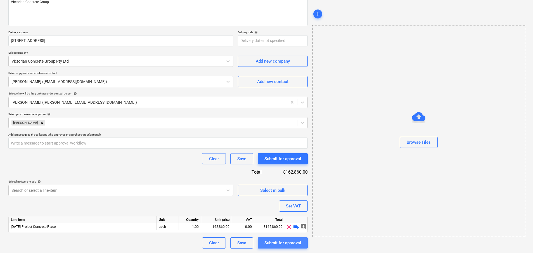
click at [264, 242] on div "Submit for approval" at bounding box center [282, 242] width 37 height 7
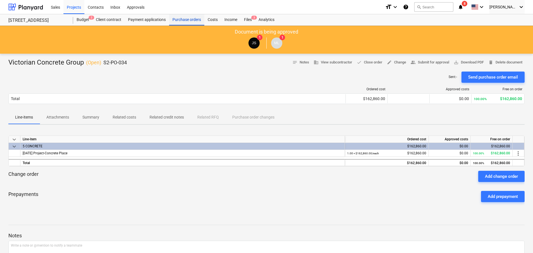
click at [180, 22] on div "Purchase orders" at bounding box center [186, 19] width 35 height 11
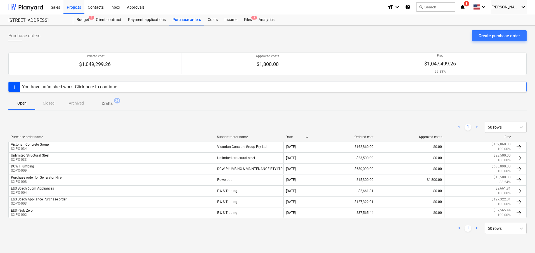
click at [107, 102] on p "Drafts" at bounding box center [107, 104] width 11 height 6
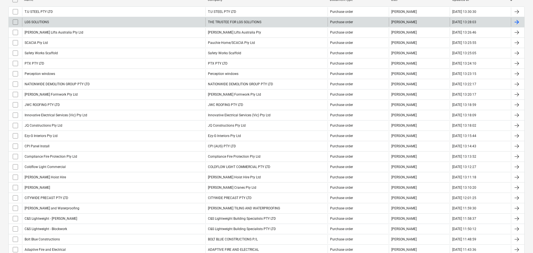
click at [59, 25] on div "LGS SOLUTIONS" at bounding box center [113, 22] width 183 height 9
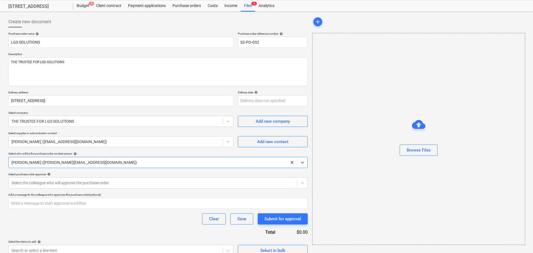
scroll to position [22, 0]
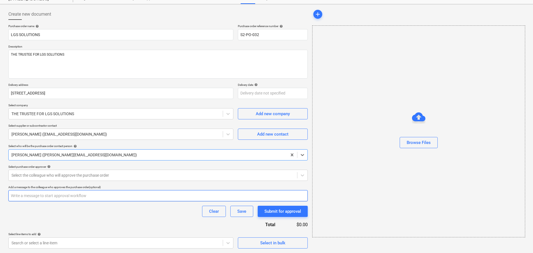
click at [44, 192] on input "text" at bounding box center [157, 195] width 299 height 11
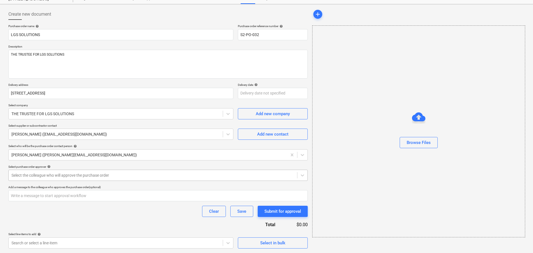
click at [49, 175] on div at bounding box center [152, 175] width 283 height 6
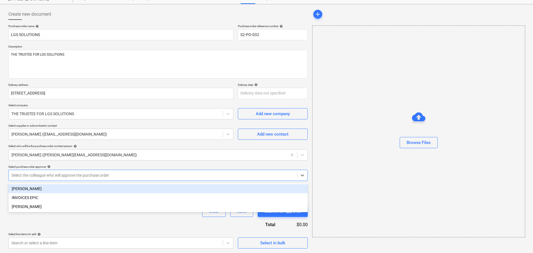
click at [53, 188] on div "[PERSON_NAME]" at bounding box center [157, 188] width 299 height 9
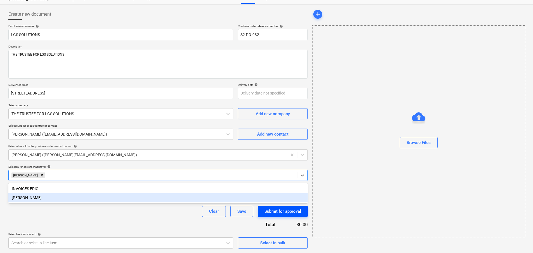
click at [280, 213] on div "Submit for approval" at bounding box center [282, 211] width 37 height 7
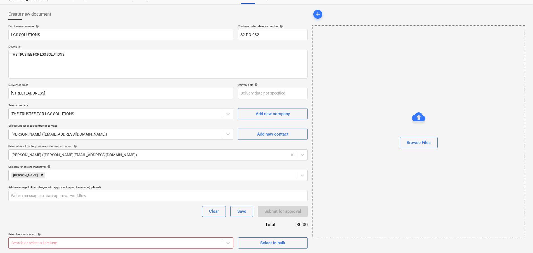
click at [173, 231] on body "Sales Projects Contacts Inbox Approvals format_size keyboard_arrow_down help se…" at bounding box center [266, 104] width 533 height 253
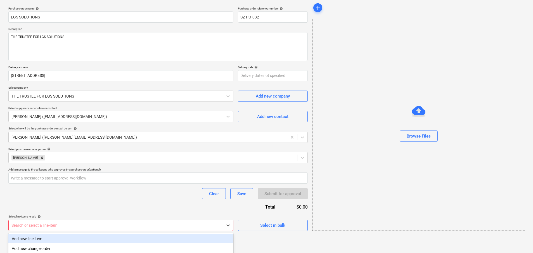
scroll to position [0, 0]
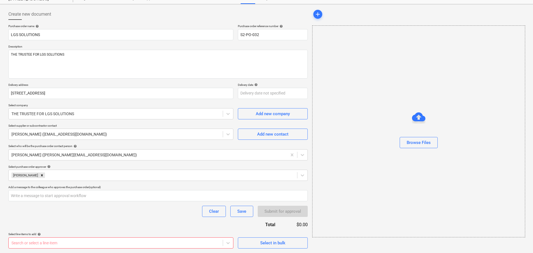
click at [172, 147] on div "Purchase order name help LGS SOLUTIONS Purchase order reference number help S2-…" at bounding box center [157, 136] width 299 height 224
click at [237, 212] on div "Save" at bounding box center [241, 211] width 9 height 7
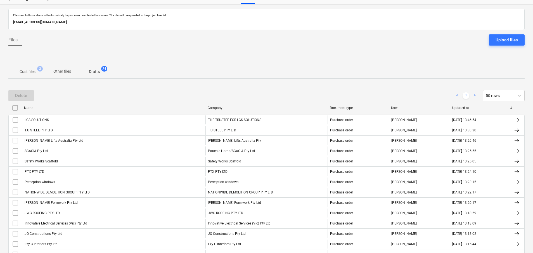
click at [37, 141] on div "[PERSON_NAME] Lifts Australia Pty Ltd" at bounding box center [54, 141] width 59 height 4
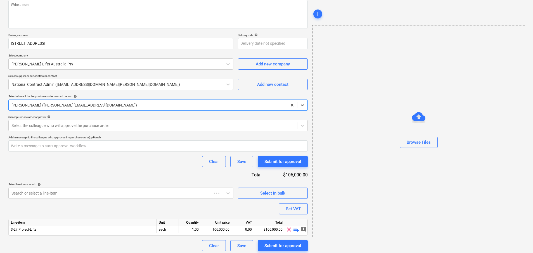
scroll to position [74, 0]
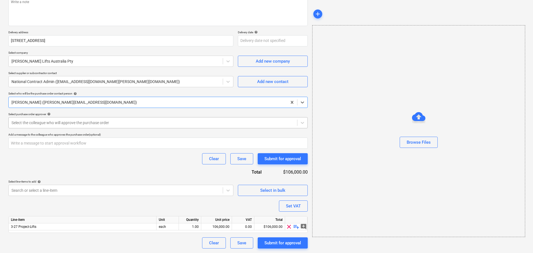
click at [44, 126] on div "Select the colleague who will approve the purchase order" at bounding box center [153, 123] width 288 height 8
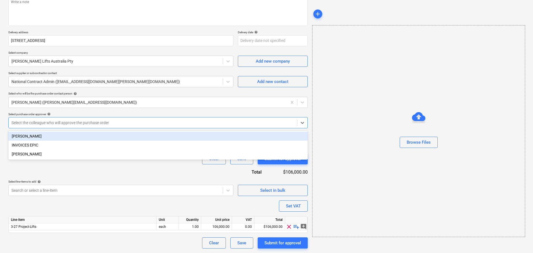
click at [42, 136] on div "[PERSON_NAME]" at bounding box center [157, 136] width 299 height 9
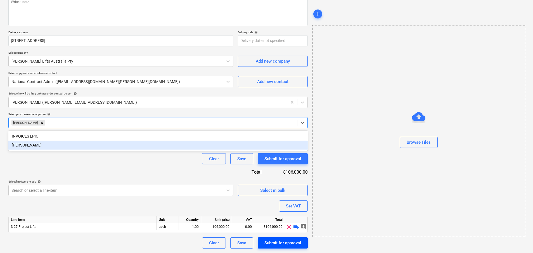
click at [280, 244] on div "Submit for approval" at bounding box center [282, 242] width 37 height 7
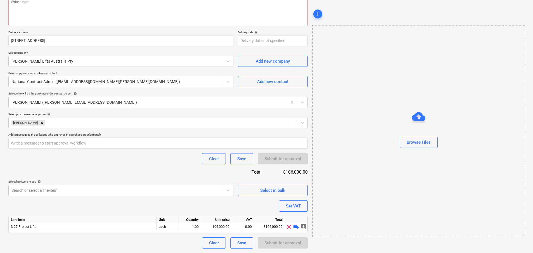
scroll to position [0, 0]
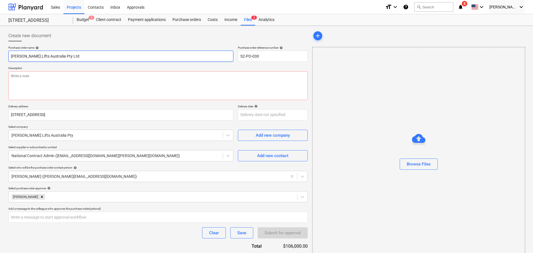
drag, startPoint x: -21, startPoint y: 54, endPoint x: -85, endPoint y: 54, distance: 63.7
click at [0, 54] on html "Sales Projects Contacts Inbox Approvals format_size keyboard_arrow_down help se…" at bounding box center [266, 126] width 533 height 253
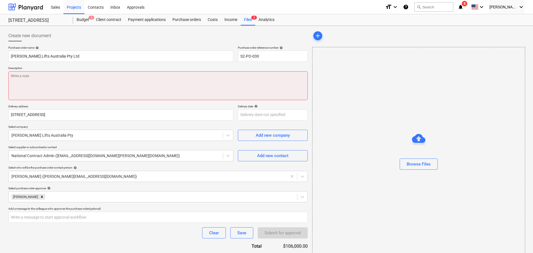
click at [106, 92] on textarea at bounding box center [157, 85] width 299 height 29
paste textarea "[PERSON_NAME] Lifts Australia Pty Ltd"
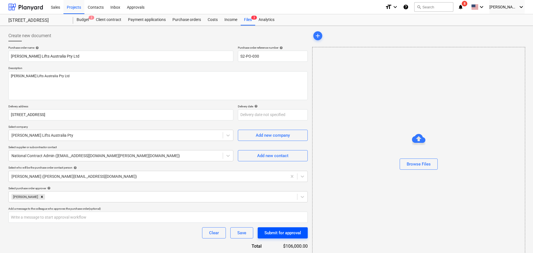
click at [272, 237] on button "Submit for approval" at bounding box center [283, 232] width 50 height 11
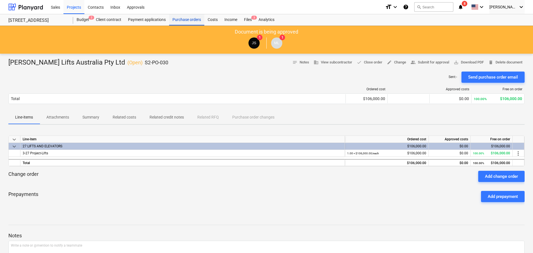
click at [190, 18] on div "Purchase orders" at bounding box center [186, 19] width 35 height 11
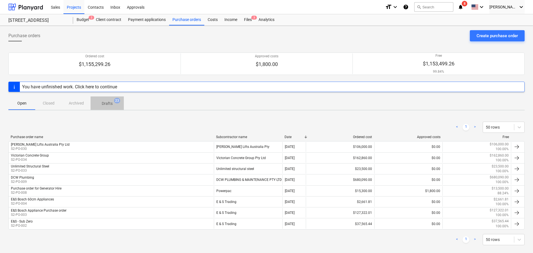
click at [102, 100] on span "Drafts 23" at bounding box center [107, 103] width 33 height 10
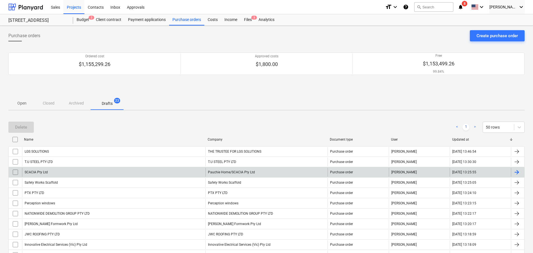
click at [82, 173] on div "SCACIA Pty Ltd" at bounding box center [113, 172] width 183 height 9
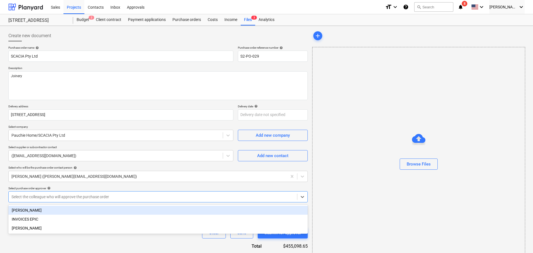
click at [43, 196] on div at bounding box center [152, 197] width 283 height 6
click at [46, 213] on div "[PERSON_NAME]" at bounding box center [157, 210] width 299 height 9
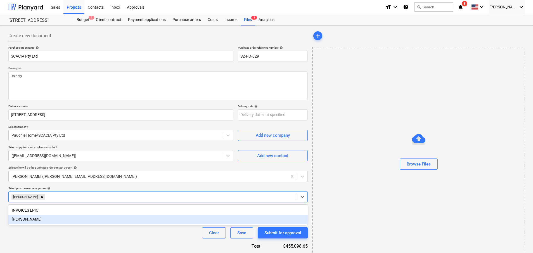
click at [116, 236] on div "Clear Save Submit for approval" at bounding box center [157, 232] width 299 height 11
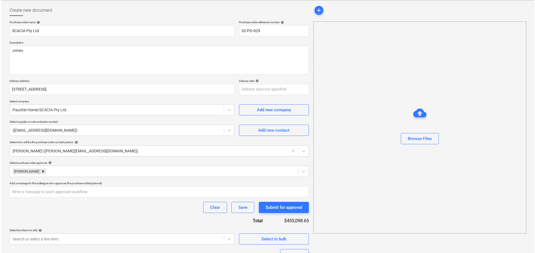
scroll to position [74, 0]
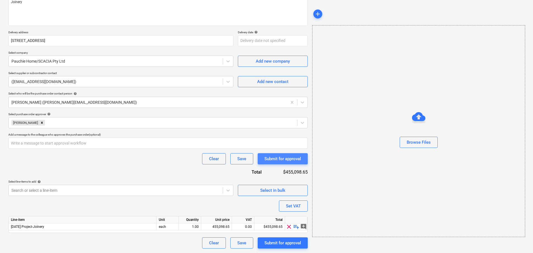
click at [273, 163] on button "Submit for approval" at bounding box center [283, 158] width 50 height 11
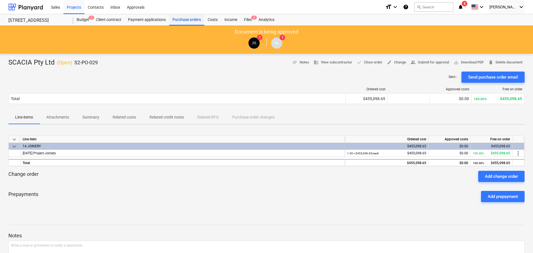
click at [189, 23] on div "Purchase orders" at bounding box center [186, 19] width 35 height 11
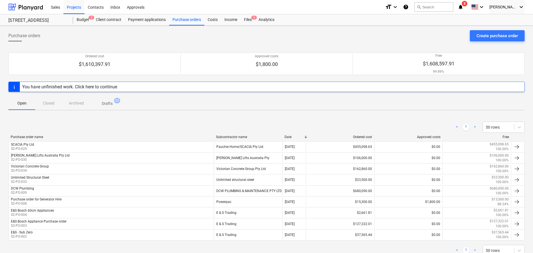
click at [105, 109] on button "Drafts 22" at bounding box center [107, 102] width 33 height 13
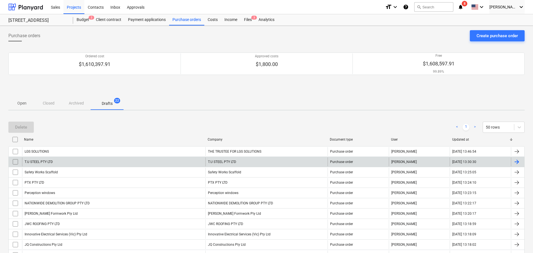
click at [33, 158] on div "T.U STEEL PTY LTD" at bounding box center [113, 161] width 183 height 9
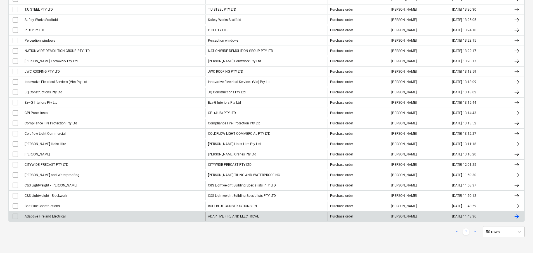
click at [65, 213] on div "Adaptive Fire and Electrical" at bounding box center [113, 216] width 183 height 9
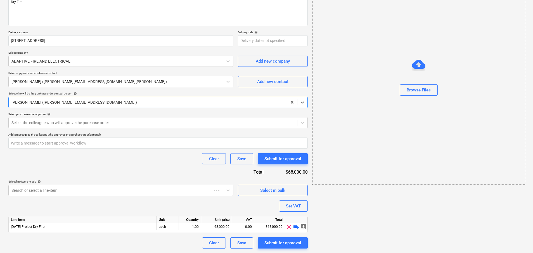
scroll to position [22, 0]
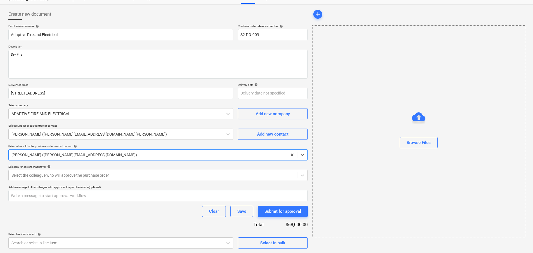
click at [52, 190] on p "Add a message to the colleague who approves the purchase order (optional)" at bounding box center [157, 187] width 299 height 5
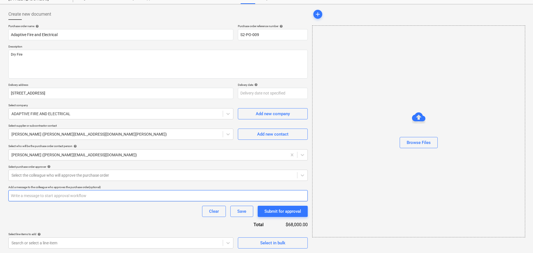
click at [53, 199] on input "text" at bounding box center [157, 195] width 299 height 11
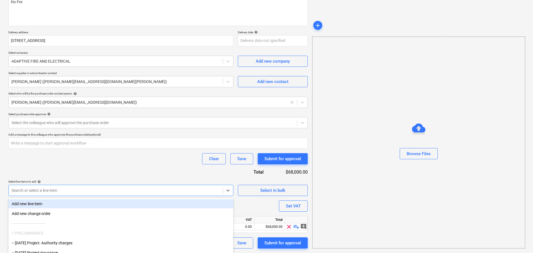
click at [51, 179] on body "Sales Projects Contacts Inbox Approvals format_size keyboard_arrow_down help se…" at bounding box center [266, 52] width 533 height 253
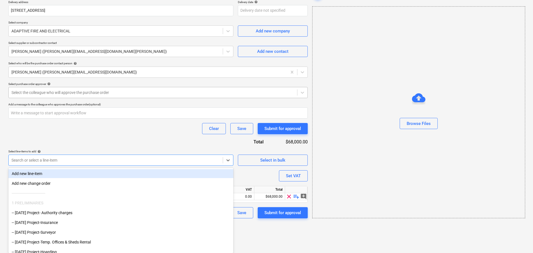
click at [57, 90] on div "Purchase order name help Adaptive Fire and Electrical Purchase order reference …" at bounding box center [157, 80] width 299 height 277
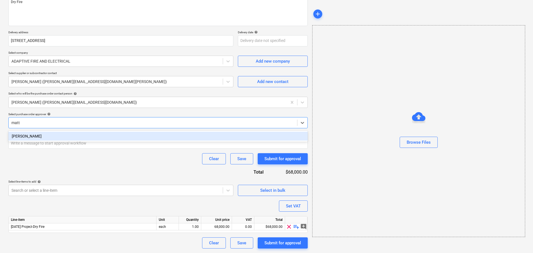
click at [67, 138] on div "[PERSON_NAME]" at bounding box center [157, 136] width 299 height 9
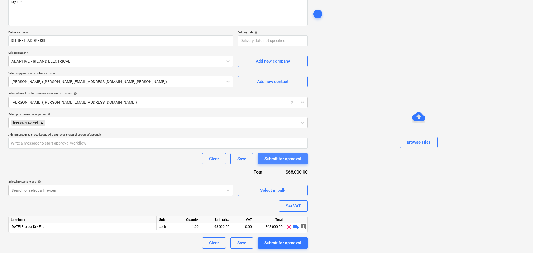
click at [274, 161] on div "Submit for approval" at bounding box center [282, 158] width 37 height 7
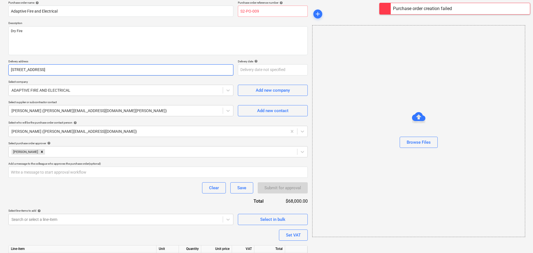
scroll to position [0, 0]
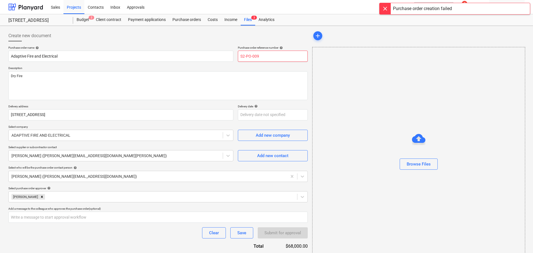
click at [269, 59] on input "S2-PO-009" at bounding box center [273, 56] width 70 height 11
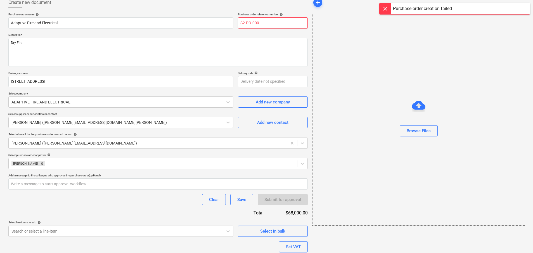
scroll to position [74, 0]
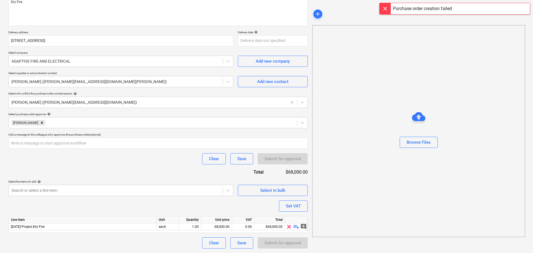
click at [260, 244] on div "Submit for approval" at bounding box center [283, 242] width 50 height 11
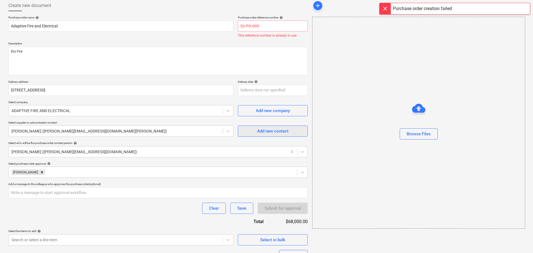
scroll to position [0, 0]
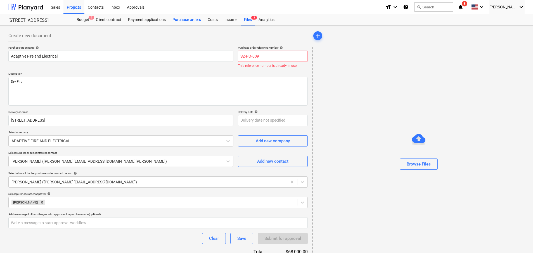
click at [190, 20] on div "Purchase orders" at bounding box center [186, 19] width 35 height 11
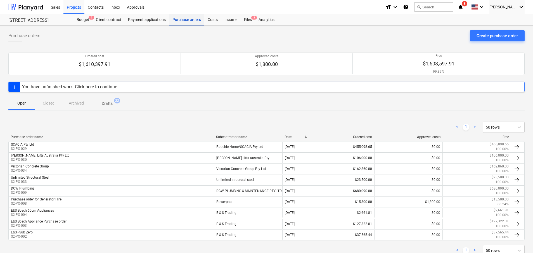
click at [174, 18] on div "Purchase orders" at bounding box center [186, 19] width 35 height 11
click at [110, 106] on button "Drafts 22" at bounding box center [107, 102] width 33 height 13
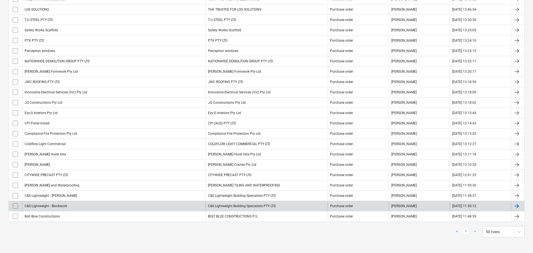
click at [66, 203] on div "C&S Lightweight - Blockwork" at bounding box center [113, 205] width 183 height 9
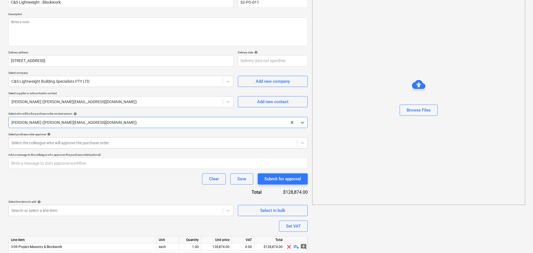
scroll to position [74, 0]
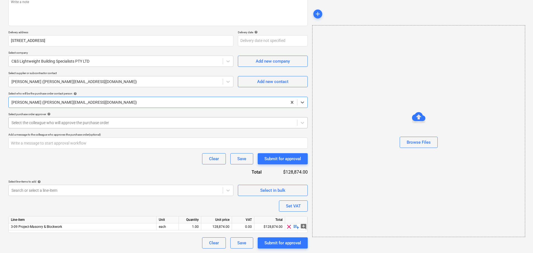
click at [60, 125] on div at bounding box center [152, 123] width 283 height 6
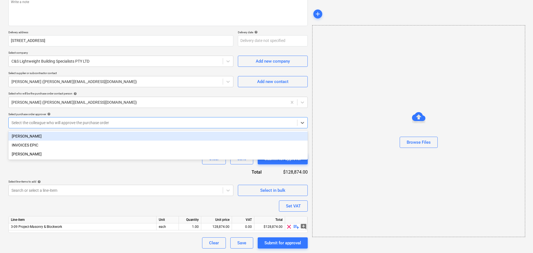
click at [65, 131] on div "[PERSON_NAME] INVOICES EPIC [PERSON_NAME]" at bounding box center [157, 144] width 299 height 29
click at [65, 133] on div "[PERSON_NAME]" at bounding box center [157, 136] width 299 height 9
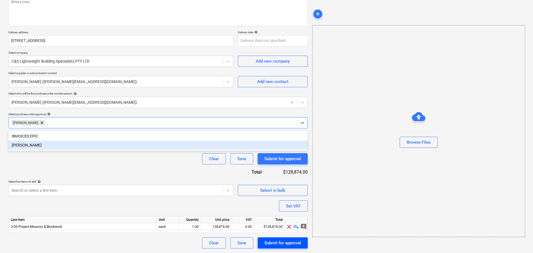
click at [280, 237] on button "Submit for approval" at bounding box center [283, 242] width 50 height 11
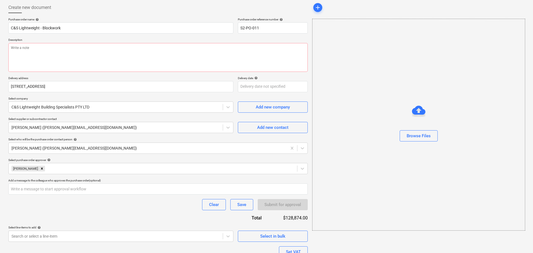
scroll to position [0, 0]
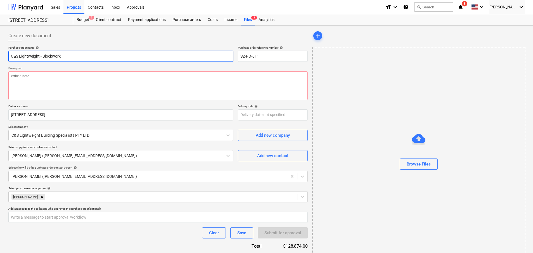
drag, startPoint x: 70, startPoint y: 54, endPoint x: -16, endPoint y: 58, distance: 86.1
click at [0, 58] on html "Sales Projects Contacts Inbox Approvals format_size keyboard_arrow_down help se…" at bounding box center [266, 126] width 533 height 253
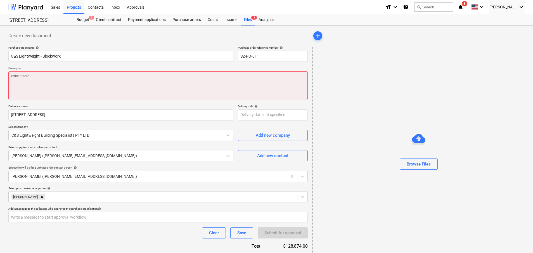
click at [49, 86] on textarea at bounding box center [157, 85] width 299 height 29
paste textarea "C&S Lightweight - Blockwork"
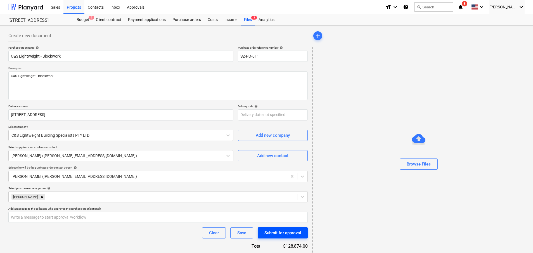
click at [277, 230] on div "Submit for approval" at bounding box center [282, 232] width 37 height 7
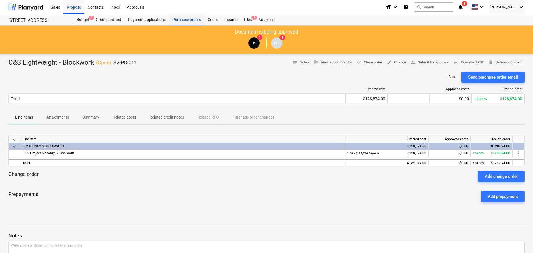
click at [189, 21] on div "Purchase orders" at bounding box center [186, 19] width 35 height 11
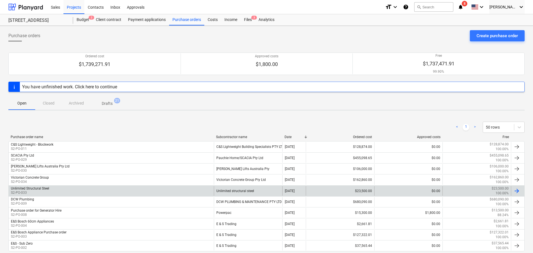
scroll to position [30, 0]
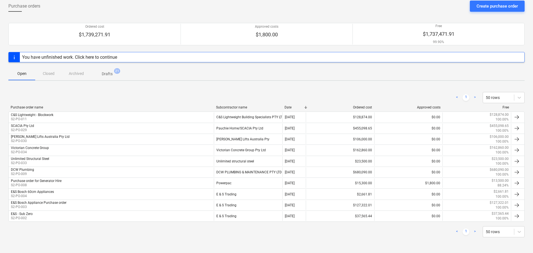
click at [99, 73] on span "Drafts 21" at bounding box center [107, 74] width 20 height 6
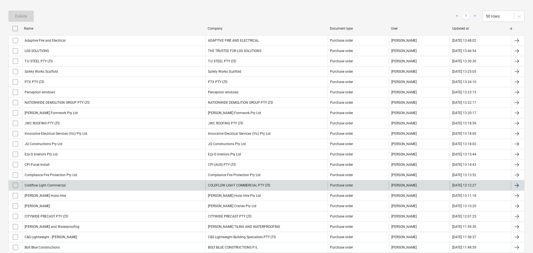
scroll to position [142, 0]
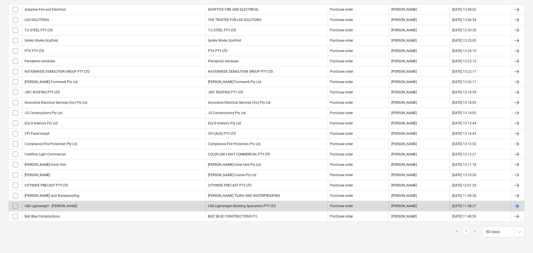
click at [59, 202] on div "C&S Lightweight - [PERSON_NAME]" at bounding box center [113, 205] width 183 height 9
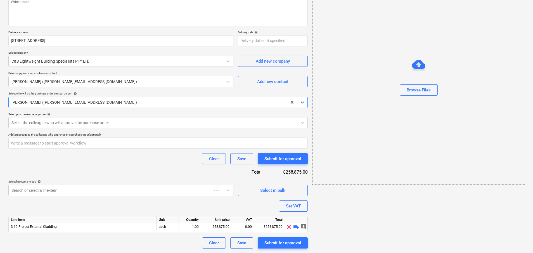
scroll to position [22, 0]
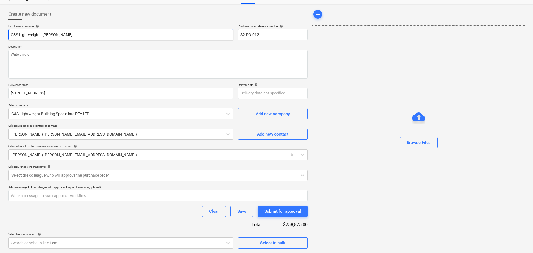
drag, startPoint x: 61, startPoint y: 33, endPoint x: -20, endPoint y: 37, distance: 81.7
click at [0, 37] on html "Sales Projects Contacts Inbox Approvals format_size keyboard_arrow_down help se…" at bounding box center [266, 104] width 533 height 253
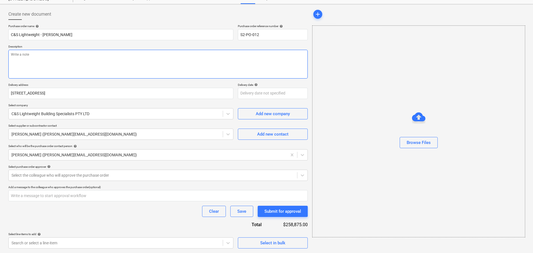
click at [40, 75] on textarea at bounding box center [157, 64] width 299 height 29
paste textarea "C&S Lightweight - [PERSON_NAME]"
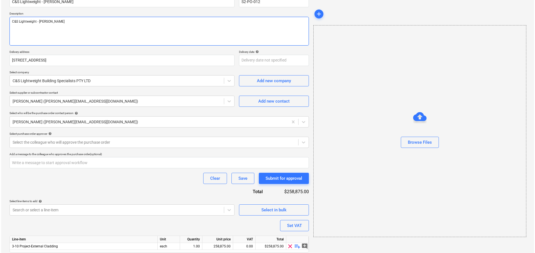
scroll to position [74, 0]
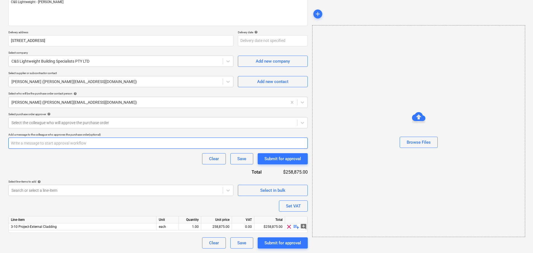
click at [47, 146] on input "text" at bounding box center [157, 142] width 299 height 11
click at [44, 113] on div "Select purchase order approver help" at bounding box center [157, 114] width 299 height 4
click at [45, 122] on div at bounding box center [152, 123] width 283 height 6
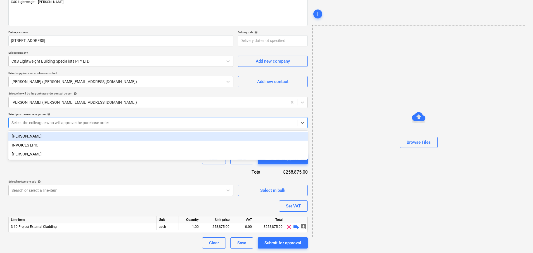
click at [50, 137] on div "[PERSON_NAME]" at bounding box center [157, 136] width 299 height 9
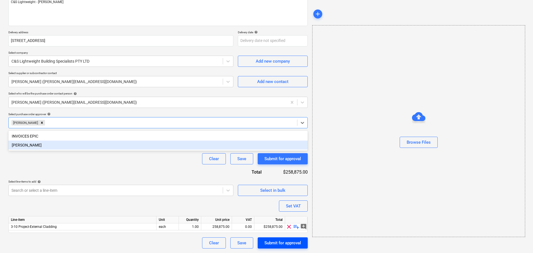
click at [270, 246] on div "Submit for approval" at bounding box center [282, 242] width 37 height 7
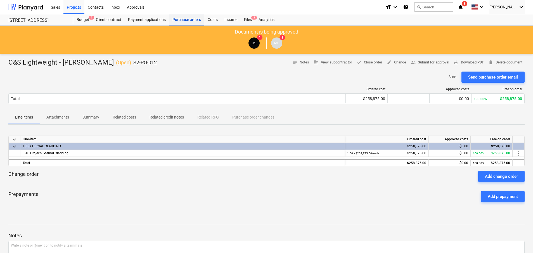
click at [174, 20] on div "Purchase orders" at bounding box center [186, 19] width 35 height 11
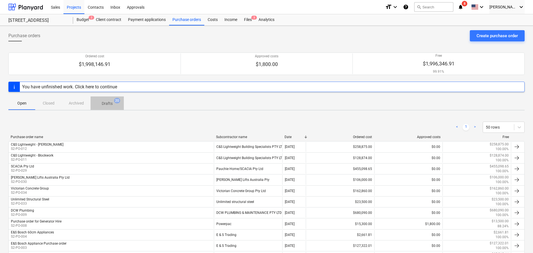
click at [111, 99] on span "Drafts 20" at bounding box center [107, 103] width 33 height 10
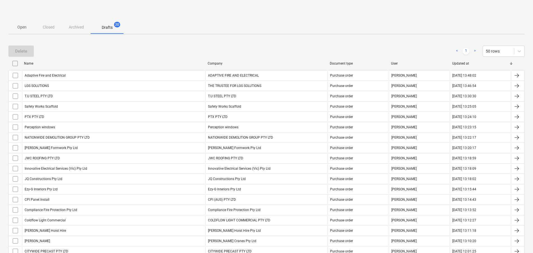
scroll to position [132, 0]
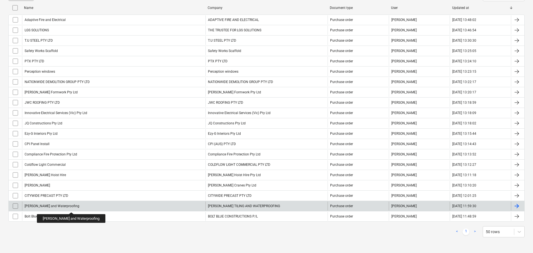
click at [68, 207] on div "[PERSON_NAME] and Waterproofing" at bounding box center [52, 206] width 55 height 4
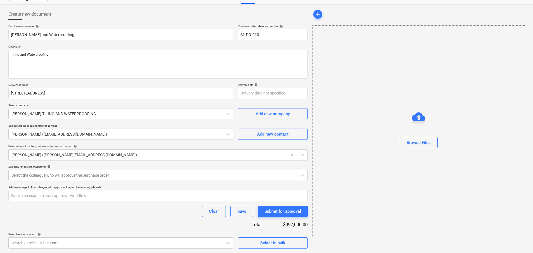
click at [410, 65] on div "Browse Files" at bounding box center [418, 131] width 213 height 212
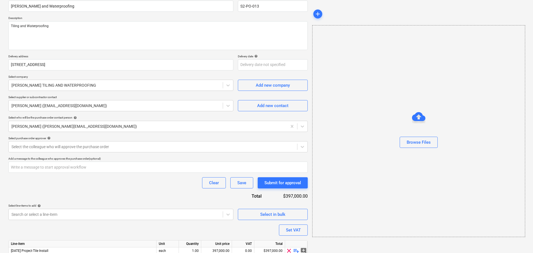
scroll to position [74, 0]
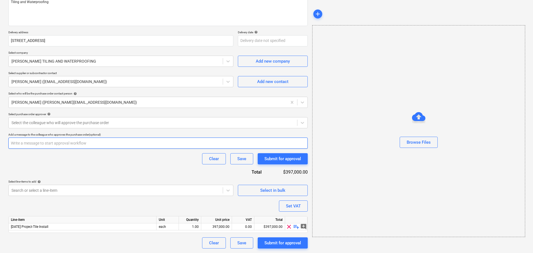
click at [51, 148] on input "text" at bounding box center [157, 142] width 299 height 11
click at [59, 128] on div "Select the colleague who will approve the purchase order" at bounding box center [157, 122] width 299 height 11
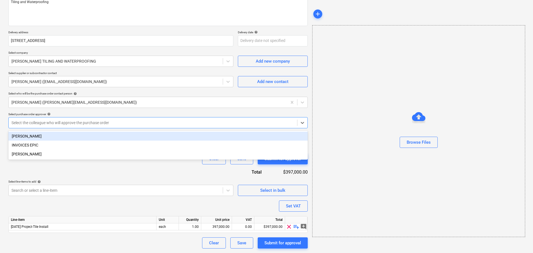
click at [51, 134] on div "[PERSON_NAME]" at bounding box center [157, 136] width 299 height 9
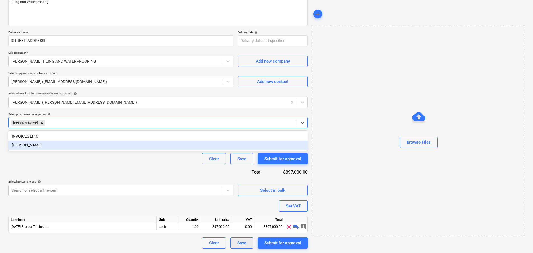
click at [243, 244] on div "Save" at bounding box center [241, 242] width 9 height 7
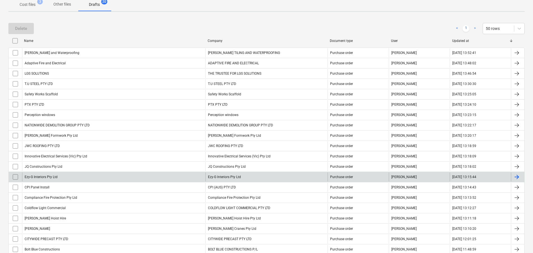
scroll to position [122, 0]
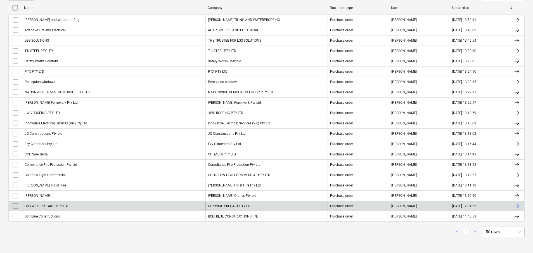
click at [85, 206] on div "CITYWIDE PRECAST PTY LTD" at bounding box center [113, 205] width 183 height 9
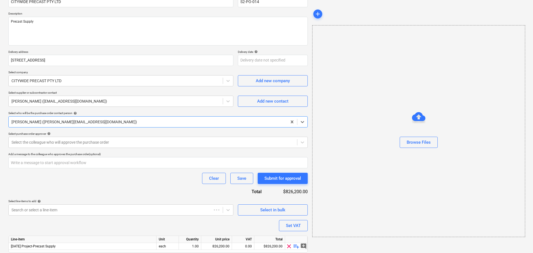
scroll to position [74, 0]
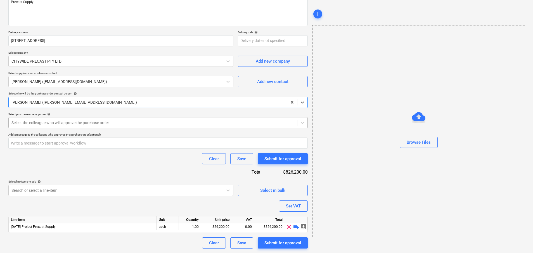
click at [44, 122] on div at bounding box center [152, 123] width 283 height 6
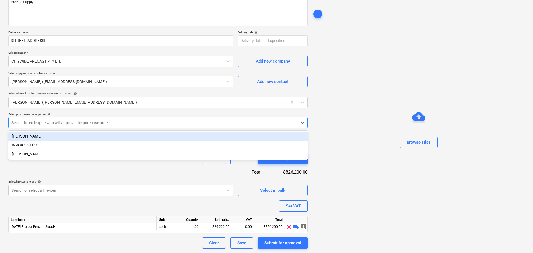
click at [47, 140] on div "[PERSON_NAME]" at bounding box center [157, 136] width 299 height 9
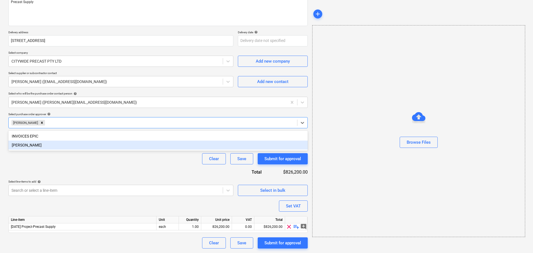
click at [75, 161] on div "Clear Save Submit for approval" at bounding box center [157, 158] width 299 height 11
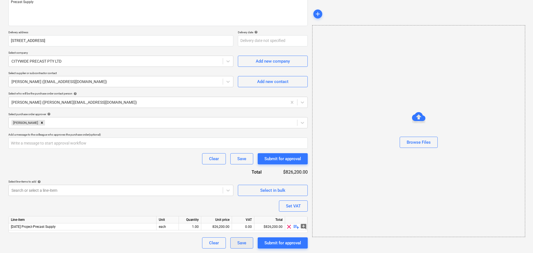
click at [239, 244] on div "Save" at bounding box center [241, 242] width 9 height 7
